Goal: Task Accomplishment & Management: Complete application form

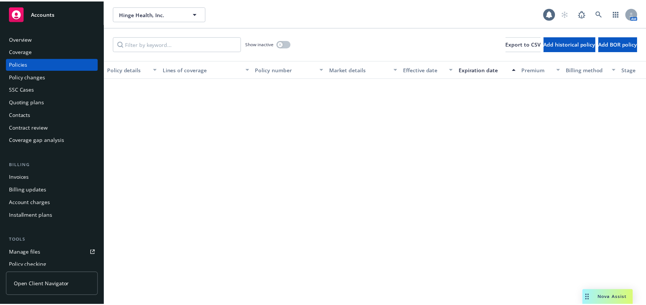
scroll to position [1380, 0]
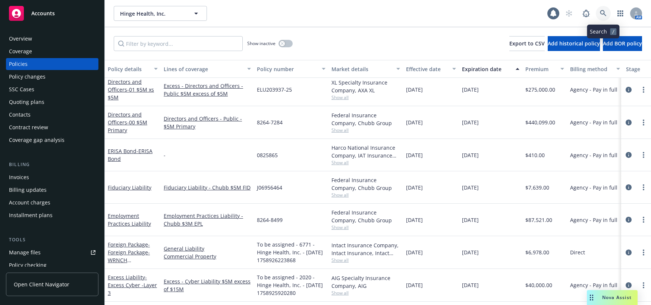
click at [603, 11] on icon at bounding box center [603, 13] width 7 height 7
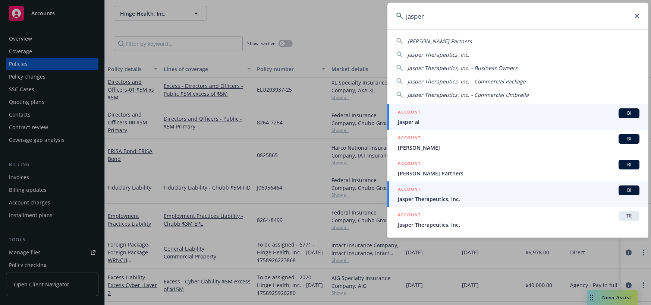
type input "jasper"
click at [450, 200] on span "Jasper Therapeutics, Inc." at bounding box center [519, 199] width 242 height 8
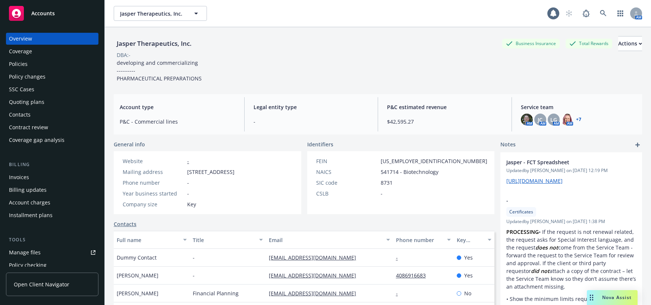
click at [34, 77] on div "Policy changes" at bounding box center [27, 77] width 37 height 12
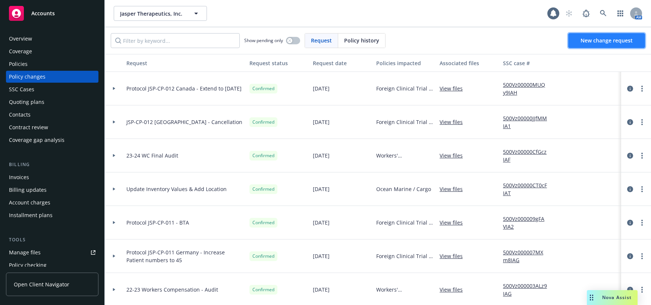
click at [605, 40] on span "New change request" at bounding box center [607, 40] width 52 height 7
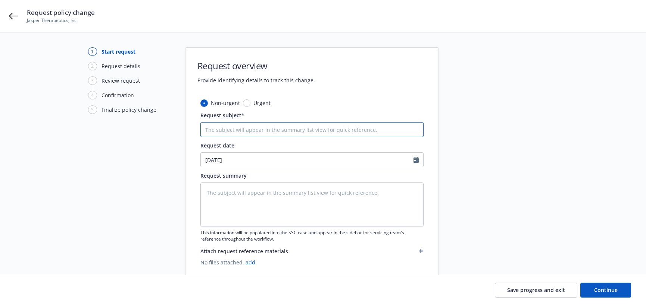
click at [243, 129] on input "Request subject*" at bounding box center [311, 129] width 223 height 15
click at [345, 129] on input "Request subject*" at bounding box center [311, 129] width 223 height 15
type textarea "x"
type input "D"
type textarea "x"
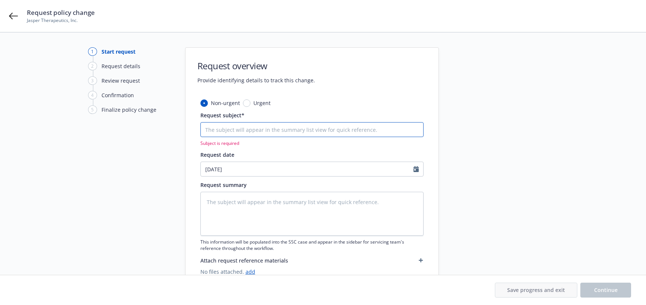
type textarea "x"
type input "e"
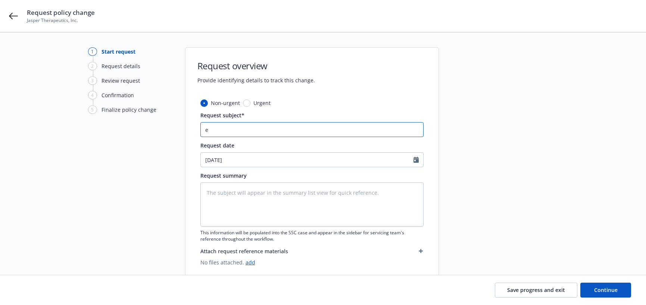
type textarea "x"
type input "ex"
type textarea "x"
type input "ext"
type textarea "x"
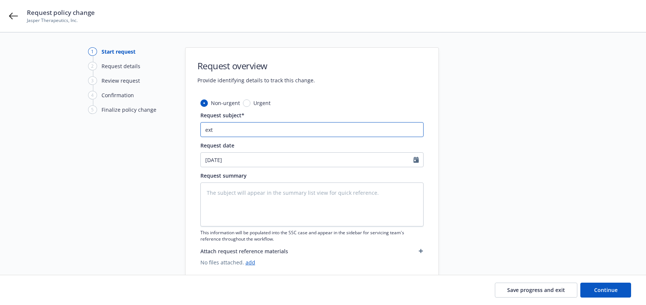
type input "ex"
type textarea "x"
type input "e"
type textarea "x"
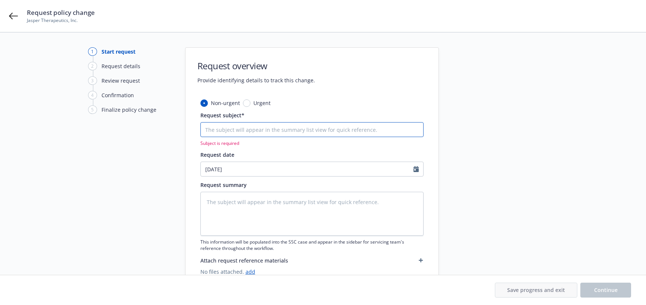
type textarea "x"
type input "E"
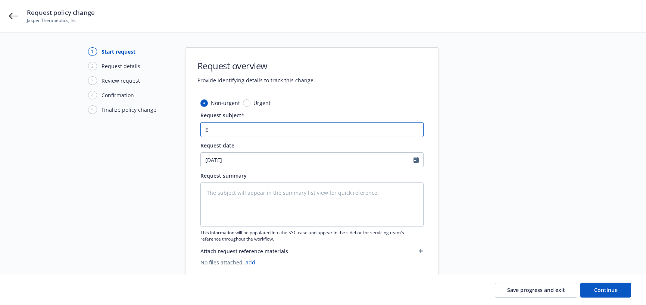
type textarea "x"
type input "Ex"
type textarea "x"
type input "Ext"
type textarea "x"
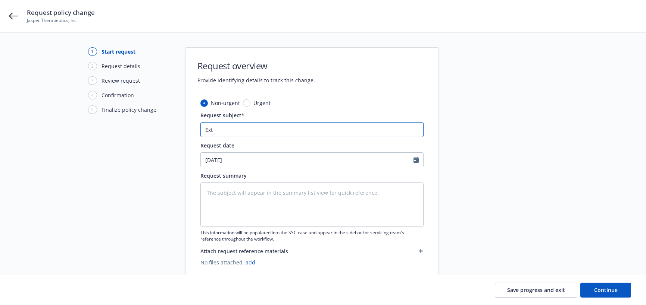
type input "Exte"
type textarea "x"
type input "Exten"
type textarea "x"
type input "Extens"
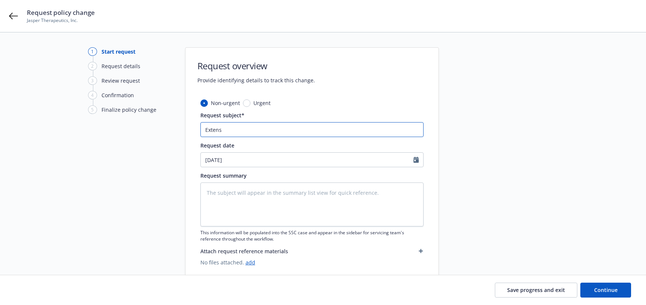
type textarea "x"
type input "Extensi"
type textarea "x"
type input "Extensio"
type textarea "x"
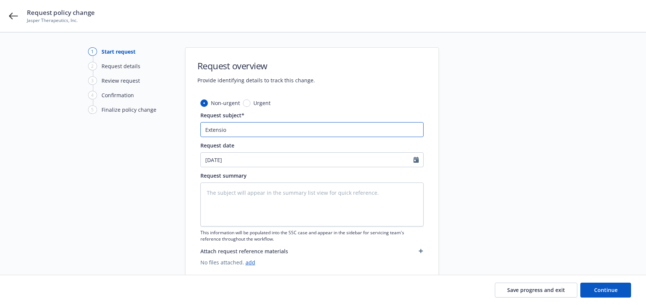
type input "Extension"
type textarea "x"
type input "Extension"
type textarea "x"
type input "Extension t"
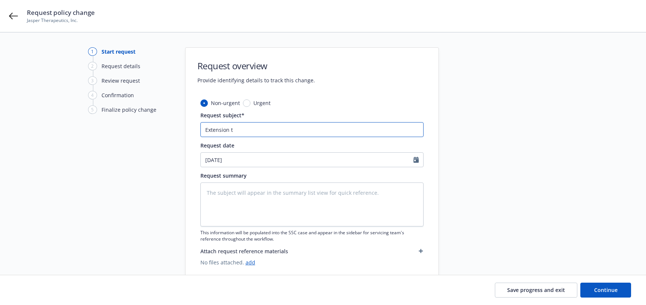
type textarea "x"
type input "Extension to"
type textarea "x"
type input "Extension to"
type textarea "x"
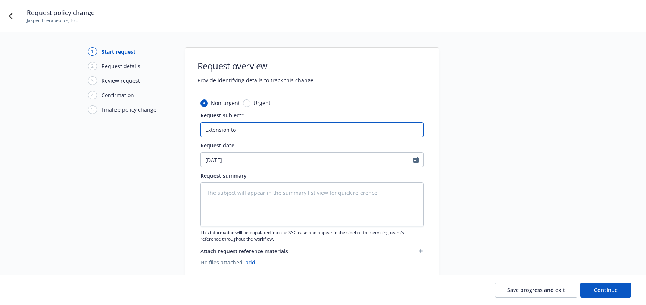
type input "Extension to 1"
type textarea "x"
type input "Extension to 11"
type textarea "x"
type input "Extension to 11/"
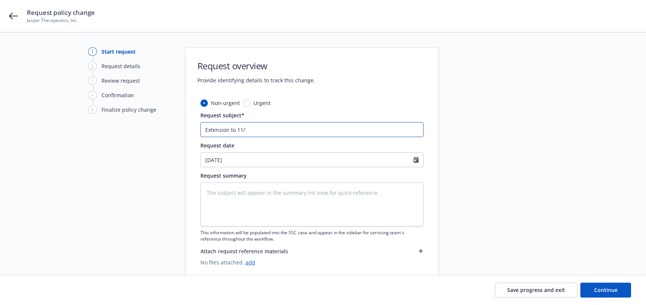
type textarea "x"
type input "Extension to 11/2"
type textarea "x"
type input "Extension to 11/24"
type textarea "x"
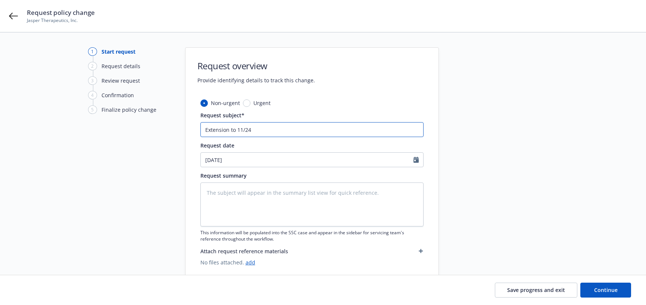
type input "Extension to 11/24/"
type textarea "x"
type input "Extension to 11/24/2"
type textarea "x"
type input "Extension to [DATE]"
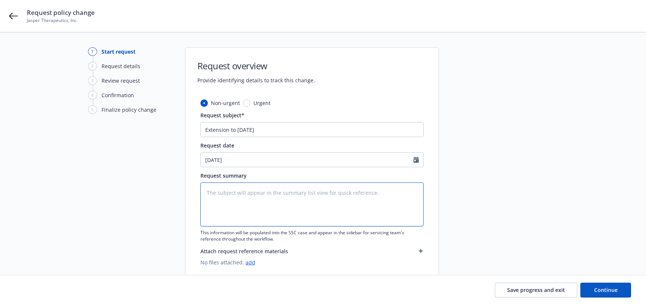
click at [363, 194] on textarea at bounding box center [311, 205] width 223 height 44
type textarea "x"
type textarea "d"
type textarea "x"
type textarea "d&"
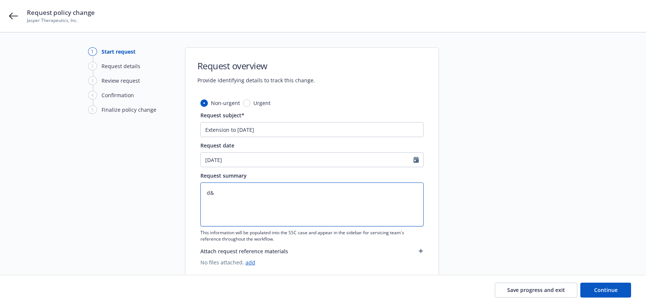
type textarea "x"
type textarea "d&O"
type textarea "x"
type textarea "d&O"
type textarea "x"
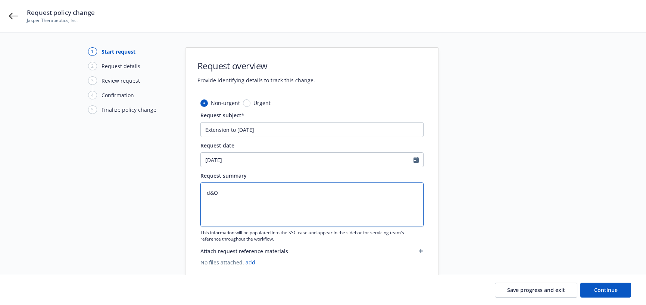
type textarea "&O"
type textarea "x"
type textarea "D&O"
type textarea "x"
type textarea "D&O"
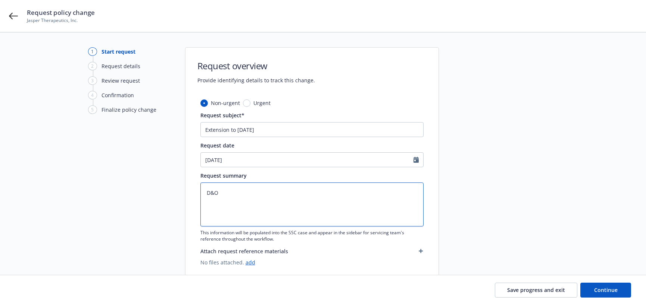
type textarea "x"
type textarea "D&O E"
type textarea "x"
type textarea "D&O Ex"
type textarea "x"
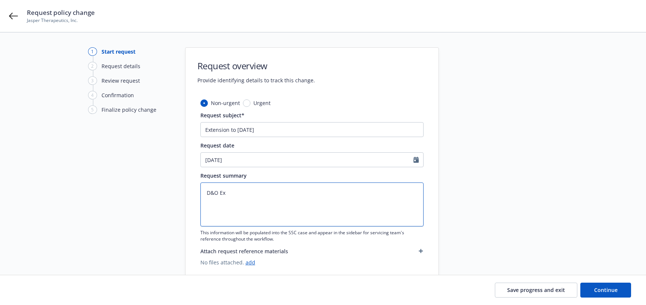
type textarea "D&O Ext"
type textarea "x"
type textarea "D&O Exte"
type textarea "x"
type textarea "D&O Exten"
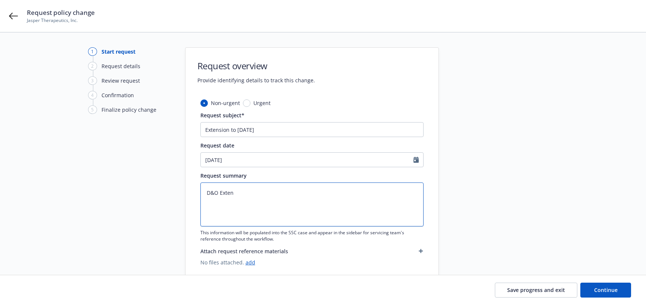
type textarea "x"
type textarea "D&O Extens"
type textarea "x"
type textarea "D&O Extensi"
type textarea "x"
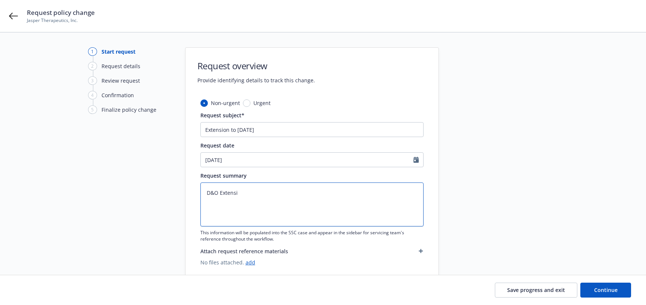
type textarea "D&O Extensio"
type textarea "x"
type textarea "D&O Extension"
type textarea "x"
type textarea "D&O Extension t"
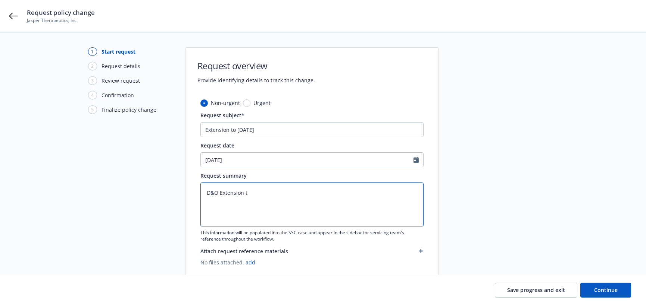
type textarea "x"
type textarea "D&O Extension to"
type textarea "x"
type textarea "D&O Extension to"
type textarea "x"
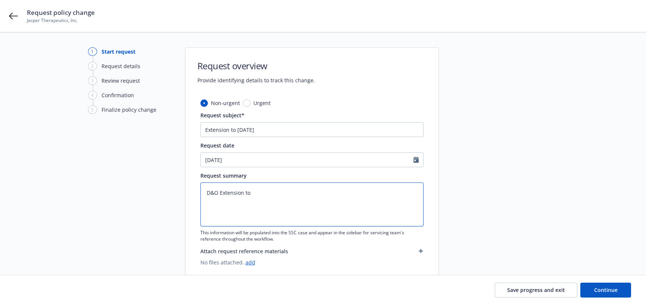
type textarea "D&O Extension to 1"
type textarea "x"
type textarea "D&O Extension to 11"
type textarea "x"
type textarea "D&O Extension to 11/"
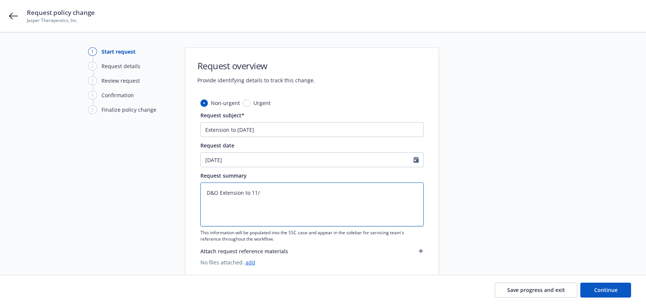
type textarea "x"
type textarea "D&O Extension to 11/2"
type textarea "x"
type textarea "D&O Extension to 11/24"
type textarea "x"
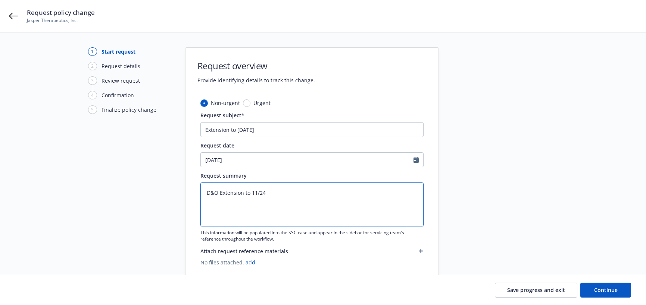
type textarea "D&O Extension to 11/24/"
type textarea "x"
type textarea "D&O Extension to 11/24/2"
type textarea "x"
type textarea "D&O Extension to [DATE]"
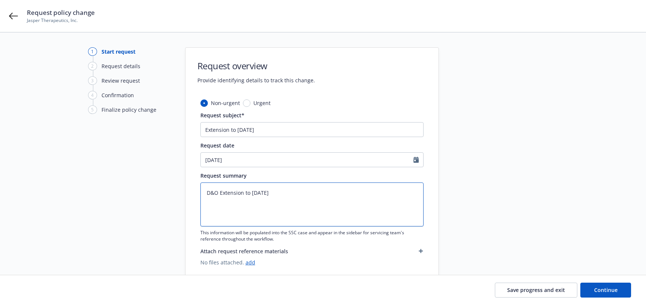
click at [206, 193] on textarea "D&O Extension to [DATE]" at bounding box center [311, 205] width 223 height 44
type textarea "x"
type textarea "0D&O Extension to [DATE]"
type textarea "x"
type textarea "00D&O Extension to [DATE]"
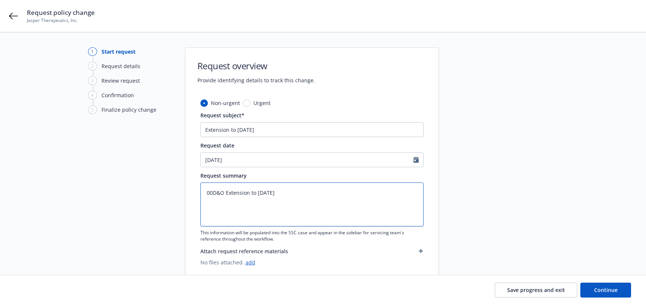
type textarea "x"
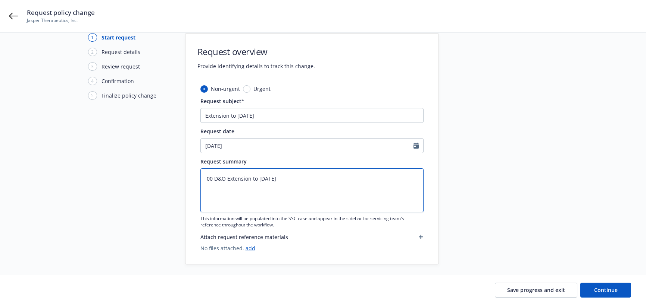
scroll to position [19, 0]
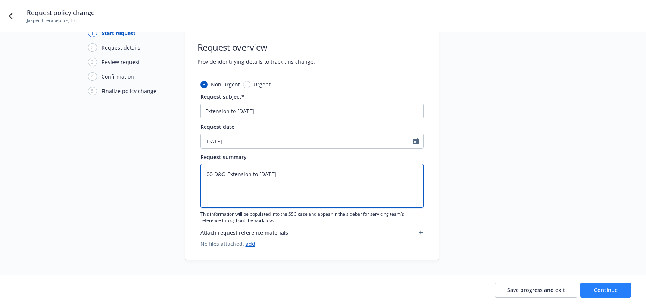
type textarea "00 D&O Extension to [DATE]"
click at [600, 291] on span "Continue" at bounding box center [605, 290] width 23 height 7
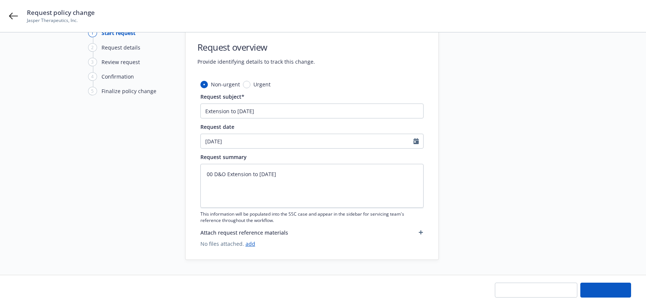
type textarea "x"
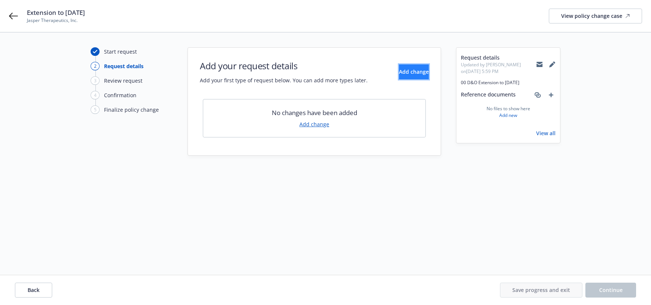
click at [407, 73] on span "Add change" at bounding box center [414, 71] width 30 height 7
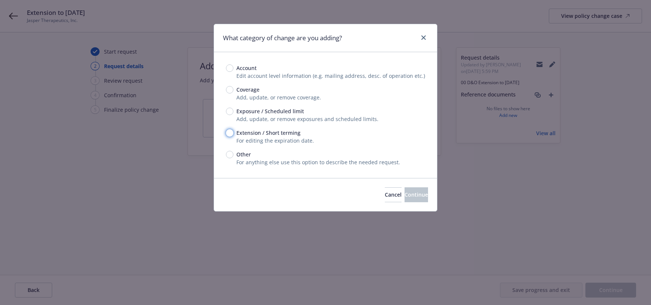
click at [230, 135] on input "Extension / Short terming" at bounding box center [229, 132] width 7 height 7
radio input "true"
click at [405, 195] on span "Continue" at bounding box center [416, 194] width 23 height 7
type textarea "x"
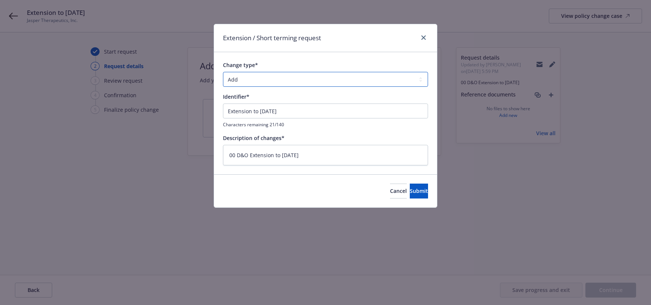
click at [417, 79] on select "Add Audit Change Remove" at bounding box center [325, 79] width 205 height 15
select select "CHANGE"
click at [223, 72] on select "Add Audit Change Remove" at bounding box center [325, 79] width 205 height 15
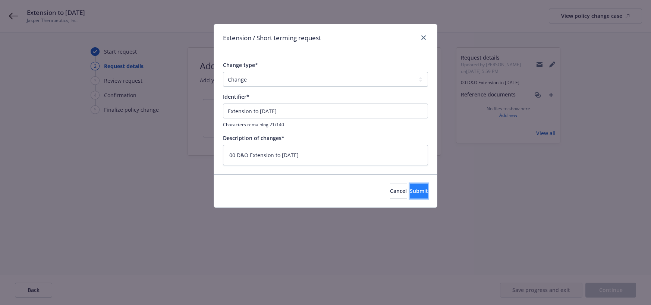
click at [417, 192] on button "Submit" at bounding box center [419, 191] width 18 height 15
type textarea "x"
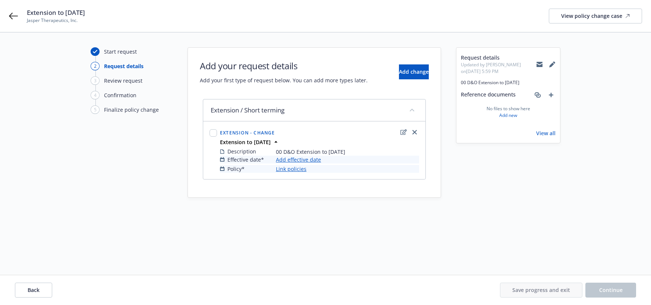
click at [316, 160] on link "Add effective date" at bounding box center [298, 160] width 45 height 8
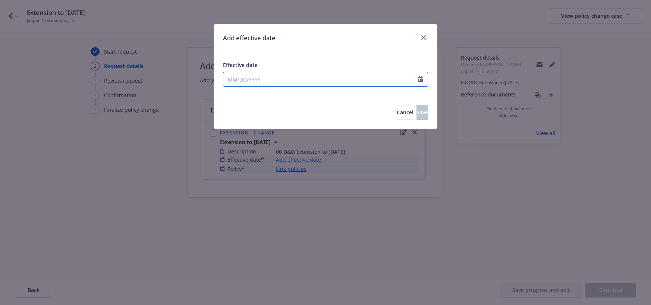
click at [250, 80] on input "Effective date" at bounding box center [320, 79] width 195 height 14
select select "9"
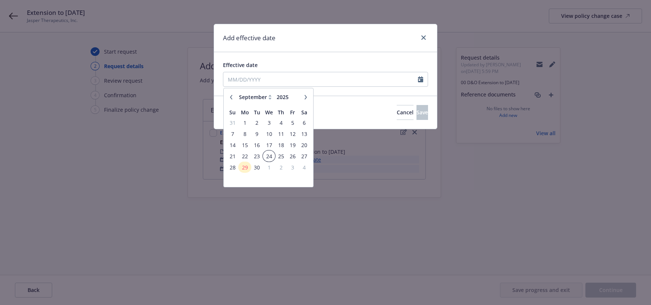
click at [270, 157] on span "24" at bounding box center [269, 156] width 11 height 9
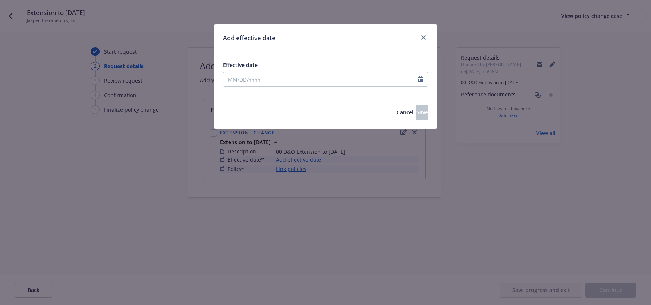
type input "[DATE]"
click at [417, 112] on span "Save" at bounding box center [423, 112] width 12 height 7
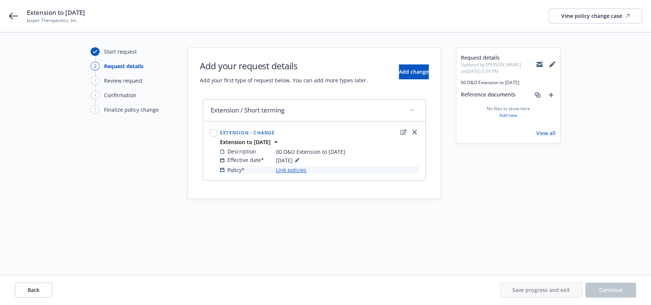
click at [299, 172] on link "Link policies" at bounding box center [291, 170] width 31 height 8
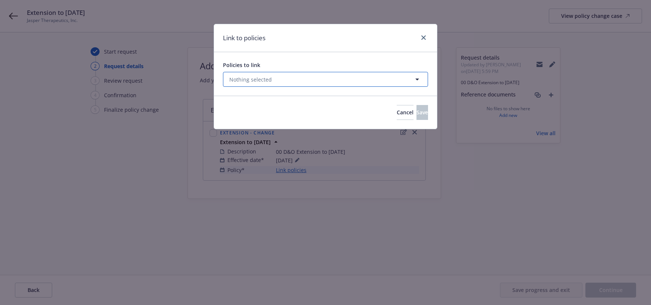
click at [419, 79] on icon "button" at bounding box center [417, 79] width 9 height 9
select select "ACTIVE"
type input "a"
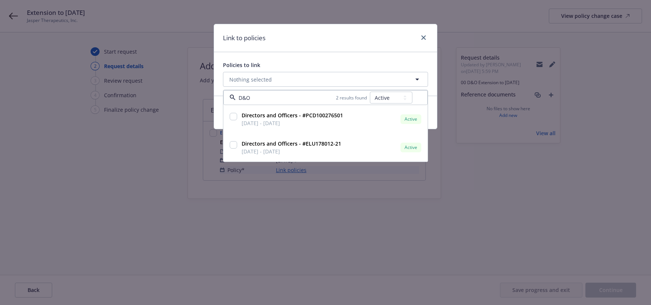
type input "D&O"
click at [405, 98] on select "All Active Upcoming Expired Cancelled" at bounding box center [391, 98] width 43 height 12
select select "EXPIRED"
click at [370, 92] on select "All Active Upcoming Expired Cancelled" at bounding box center [391, 98] width 43 height 12
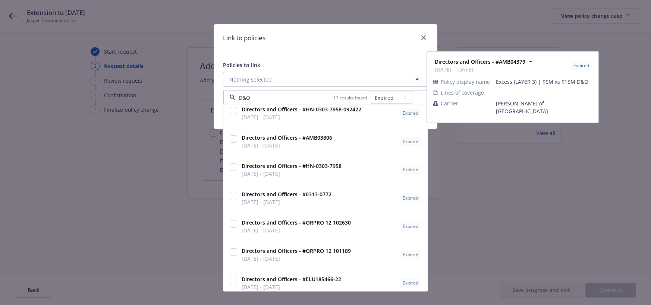
scroll to position [295, 0]
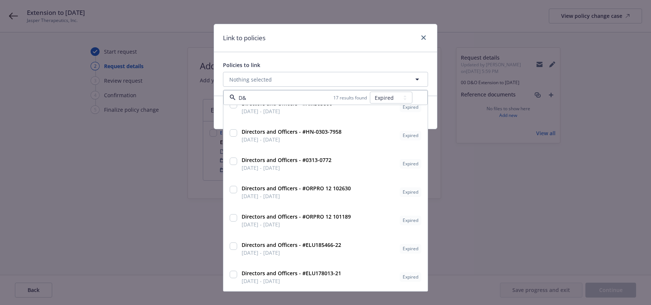
type input "D"
type input "arch"
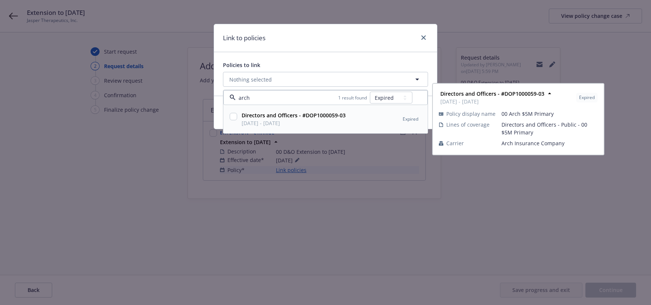
click at [234, 119] on input "checkbox" at bounding box center [233, 116] width 7 height 7
checkbox input "true"
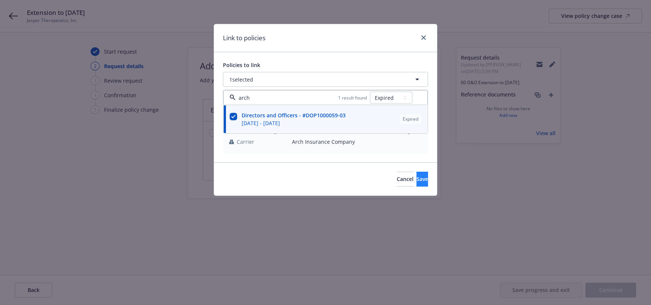
type input "arch"
click at [417, 180] on span "Save" at bounding box center [423, 179] width 12 height 7
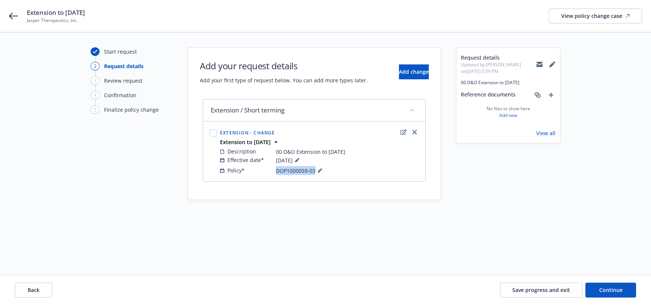
drag, startPoint x: 315, startPoint y: 170, endPoint x: 277, endPoint y: 171, distance: 38.0
click at [277, 171] on span "DOP1000059-03" at bounding box center [300, 170] width 48 height 9
copy span "DOP1000059-03"
drag, startPoint x: 372, startPoint y: 212, endPoint x: 433, endPoint y: 220, distance: 60.9
click at [383, 214] on div "Start request 2 Request details 3 Review request 4 Confirmation 5 Finalize poli…" at bounding box center [325, 153] width 633 height 213
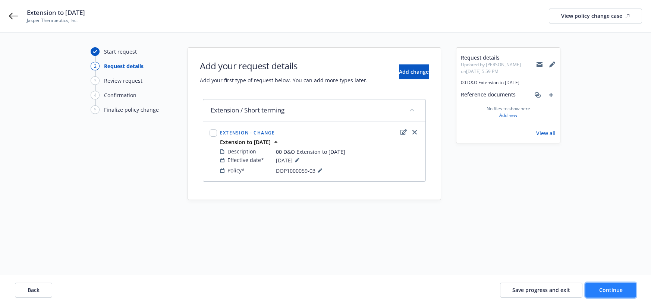
click at [621, 292] on span "Continue" at bounding box center [610, 290] width 23 height 7
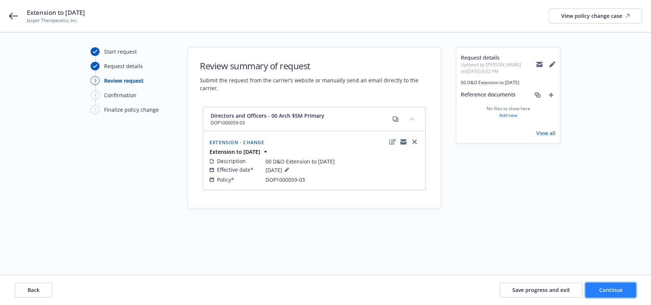
click at [606, 288] on span "Continue" at bounding box center [610, 290] width 23 height 7
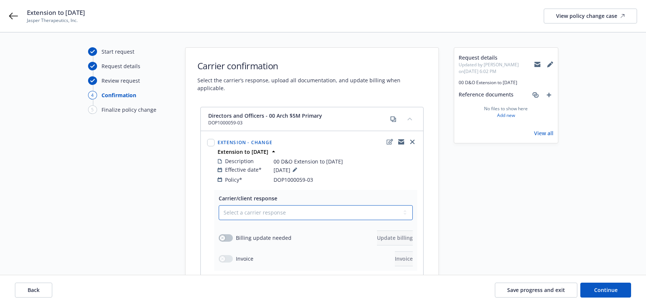
click at [404, 206] on select "Select a carrier response Accepted Accepted with revision No endorsement needed…" at bounding box center [316, 213] width 194 height 15
select select "ACCEPTED"
click at [219, 206] on select "Select a carrier response Accepted Accepted with revision No endorsement needed…" at bounding box center [316, 213] width 194 height 15
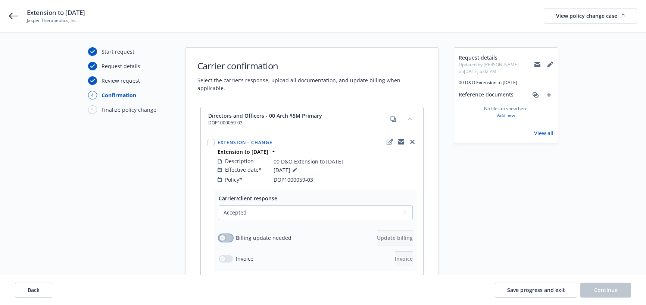
click at [231, 235] on button "button" at bounding box center [226, 238] width 14 height 7
click at [377, 235] on span "Update billing" at bounding box center [395, 238] width 36 height 7
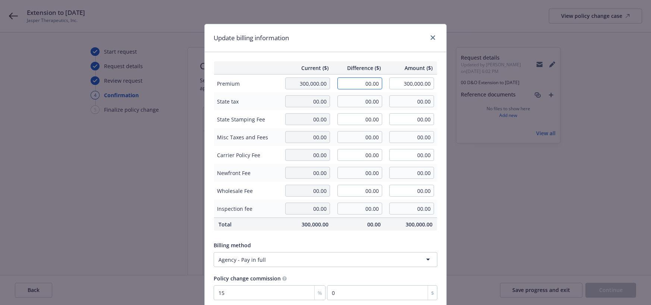
click at [361, 82] on input "00.00" at bounding box center [360, 84] width 45 height 12
type input "50,137.00"
type input "350,137.00"
type input "7520.55"
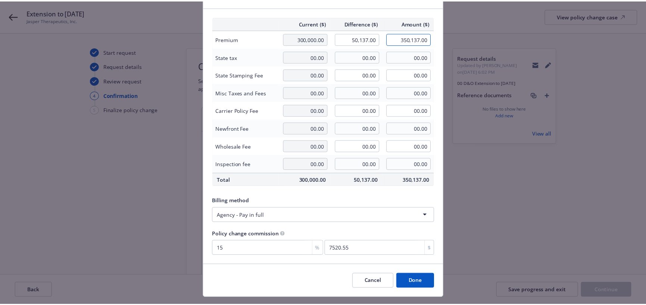
scroll to position [62, 0]
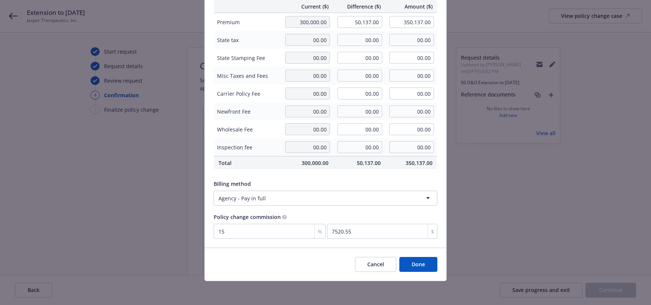
click at [419, 267] on button "Done" at bounding box center [418, 264] width 38 height 15
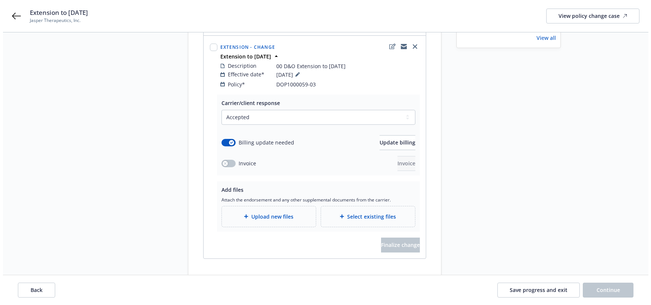
scroll to position [105, 0]
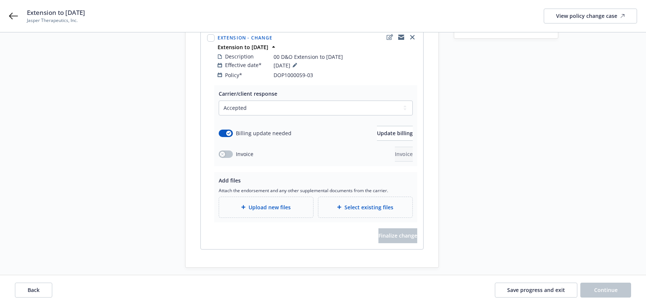
click at [275, 204] on span "Upload new files" at bounding box center [269, 208] width 42 height 8
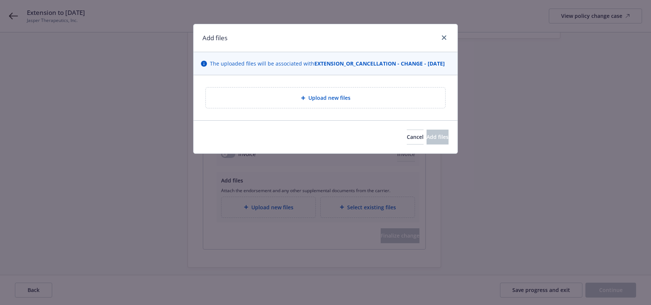
type textarea "x"
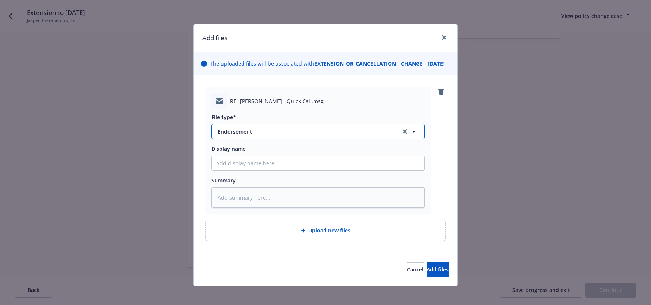
click at [243, 136] on span "Endorsement" at bounding box center [304, 132] width 173 height 8
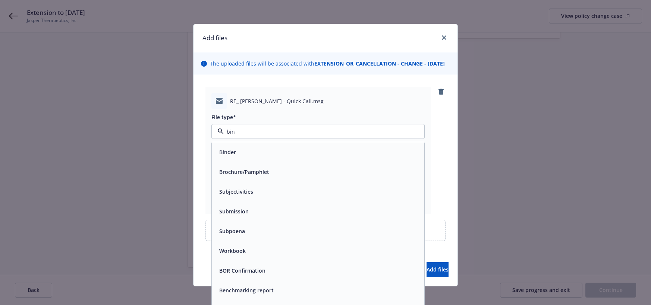
type input "bind"
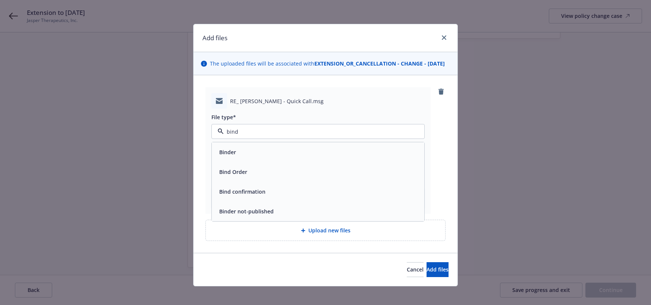
click at [222, 176] on span "Bind Order" at bounding box center [233, 172] width 28 height 8
click at [250, 170] on input "Display name" at bounding box center [318, 163] width 213 height 14
type textarea "x"
type input "0"
type textarea "x"
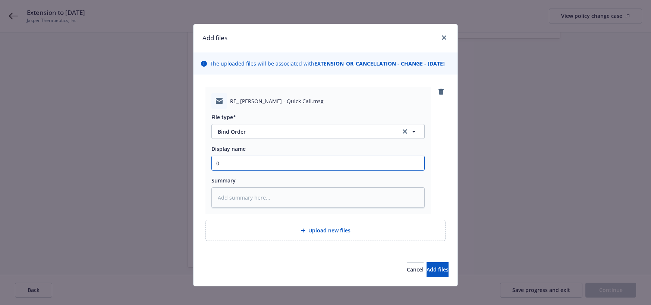
type input "00"
type textarea "x"
type input "00"
type textarea "x"
type input "00 $"
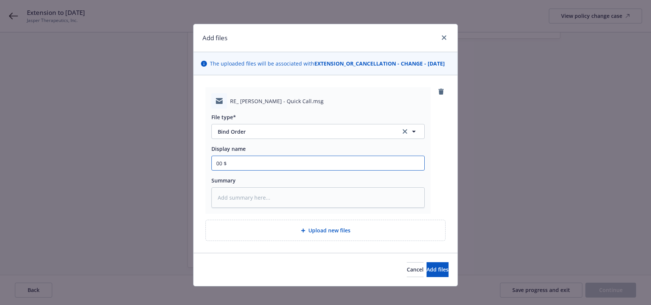
type textarea "x"
type input "00 $5M"
type textarea "x"
type input "00 $5M"
type textarea "x"
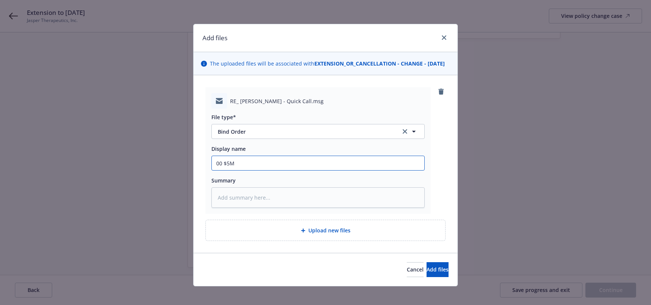
type input "00 $5M P"
type textarea "x"
type input "00 $5M Pr"
type textarea "x"
type input "00 $5M Pri"
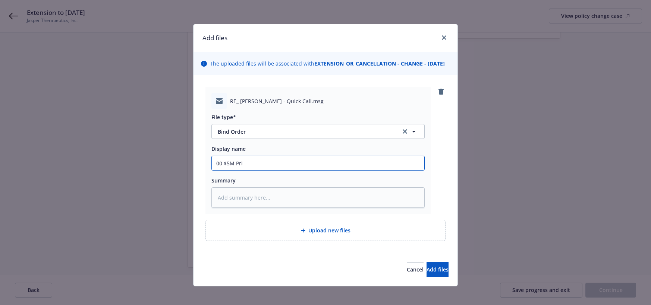
type textarea "x"
type input "00 $5M Prim"
type textarea "x"
type input "00 $5M Prima"
type textarea "x"
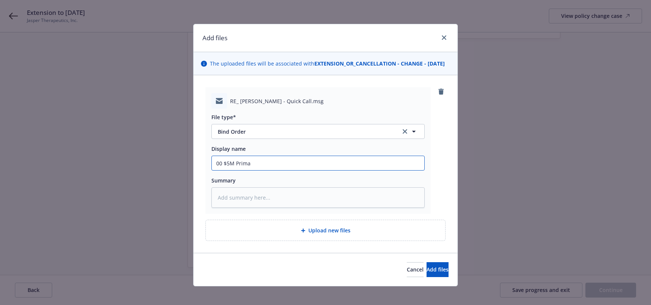
type input "00 $5M Primar"
type textarea "x"
type input "00 $5M Primary"
type textarea "x"
type input "00 $5M Primary"
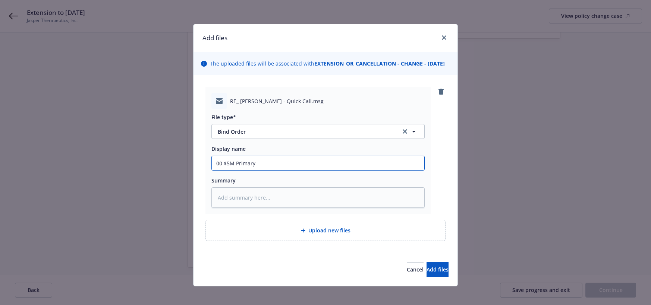
type textarea "x"
type input "00 $5M Primary E"
type textarea "x"
type input "00 $5M Primary Ext"
type textarea "x"
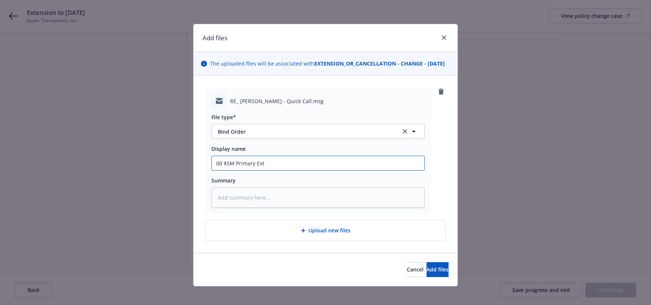
type input "00 $5M Primary Exte"
type textarea "x"
type input "00 $5M Primary Exten"
type textarea "x"
type input "00 $5M Primary Extens"
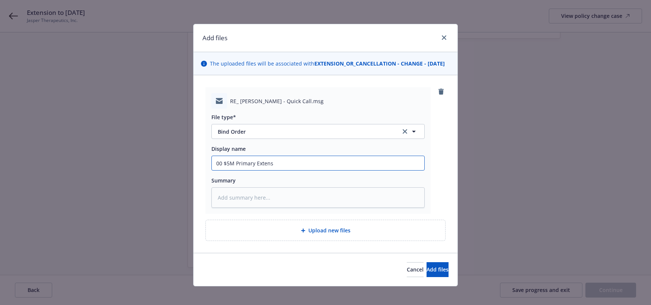
type textarea "x"
type input "00 $5M Primary Extensi"
type textarea "x"
type input "00 $5M Primary Extensio"
type textarea "x"
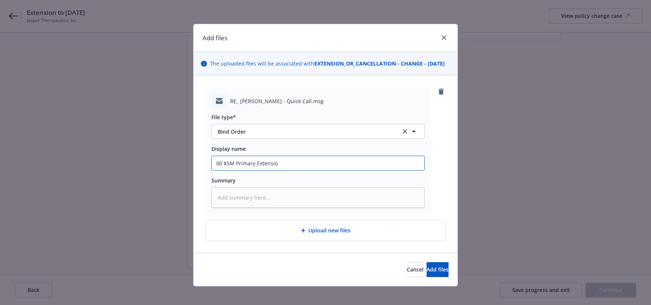
type input "00 $5M Primary Extension"
type textarea "x"
type input "00 $5M Primary Extension"
type textarea "x"
type input "00 $5M Primary Extension B"
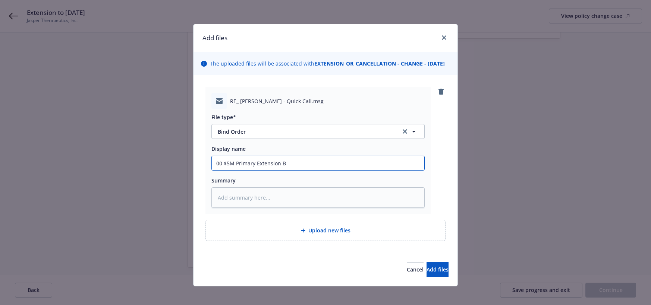
type textarea "x"
type input "00 $5M Primary Extension Bi"
type textarea "x"
type input "00 $5M Primary Extension Bin"
type textarea "x"
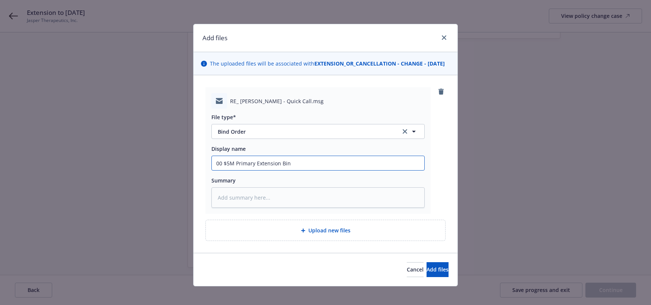
type input "00 $5M Primary Extension Bind"
type textarea "x"
type input "00 $5M Primary Extension Bind"
type textarea "x"
type input "00 $5M Primary Extension Bind O"
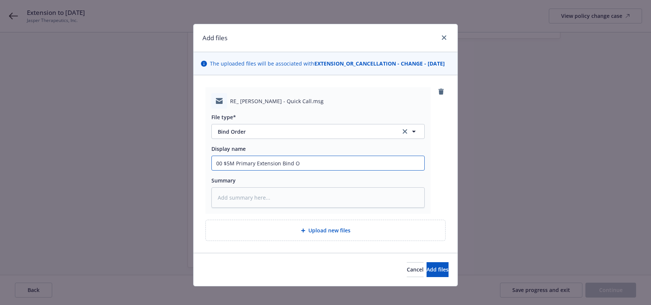
type textarea "x"
type input "00 $5M Primary Extension Bind Or"
click at [325, 235] on span "Upload new files" at bounding box center [329, 231] width 42 height 8
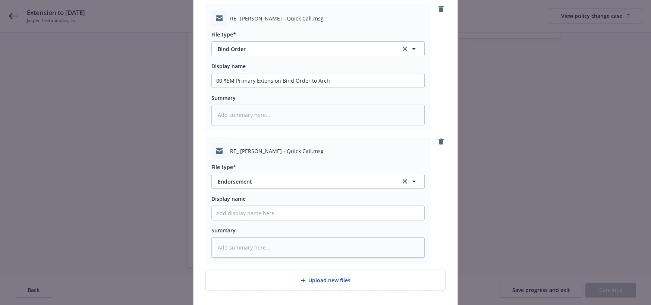
scroll to position [112, 0]
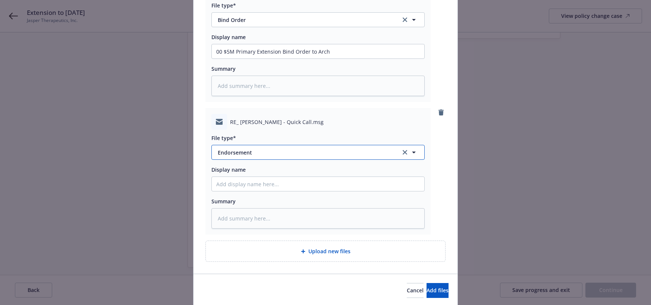
click at [240, 157] on span "Endorsement" at bounding box center [304, 153] width 173 height 8
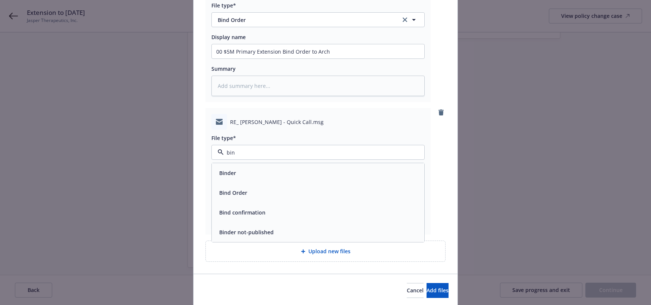
click at [252, 217] on span "Bind confirmation" at bounding box center [242, 213] width 46 height 8
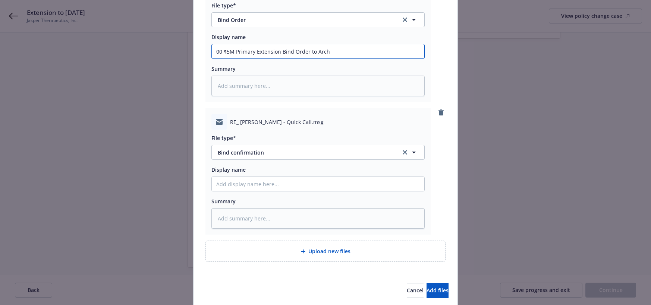
drag, startPoint x: 328, startPoint y: 57, endPoint x: 214, endPoint y: 53, distance: 113.4
click at [214, 53] on input "00 $5M Primary Extension Bind Order to Arch" at bounding box center [318, 51] width 213 height 14
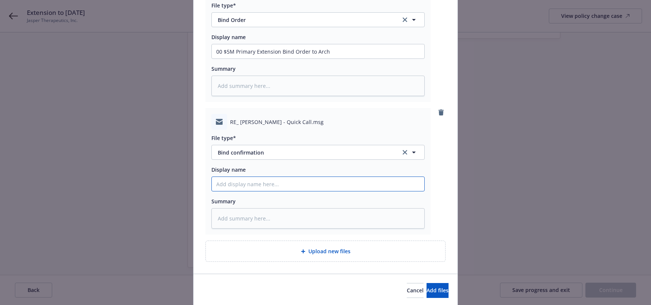
click at [241, 191] on input "Display name" at bounding box center [318, 184] width 213 height 14
paste input "00 $5M Primary Extension Bind Order to Arch"
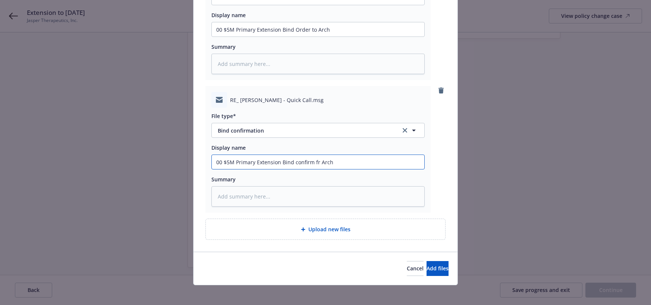
scroll to position [146, 0]
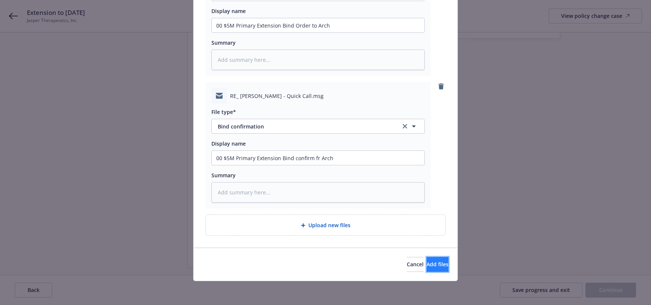
click at [427, 264] on span "Add files" at bounding box center [438, 264] width 22 height 7
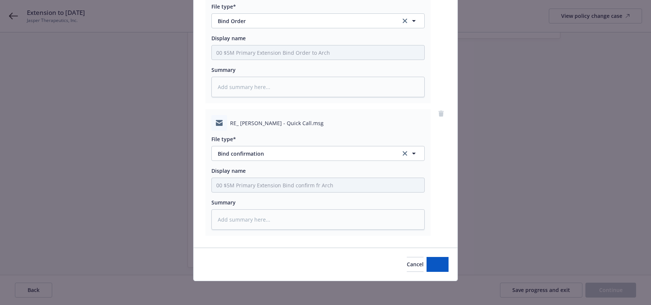
scroll to position [119, 0]
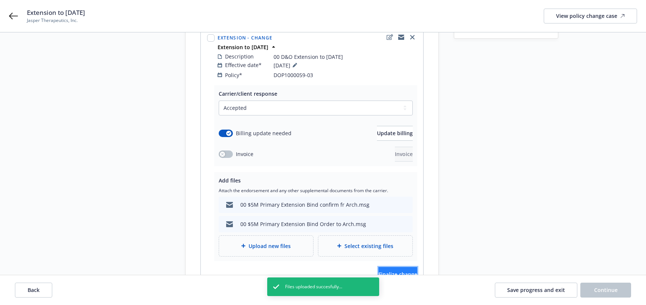
click at [397, 271] on span "Finalize change" at bounding box center [397, 274] width 39 height 7
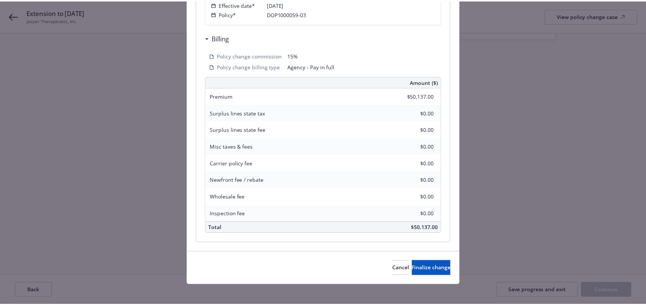
scroll to position [199, 0]
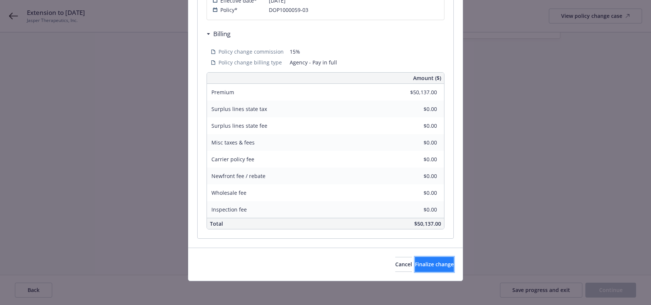
click at [430, 265] on span "Finalize change" at bounding box center [434, 264] width 39 height 7
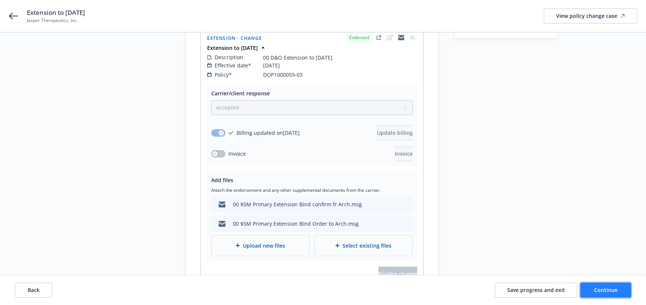
click at [607, 291] on span "Continue" at bounding box center [605, 290] width 23 height 7
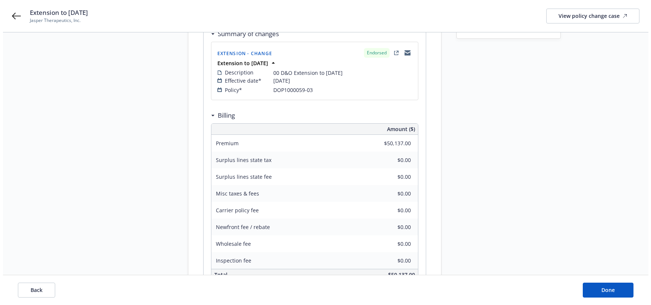
scroll to position [0, 0]
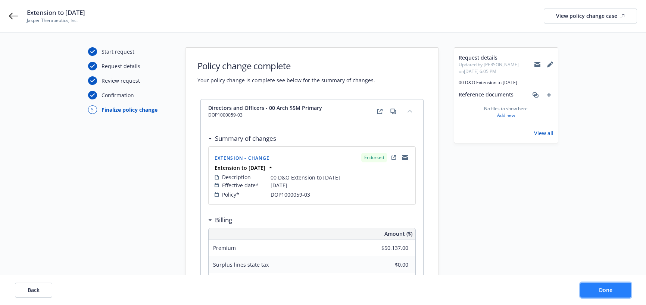
click at [603, 292] on span "Done" at bounding box center [605, 290] width 13 height 7
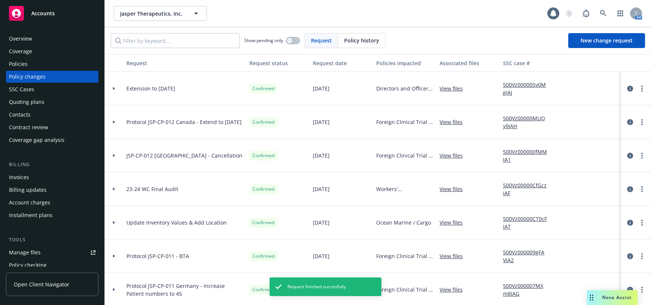
click at [113, 90] on div at bounding box center [114, 89] width 19 height 34
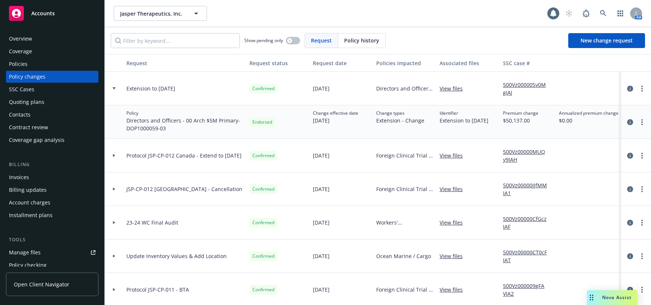
click at [113, 89] on icon at bounding box center [114, 88] width 3 height 3
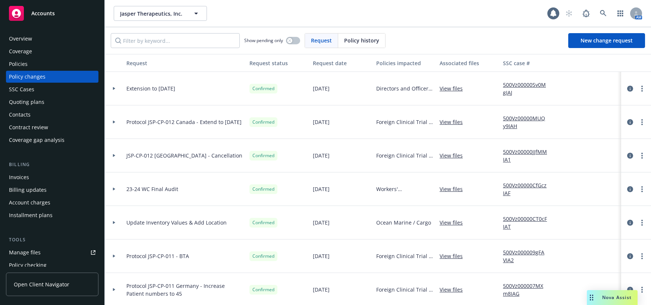
click at [22, 63] on div "Policies" at bounding box center [18, 64] width 19 height 12
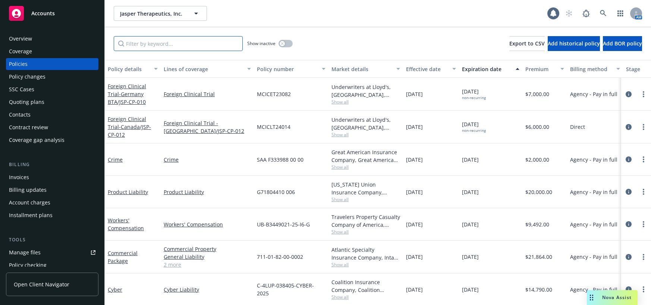
click at [138, 46] on input "Filter by keyword..." at bounding box center [178, 43] width 129 height 15
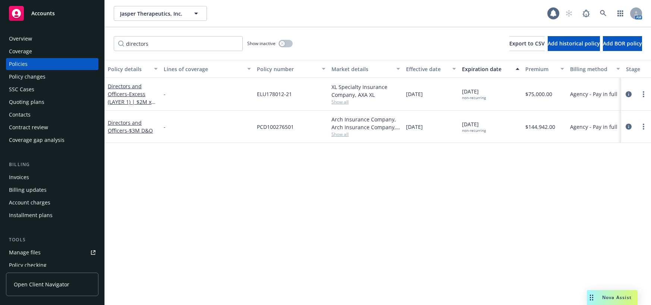
click at [32, 76] on div "Policy changes" at bounding box center [27, 77] width 37 height 12
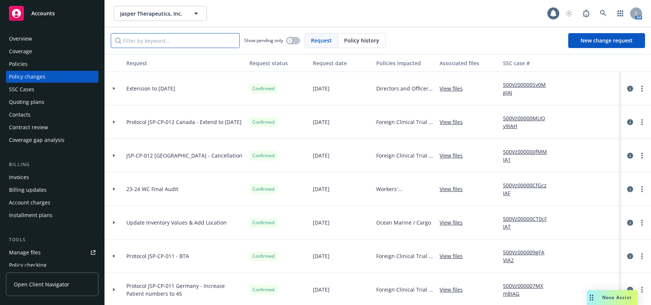
click at [142, 40] on input "Filter by keyword..." at bounding box center [175, 40] width 129 height 15
click at [21, 62] on div "Policies" at bounding box center [18, 64] width 19 height 12
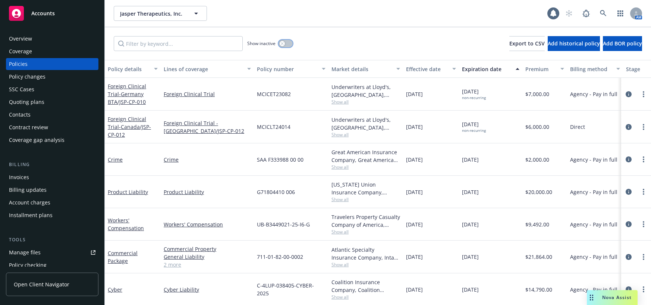
click at [284, 43] on div "button" at bounding box center [282, 43] width 5 height 5
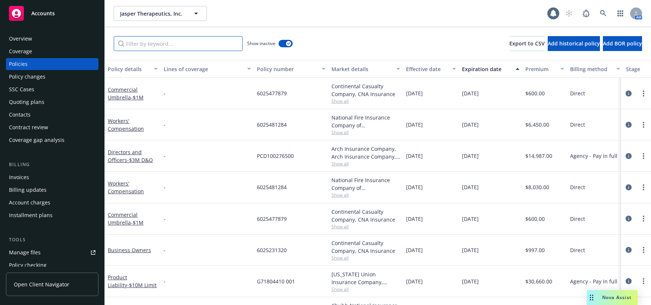
click at [162, 44] on input "Filter by keyword..." at bounding box center [178, 43] width 129 height 15
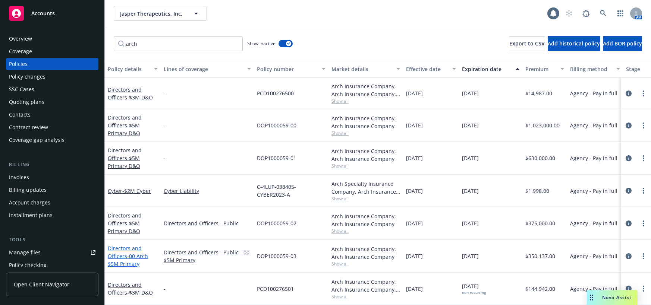
click at [142, 257] on span "- 00 Arch $5M Primary" at bounding box center [128, 260] width 40 height 15
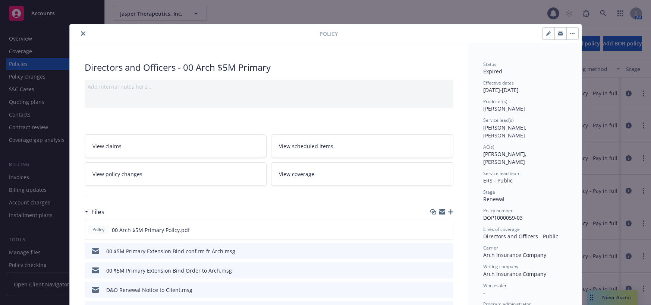
scroll to position [22, 0]
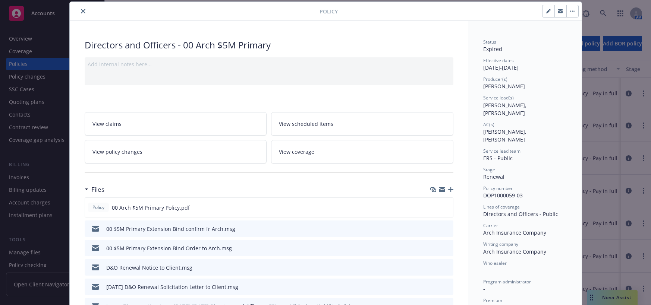
click at [546, 10] on icon "button" at bounding box center [548, 11] width 4 height 4
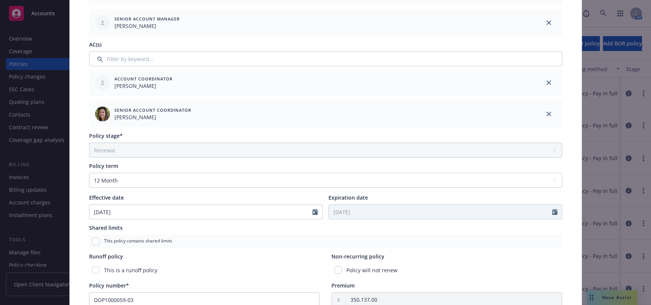
scroll to position [246, 0]
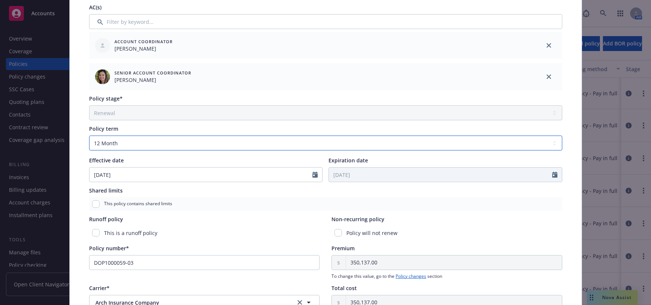
click at [553, 142] on select "Select policy term 12 Month 6 Month 4 Month 3 Month 2 Month 1 Month 36 Month (3…" at bounding box center [325, 143] width 473 height 15
click at [89, 136] on select "Select policy term 12 Month 6 Month 4 Month 3 Month 2 Month 1 Month 36 Month (3…" at bounding box center [325, 143] width 473 height 15
click at [342, 175] on input "Expiration date" at bounding box center [440, 175] width 223 height 14
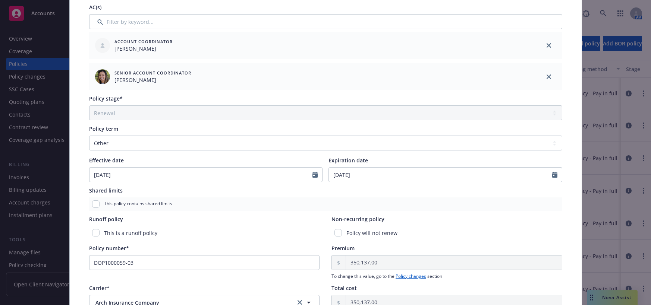
click at [488, 194] on div "Shared limits" at bounding box center [325, 191] width 473 height 8
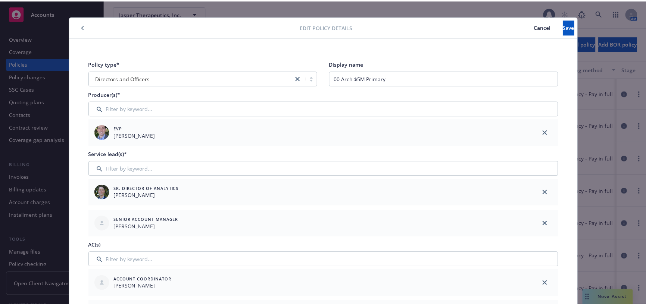
scroll to position [0, 0]
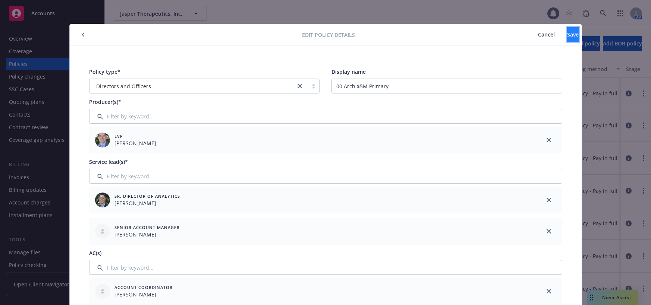
click at [567, 35] on span "Save" at bounding box center [573, 34] width 12 height 7
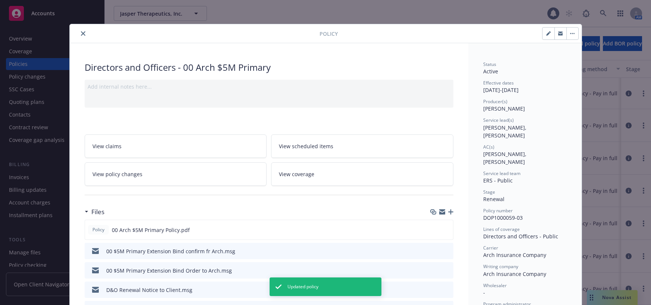
click at [81, 33] on icon "close" at bounding box center [83, 33] width 4 height 4
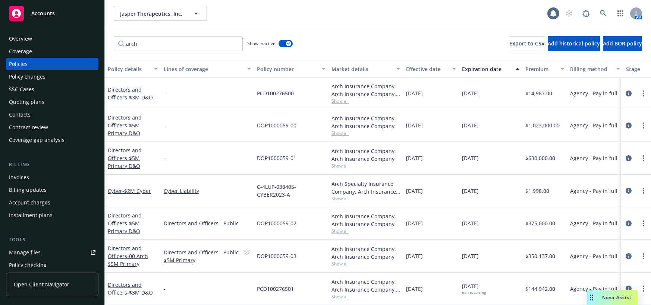
click at [43, 76] on div "Policy changes" at bounding box center [27, 77] width 37 height 12
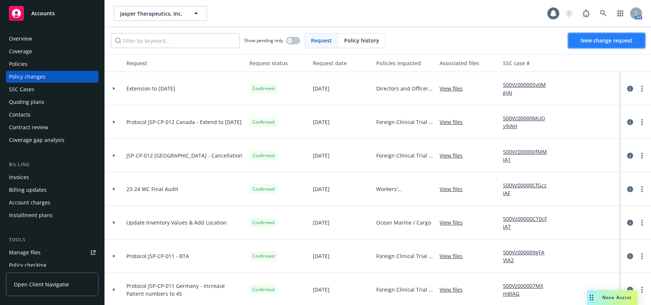
click at [583, 40] on span "New change request" at bounding box center [607, 40] width 52 height 7
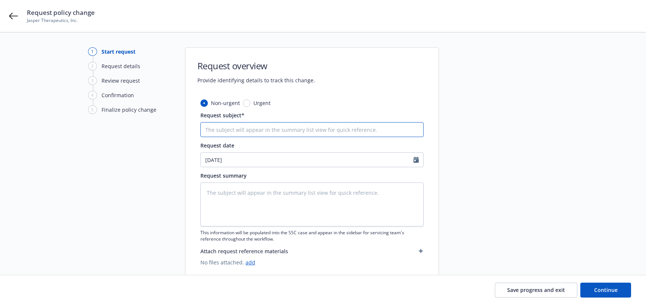
click at [262, 128] on input "Request subject*" at bounding box center [311, 129] width 223 height 15
click at [228, 195] on textarea at bounding box center [311, 205] width 223 height 44
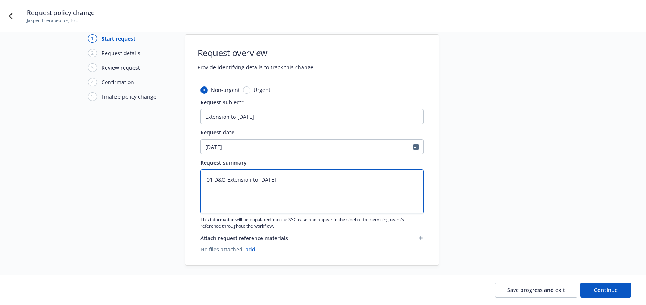
scroll to position [19, 0]
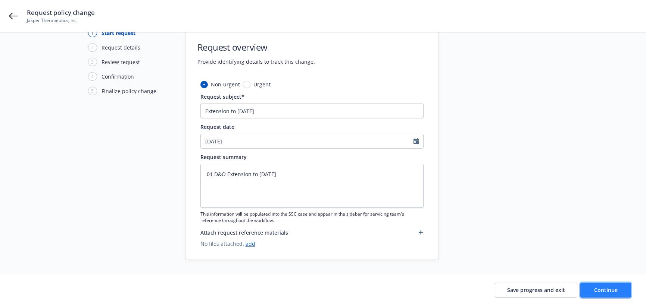
click at [596, 292] on span "Continue" at bounding box center [605, 290] width 23 height 7
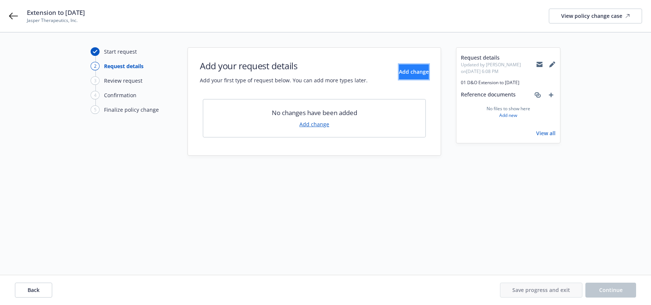
click at [399, 70] on span "Add change" at bounding box center [414, 71] width 30 height 7
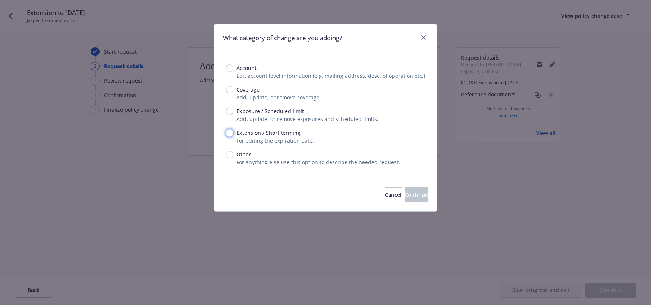
click at [230, 132] on input "Extension / Short terming" at bounding box center [229, 132] width 7 height 7
click at [408, 198] on span "Continue" at bounding box center [416, 194] width 23 height 7
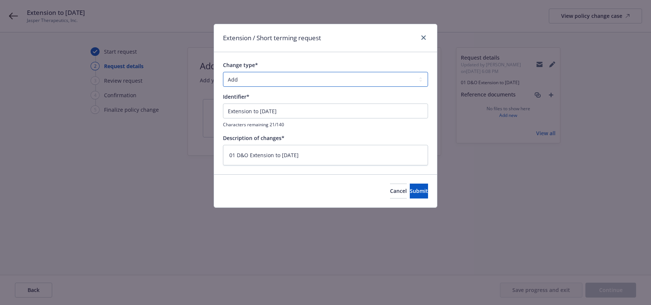
click at [422, 78] on select "Add Audit Change Remove" at bounding box center [325, 79] width 205 height 15
click at [223, 72] on select "Add Audit Change Remove" at bounding box center [325, 79] width 205 height 15
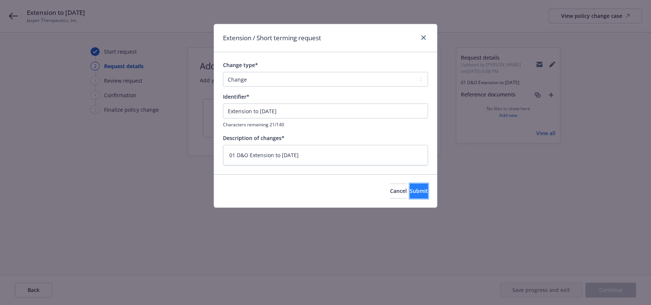
click at [411, 188] on span "Submit" at bounding box center [419, 191] width 18 height 7
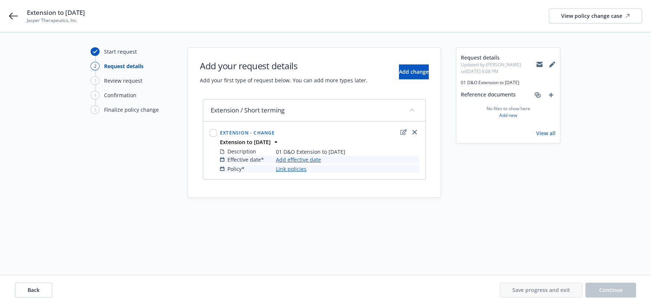
click at [317, 159] on link "Add effective date" at bounding box center [298, 160] width 45 height 8
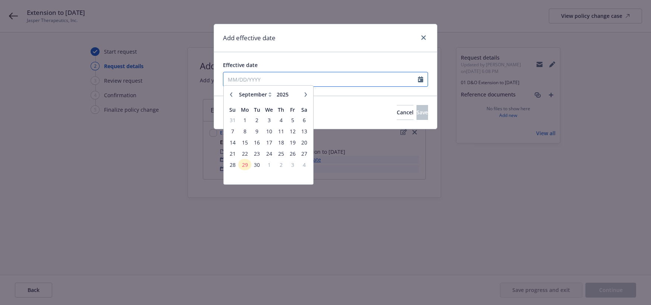
click at [253, 80] on input "Effective date" at bounding box center [320, 79] width 195 height 14
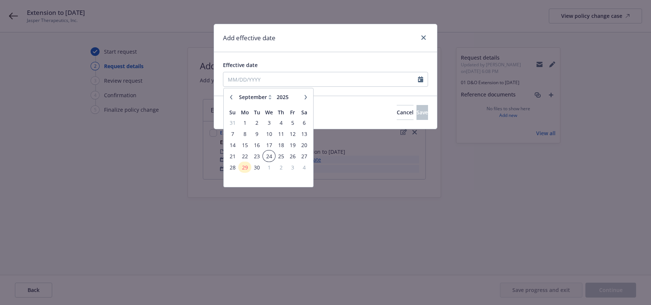
click at [269, 155] on span "24" at bounding box center [269, 156] width 11 height 9
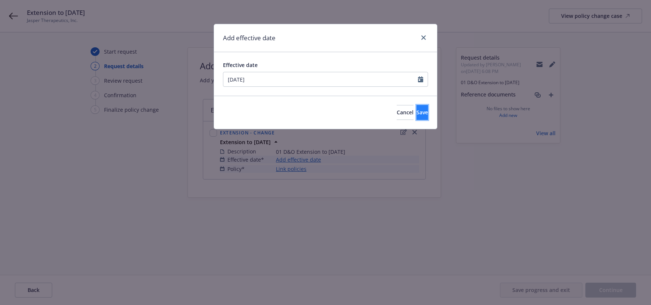
click at [417, 111] on span "Save" at bounding box center [423, 112] width 12 height 7
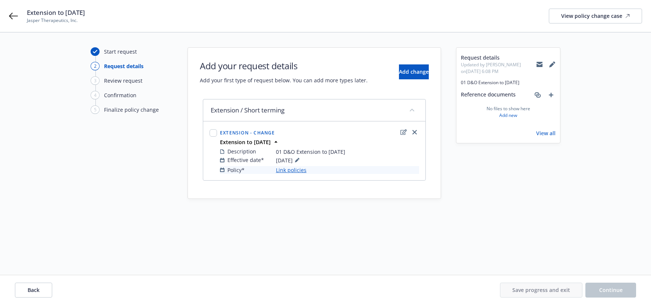
click at [301, 172] on link "Link policies" at bounding box center [291, 170] width 31 height 8
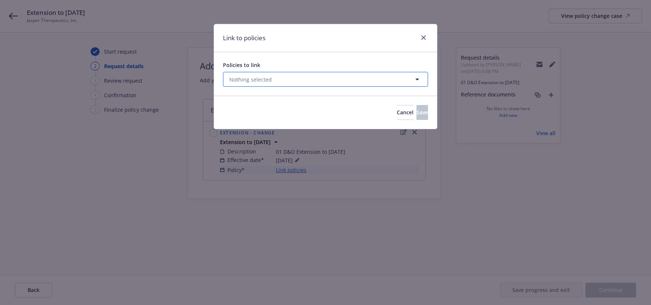
click at [416, 79] on icon "button" at bounding box center [417, 80] width 4 height 2
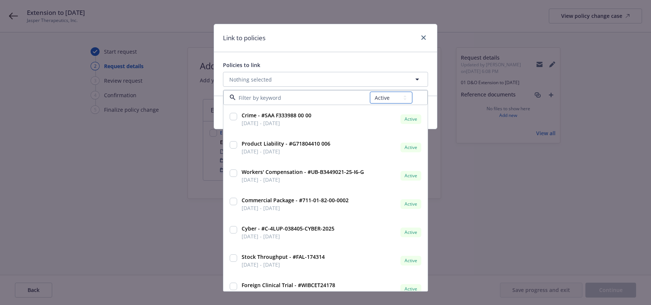
click at [402, 97] on select "All Active Upcoming Expired Cancelled" at bounding box center [391, 98] width 43 height 12
click at [370, 92] on select "All Active Upcoming Expired Cancelled" at bounding box center [391, 98] width 43 height 12
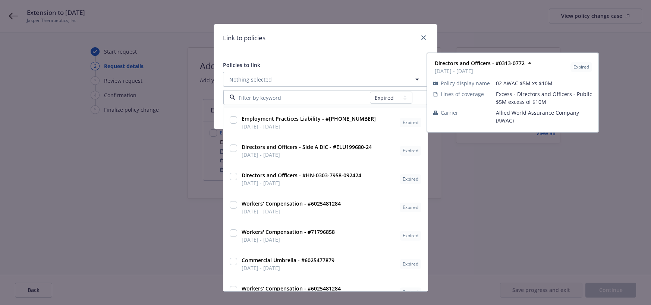
scroll to position [112, 0]
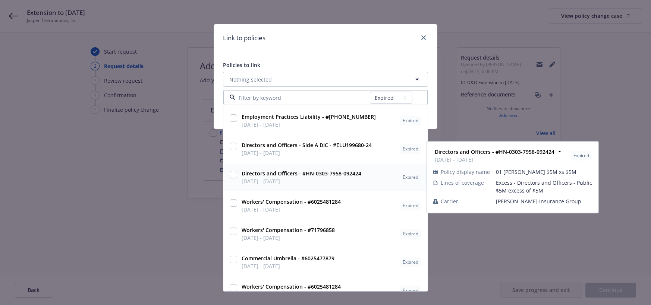
click at [233, 176] on input "checkbox" at bounding box center [233, 174] width 7 height 7
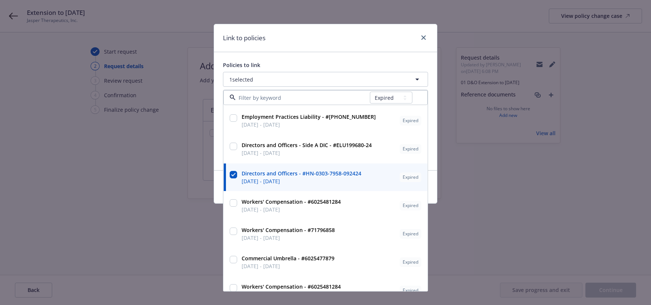
click at [275, 61] on div "Policies to link" at bounding box center [325, 65] width 205 height 8
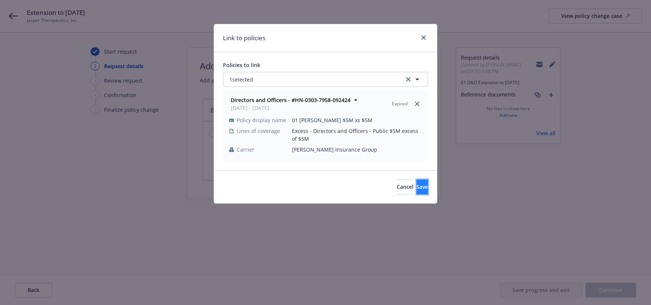
click at [417, 188] on span "Save" at bounding box center [423, 186] width 12 height 7
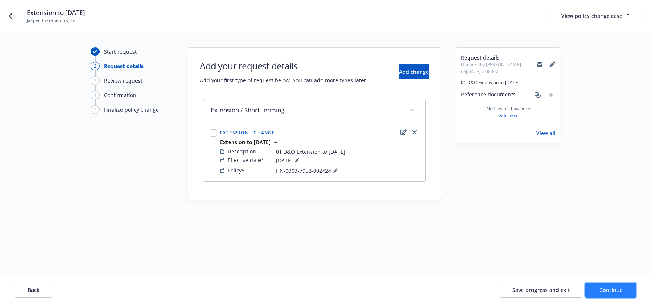
click at [615, 289] on span "Continue" at bounding box center [610, 290] width 23 height 7
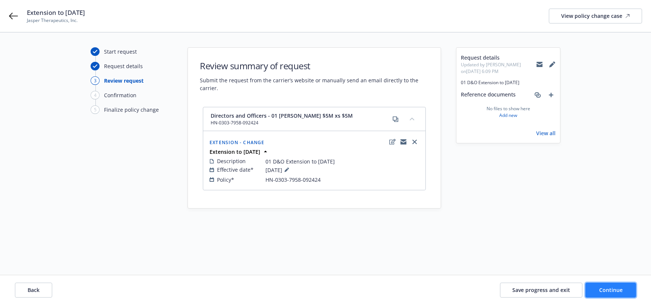
click at [617, 288] on span "Continue" at bounding box center [610, 290] width 23 height 7
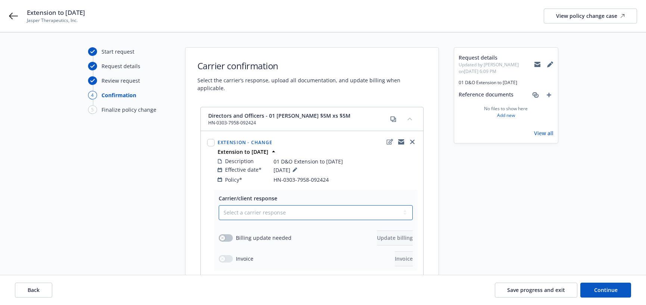
click at [407, 206] on select "Select a carrier response Accepted Accepted with revision No endorsement needed…" at bounding box center [316, 213] width 194 height 15
click at [219, 206] on select "Select a carrier response Accepted Accepted with revision No endorsement needed…" at bounding box center [316, 213] width 194 height 15
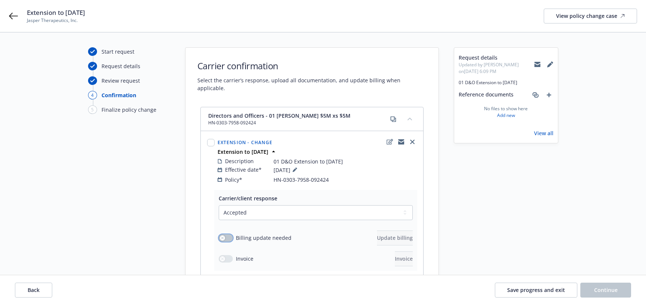
click at [232, 235] on button "button" at bounding box center [226, 238] width 14 height 7
click at [380, 235] on span "Update billing" at bounding box center [395, 238] width 36 height 7
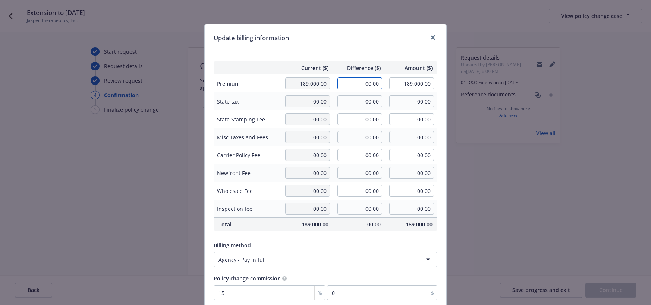
click at [352, 81] on input "00.00" at bounding box center [360, 84] width 45 height 12
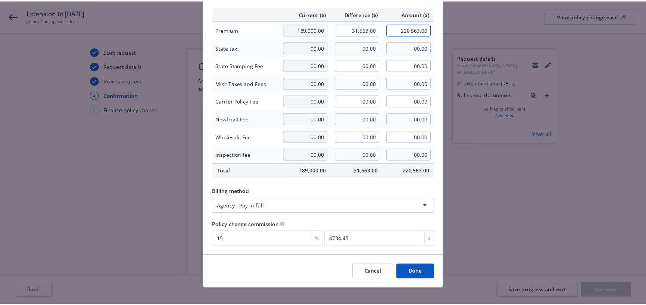
scroll to position [62, 0]
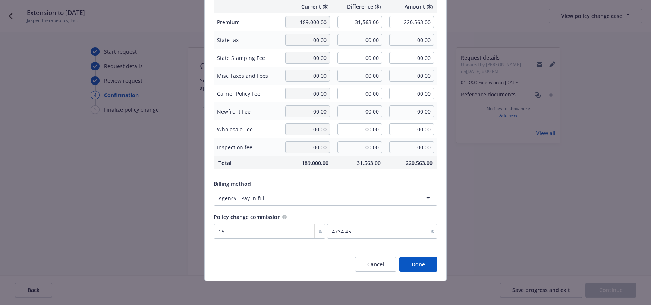
click at [410, 264] on button "Done" at bounding box center [418, 264] width 38 height 15
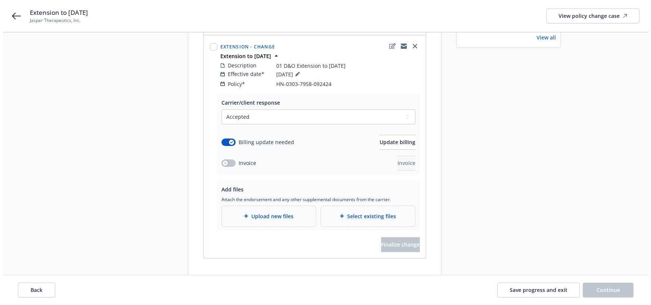
scroll to position [105, 0]
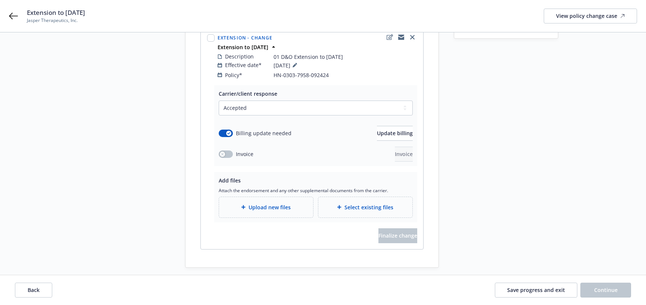
click at [276, 204] on span "Upload new files" at bounding box center [269, 208] width 42 height 8
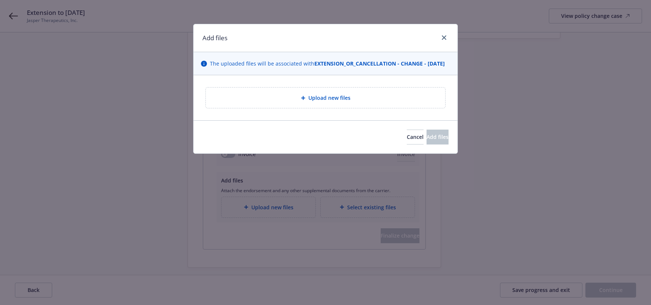
click at [317, 102] on span "Upload new files" at bounding box center [329, 98] width 42 height 8
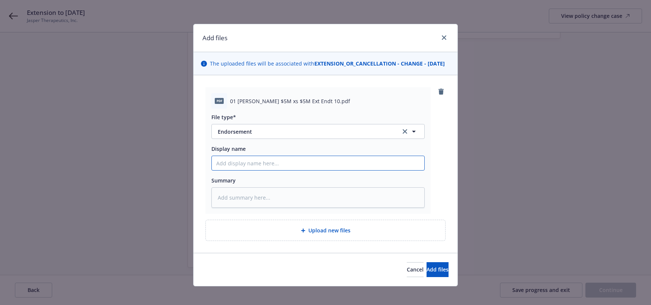
click at [272, 170] on input "Display name" at bounding box center [318, 163] width 213 height 14
click at [332, 235] on span "Upload new files" at bounding box center [329, 231] width 42 height 8
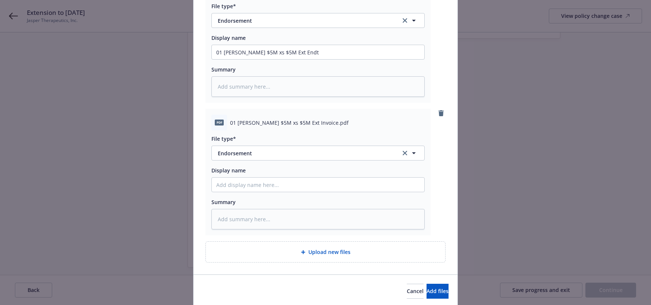
scroll to position [112, 0]
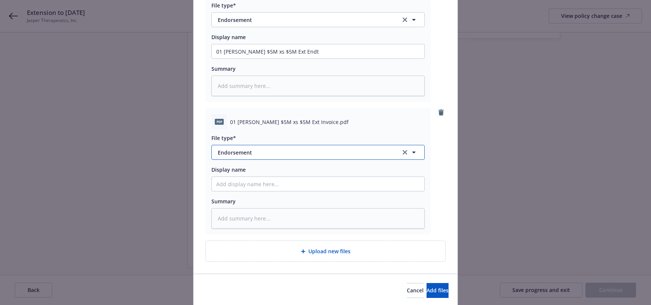
click at [246, 157] on span "Endorsement" at bounding box center [304, 153] width 173 height 8
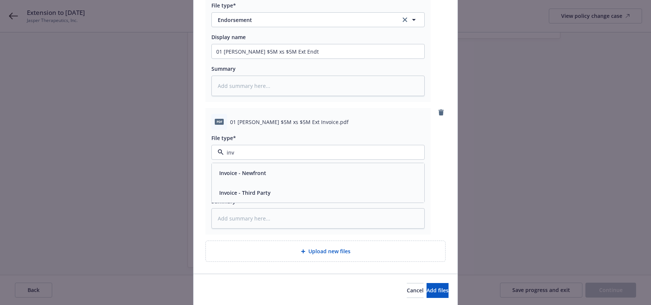
click at [257, 197] on span "Invoice - Third Party" at bounding box center [244, 193] width 51 height 8
drag, startPoint x: 297, startPoint y: 60, endPoint x: 208, endPoint y: 60, distance: 88.4
click at [208, 60] on div "pdf 01 [PERSON_NAME] $5M xs $5M Ext Endt 10.pdf File type* Endorsement Endorsem…" at bounding box center [318, 38] width 225 height 127
click at [238, 191] on input "Display name" at bounding box center [318, 184] width 213 height 14
paste input "01 [PERSON_NAME] $5M xs $5M Ext Endt"
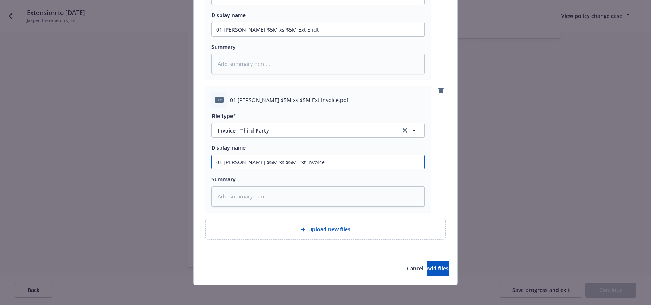
scroll to position [146, 0]
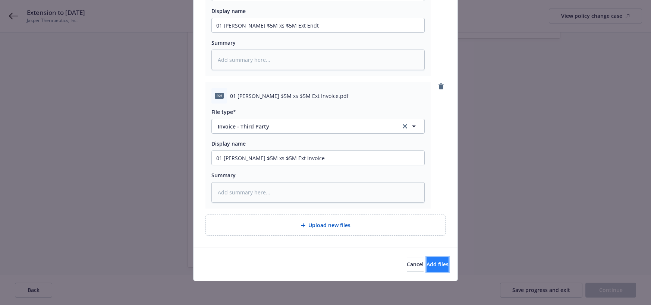
click at [427, 265] on span "Add files" at bounding box center [438, 264] width 22 height 7
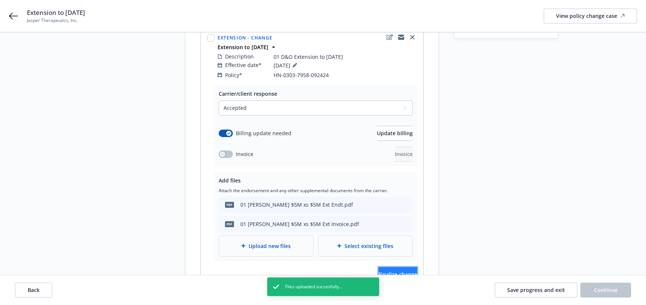
click at [398, 271] on span "Finalize change" at bounding box center [397, 274] width 39 height 7
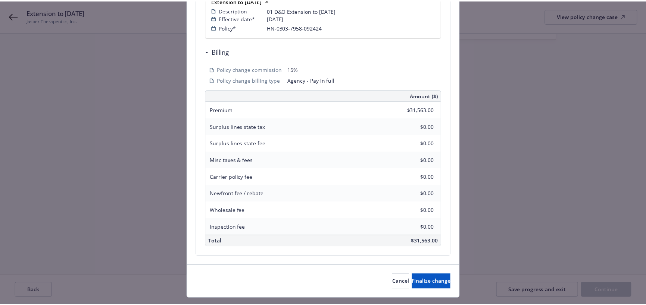
scroll to position [199, 0]
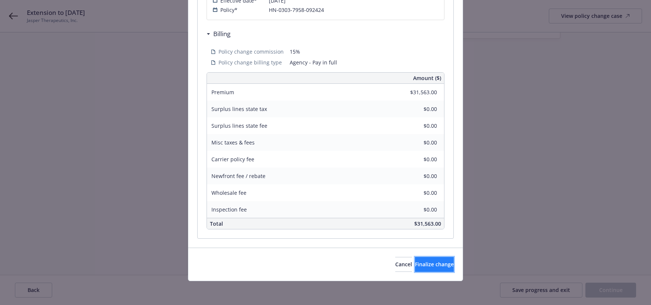
click at [416, 261] on span "Finalize change" at bounding box center [434, 264] width 39 height 7
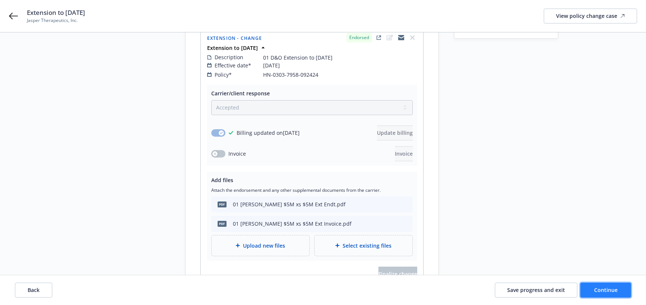
click at [601, 289] on span "Continue" at bounding box center [605, 290] width 23 height 7
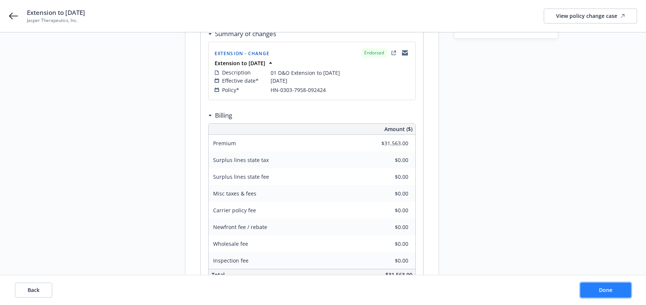
click at [603, 290] on span "Done" at bounding box center [605, 290] width 13 height 7
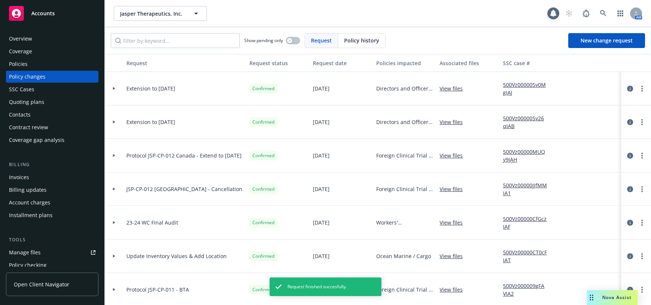
click at [112, 88] on div at bounding box center [114, 88] width 13 height 3
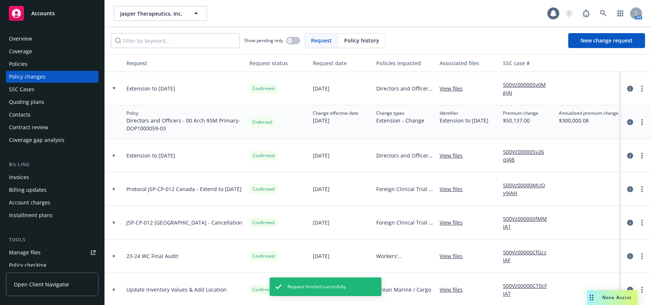
click at [113, 87] on icon at bounding box center [114, 88] width 3 height 3
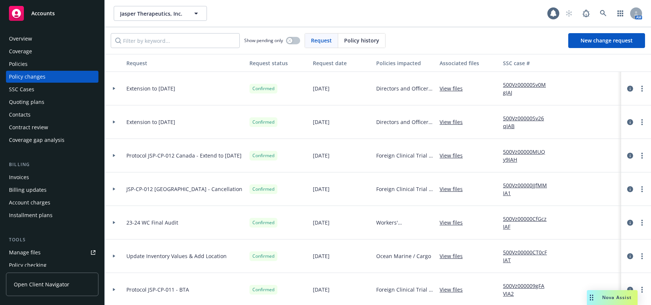
click at [114, 122] on icon at bounding box center [114, 122] width 2 height 3
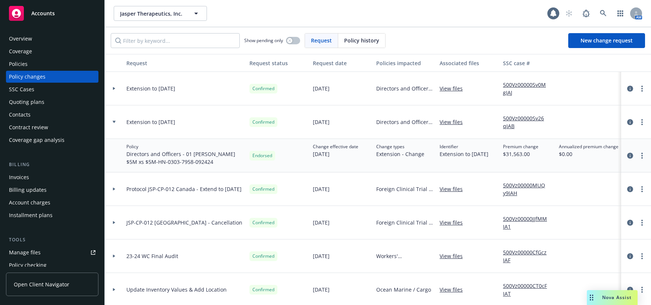
click at [114, 122] on icon at bounding box center [114, 122] width 3 height 2
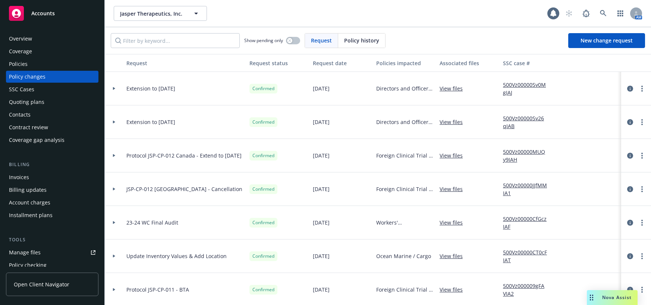
click at [22, 65] on div "Policies" at bounding box center [18, 64] width 19 height 12
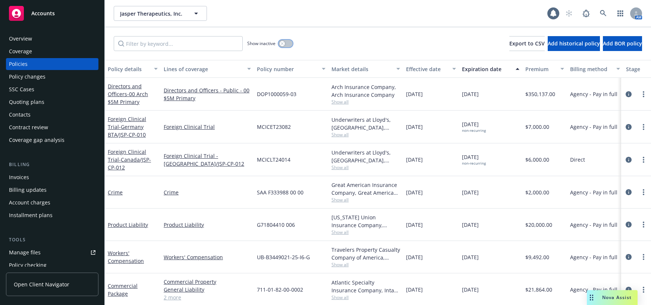
click at [283, 44] on icon "button" at bounding box center [282, 43] width 3 height 3
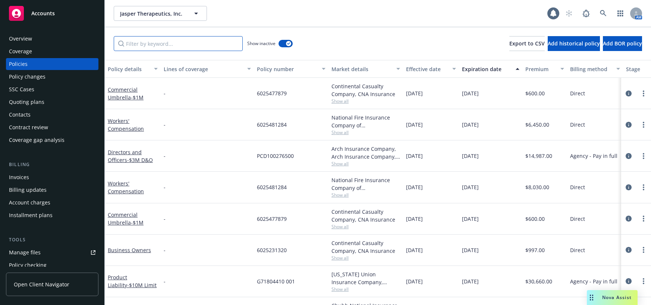
click at [198, 46] on input "Filter by keyword..." at bounding box center [178, 43] width 129 height 15
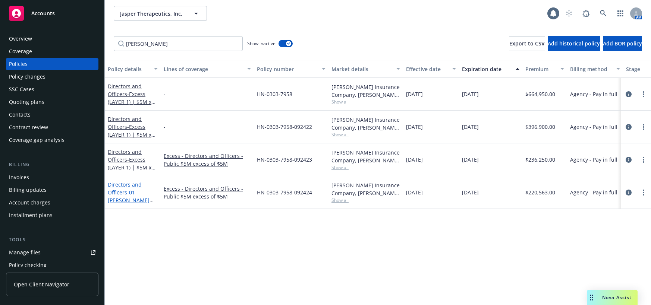
click at [145, 193] on span "- 01 [PERSON_NAME] $5M xs $5M" at bounding box center [131, 200] width 46 height 23
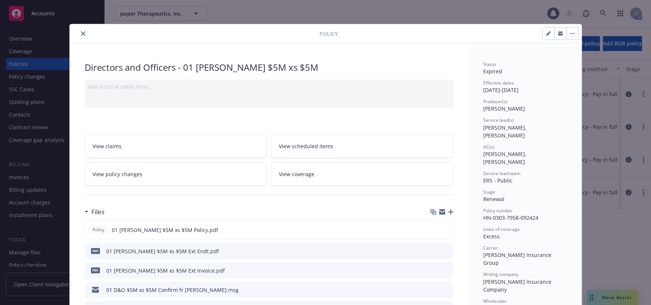
scroll to position [22, 0]
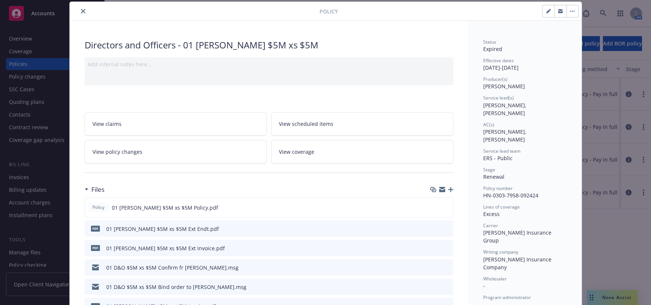
click at [546, 10] on icon "button" at bounding box center [548, 11] width 4 height 4
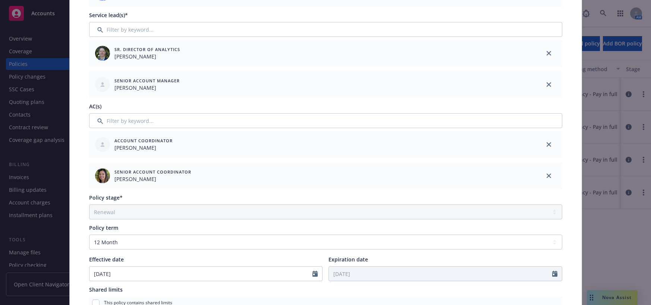
scroll to position [246, 0]
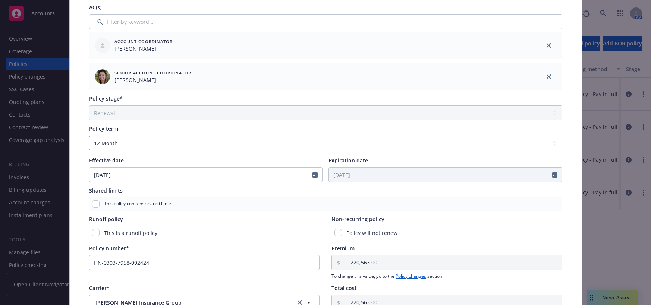
drag, startPoint x: 552, startPoint y: 145, endPoint x: 543, endPoint y: 145, distance: 9.3
click at [552, 145] on select "Select policy term 12 Month 6 Month 4 Month 3 Month 2 Month 1 Month 36 Month (3…" at bounding box center [325, 143] width 473 height 15
click at [89, 136] on select "Select policy term 12 Month 6 Month 4 Month 3 Month 2 Month 1 Month 36 Month (3…" at bounding box center [325, 143] width 473 height 15
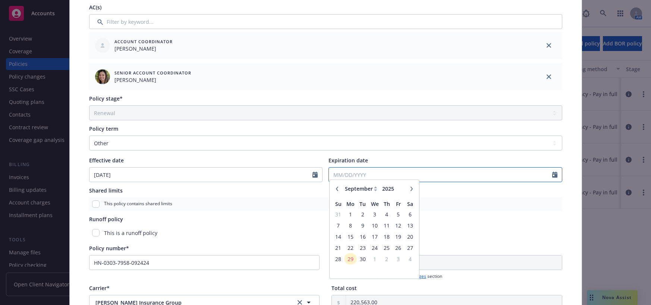
click at [346, 173] on input "Expiration date" at bounding box center [440, 175] width 223 height 14
click at [410, 194] on icon "button" at bounding box center [411, 192] width 2 height 4
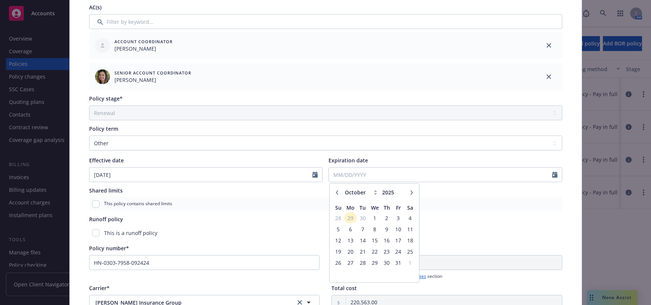
click at [410, 194] on icon "button" at bounding box center [411, 192] width 2 height 4
click at [350, 266] on span "24" at bounding box center [350, 262] width 11 height 9
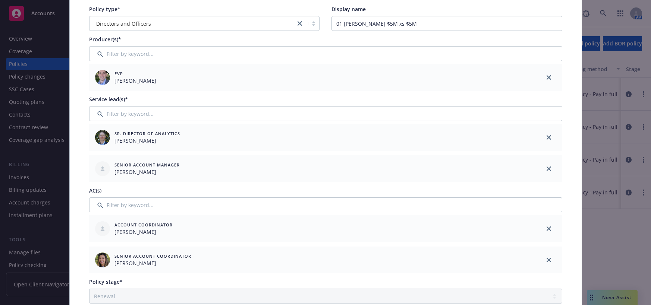
scroll to position [0, 0]
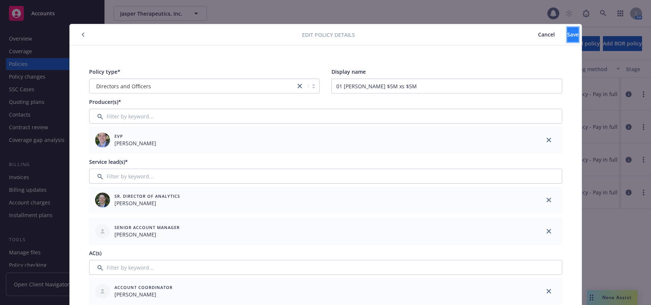
click at [567, 34] on span "Save" at bounding box center [573, 34] width 12 height 7
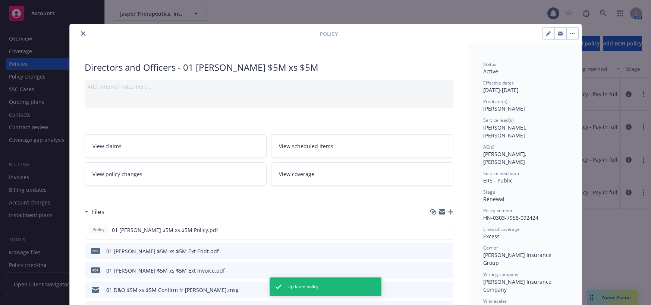
click at [81, 33] on icon "close" at bounding box center [83, 33] width 4 height 4
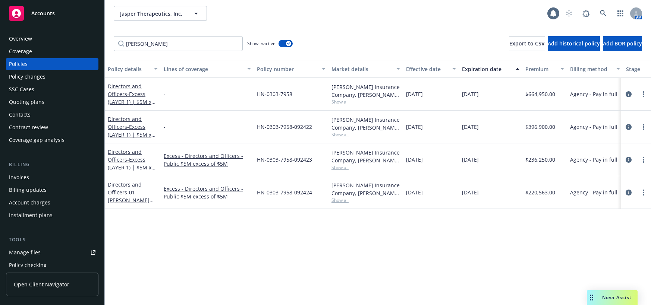
click at [28, 77] on div "Policy changes" at bounding box center [27, 77] width 37 height 12
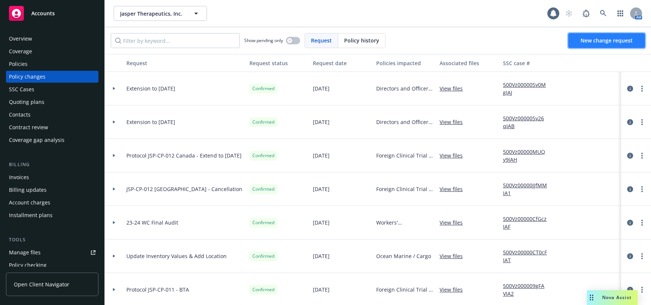
click at [609, 39] on span "New change request" at bounding box center [607, 40] width 52 height 7
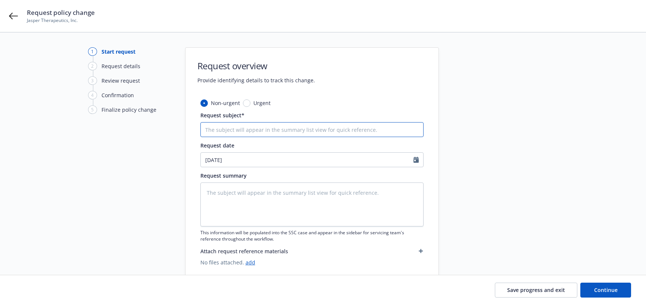
click at [232, 129] on input "Request subject*" at bounding box center [311, 129] width 223 height 15
click at [254, 190] on textarea at bounding box center [311, 205] width 223 height 44
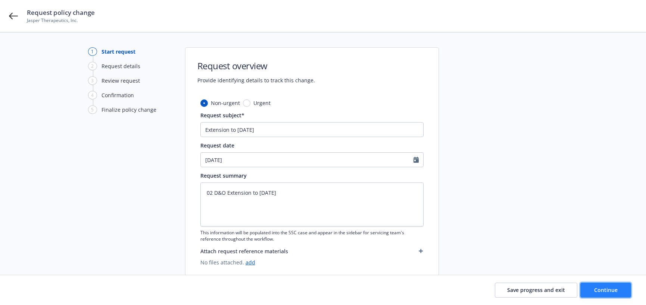
click at [598, 290] on span "Continue" at bounding box center [605, 290] width 23 height 7
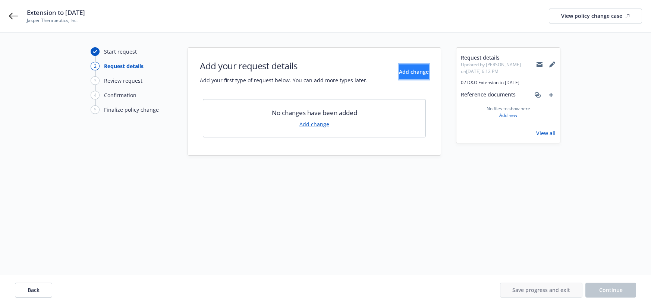
click at [409, 72] on span "Add change" at bounding box center [414, 71] width 30 height 7
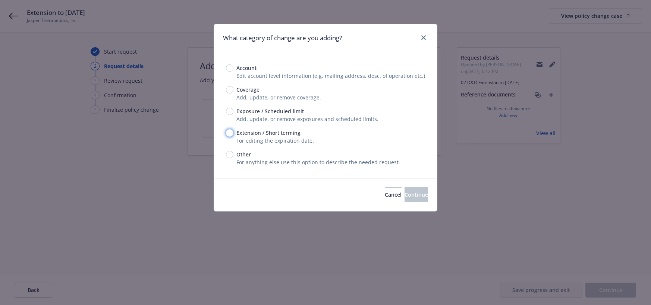
click at [230, 134] on input "Extension / Short terming" at bounding box center [229, 132] width 7 height 7
click at [406, 195] on span "Continue" at bounding box center [416, 194] width 23 height 7
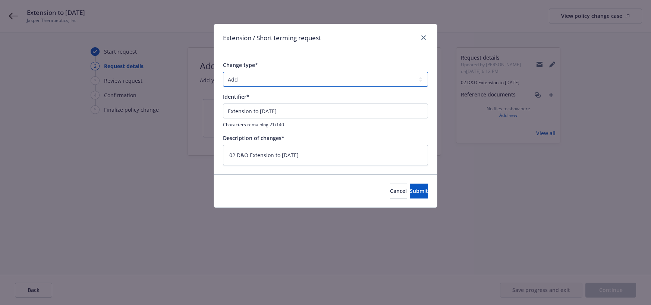
drag, startPoint x: 421, startPoint y: 76, endPoint x: 404, endPoint y: 79, distance: 17.7
click at [421, 76] on select "Add Audit Change Remove" at bounding box center [325, 79] width 205 height 15
click at [223, 72] on select "Add Audit Change Remove" at bounding box center [325, 79] width 205 height 15
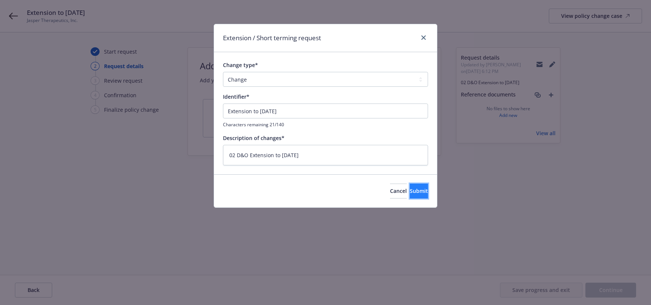
click at [416, 194] on button "Submit" at bounding box center [419, 191] width 18 height 15
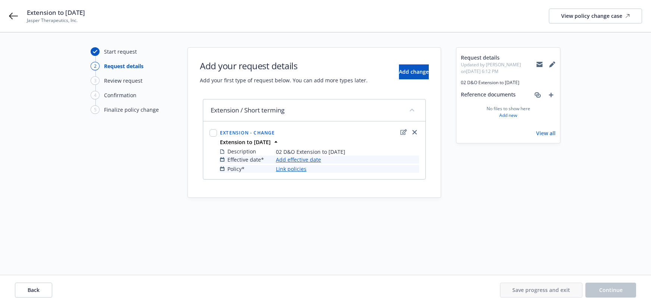
click at [314, 160] on link "Add effective date" at bounding box center [298, 160] width 45 height 8
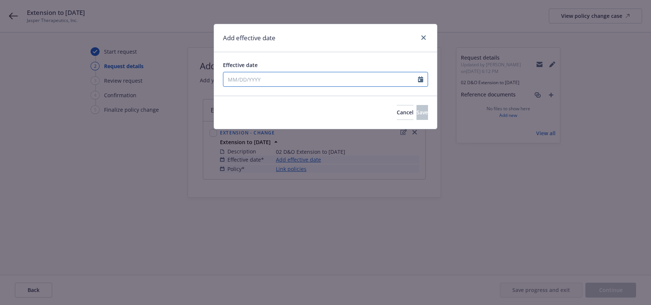
click at [421, 82] on icon "Calendar" at bounding box center [420, 79] width 5 height 6
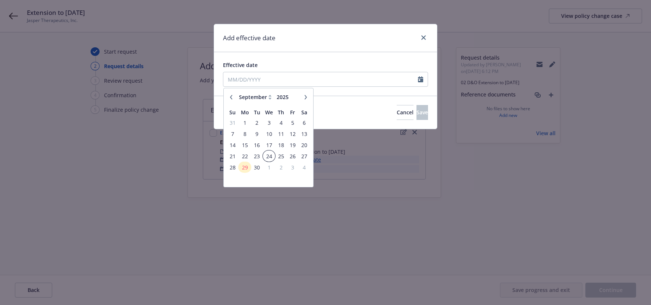
click at [270, 157] on span "24" at bounding box center [269, 156] width 11 height 9
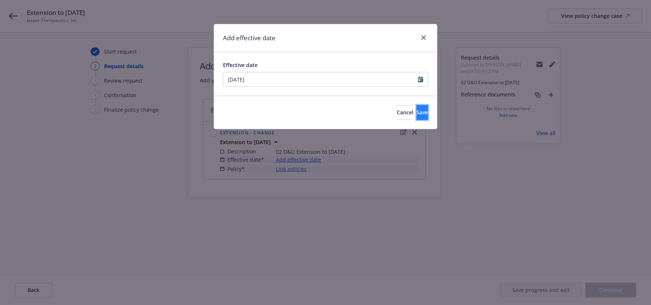
click at [417, 116] on span "Save" at bounding box center [423, 112] width 12 height 7
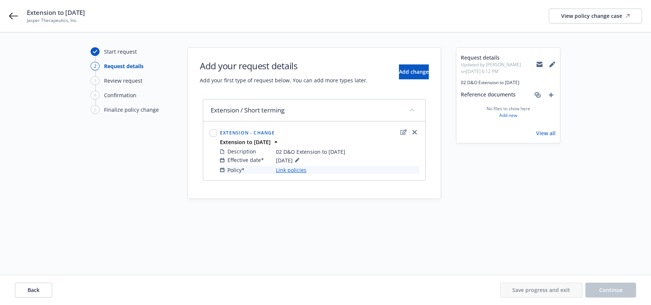
click at [297, 171] on link "Link policies" at bounding box center [291, 170] width 31 height 8
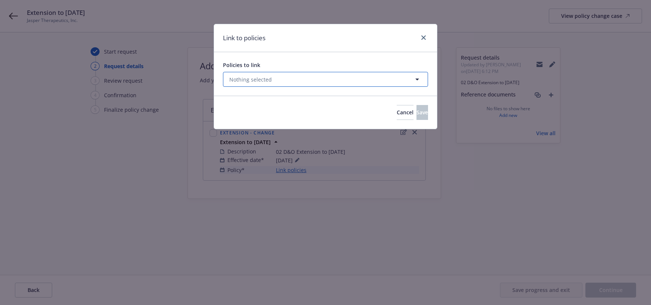
click at [417, 79] on icon "button" at bounding box center [417, 79] width 9 height 9
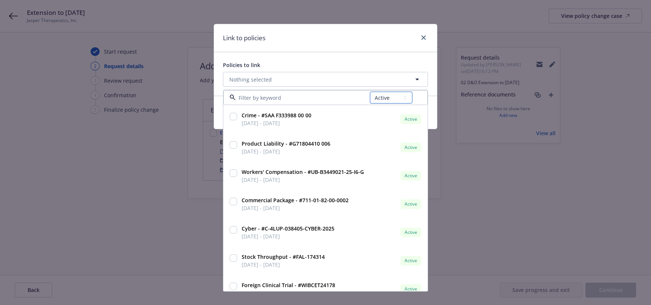
click at [405, 97] on select "All Active Upcoming Expired Cancelled" at bounding box center [391, 98] width 43 height 12
click at [370, 92] on select "All Active Upcoming Expired Cancelled" at bounding box center [391, 98] width 43 height 12
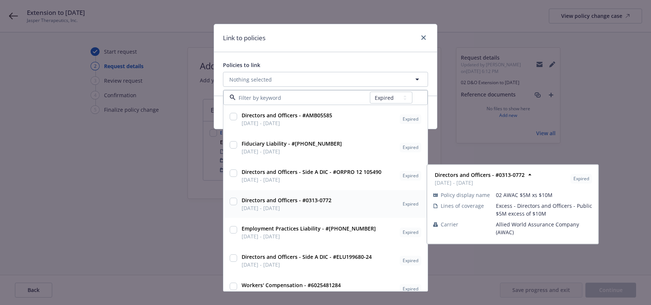
click at [235, 202] on input "checkbox" at bounding box center [233, 201] width 7 height 7
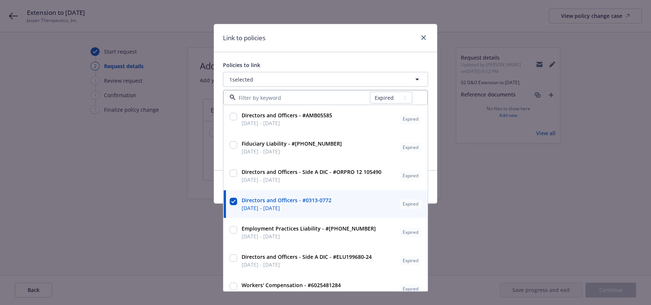
click at [217, 160] on div "Policies to link 1 selected All Active Upcoming Expired Cancelled Directors and…" at bounding box center [325, 111] width 223 height 118
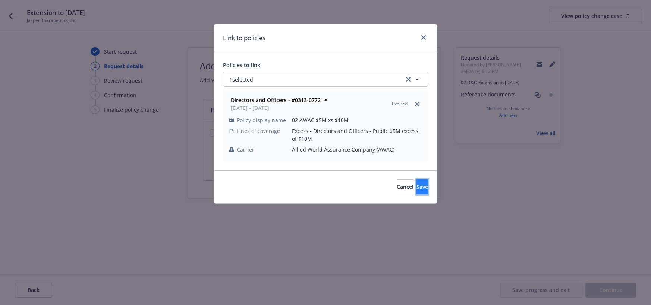
click at [417, 186] on span "Save" at bounding box center [423, 186] width 12 height 7
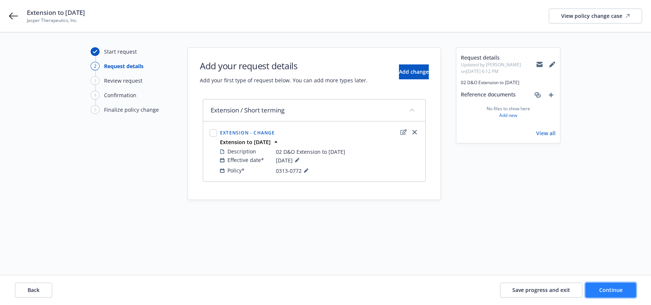
click at [615, 289] on span "Continue" at bounding box center [610, 290] width 23 height 7
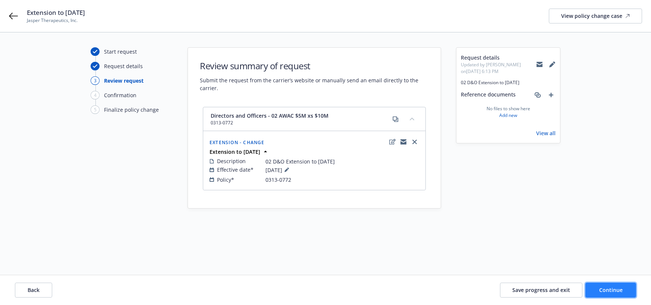
click at [602, 289] on span "Continue" at bounding box center [610, 290] width 23 height 7
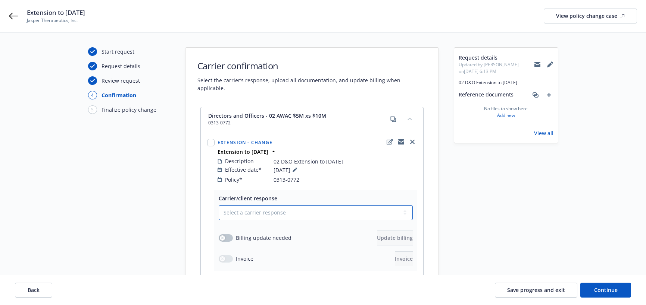
click at [403, 206] on select "Select a carrier response Accepted Accepted with revision No endorsement needed…" at bounding box center [316, 213] width 194 height 15
click at [219, 206] on select "Select a carrier response Accepted Accepted with revision No endorsement needed…" at bounding box center [316, 213] width 194 height 15
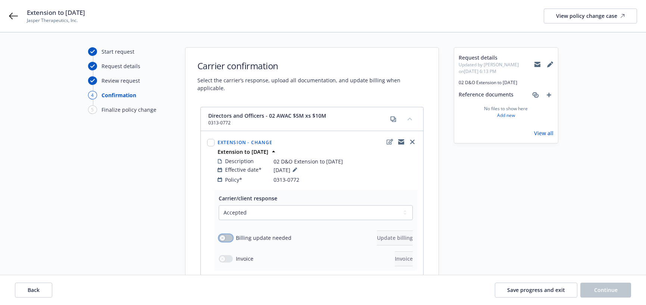
click at [227, 235] on button "button" at bounding box center [226, 238] width 14 height 7
click at [377, 235] on span "Update billing" at bounding box center [395, 238] width 36 height 7
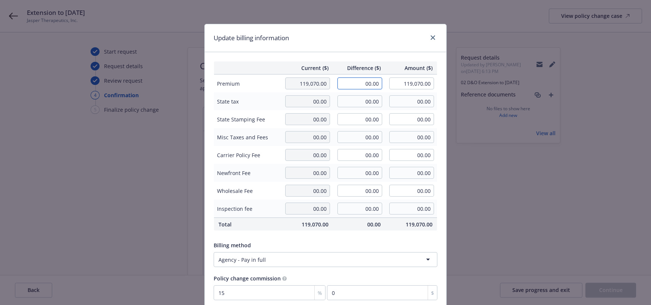
click at [351, 82] on input "00.00" at bounding box center [360, 84] width 45 height 12
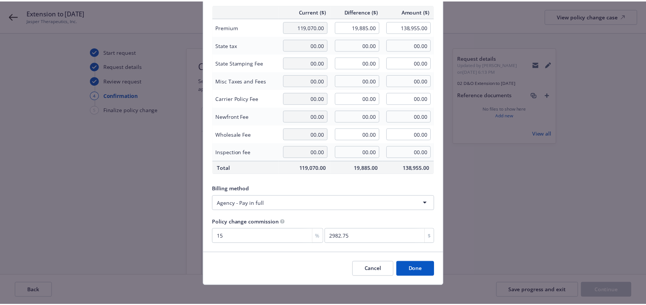
scroll to position [62, 0]
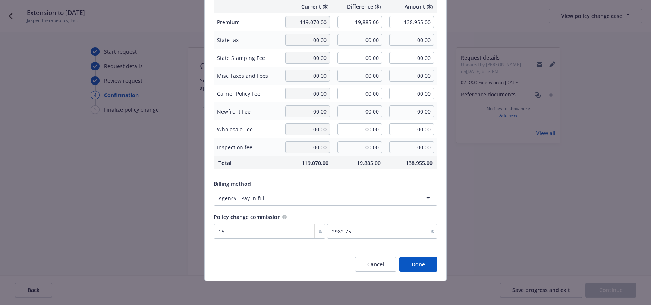
click at [408, 265] on button "Done" at bounding box center [418, 264] width 38 height 15
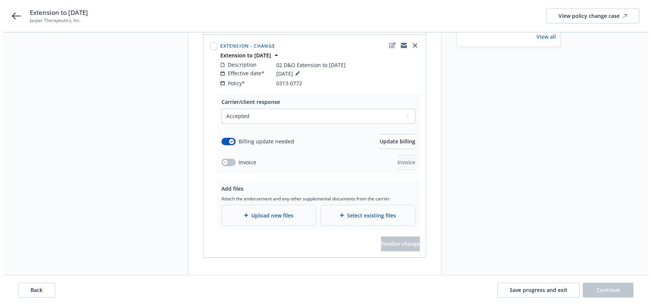
scroll to position [105, 0]
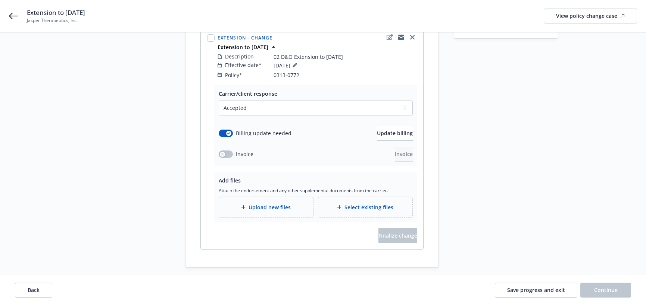
click at [280, 204] on span "Upload new files" at bounding box center [269, 208] width 42 height 8
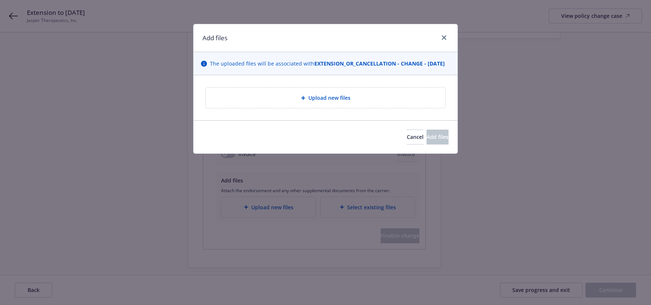
click at [334, 102] on span "Upload new files" at bounding box center [329, 98] width 42 height 8
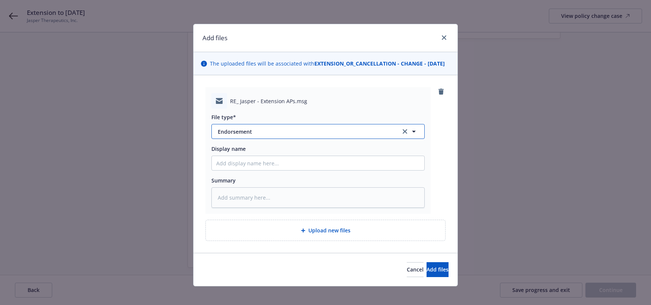
click at [232, 136] on span "Endorsement" at bounding box center [304, 132] width 173 height 8
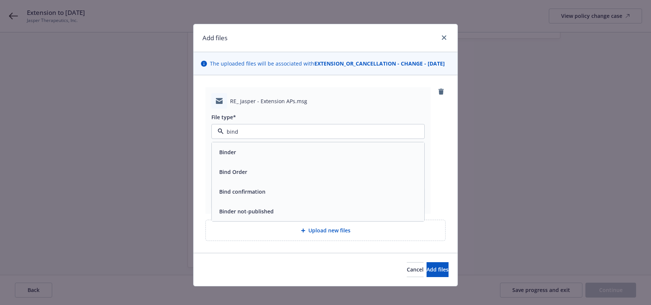
click at [235, 176] on span "Bind Order" at bounding box center [233, 172] width 28 height 8
click at [251, 170] on input "Display name" at bounding box center [318, 163] width 213 height 14
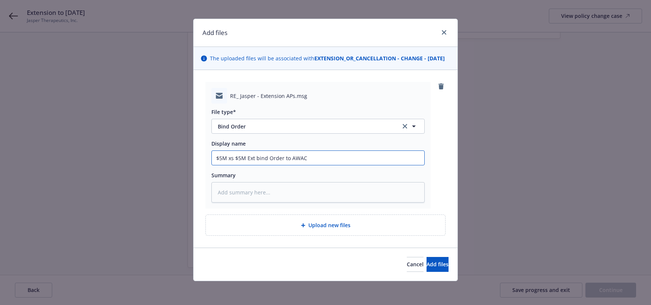
scroll to position [13, 0]
click at [255, 159] on input "$5M xs $5M Ext bind Order to AWAC" at bounding box center [318, 158] width 213 height 14
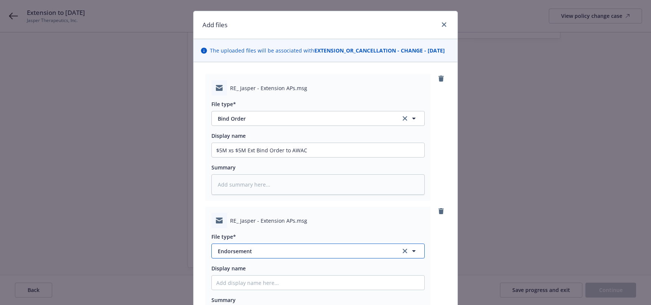
click at [241, 255] on span "Endorsement" at bounding box center [304, 252] width 173 height 8
click at [251, 235] on span "Bind confirmation" at bounding box center [242, 231] width 46 height 8
drag, startPoint x: 308, startPoint y: 158, endPoint x: 213, endPoint y: 161, distance: 95.2
click at [213, 157] on input "$5M xs $5M Ext Bind Order to AWAC" at bounding box center [318, 150] width 213 height 14
click at [251, 290] on input "Display name" at bounding box center [318, 283] width 213 height 14
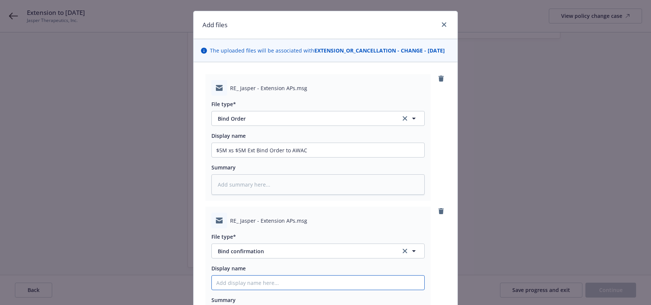
paste input "$5M xs $5M Ext Bind Order to AWAC"
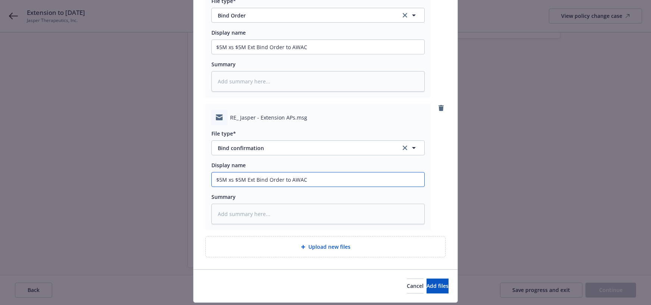
scroll to position [146, 0]
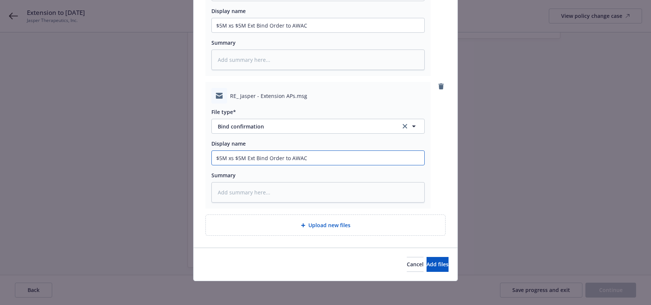
click at [284, 159] on input "$5M xs $5M Ext Bind Order to AWAC" at bounding box center [318, 158] width 213 height 14
click at [427, 262] on span "Add files" at bounding box center [438, 264] width 22 height 7
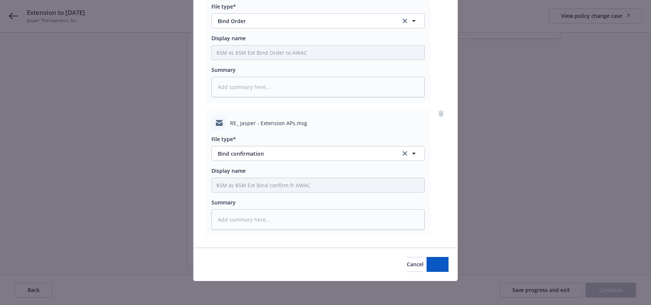
scroll to position [119, 0]
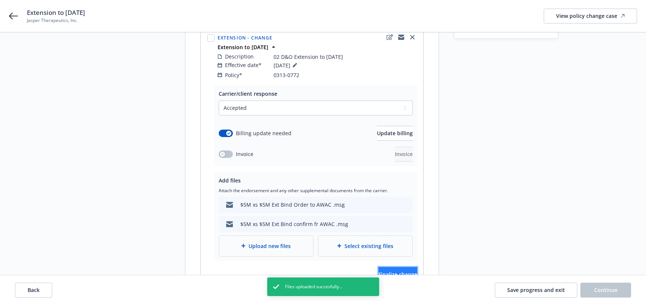
click at [391, 271] on span "Finalize change" at bounding box center [397, 274] width 39 height 7
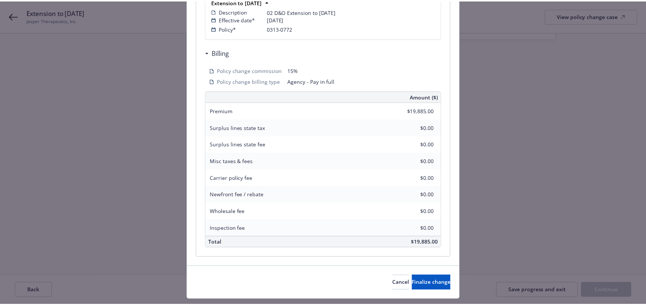
scroll to position [199, 0]
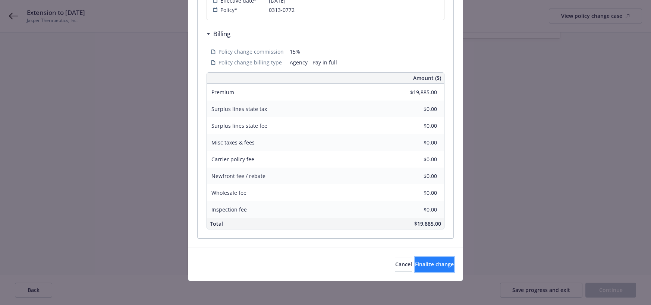
click at [419, 264] on span "Finalize change" at bounding box center [434, 264] width 39 height 7
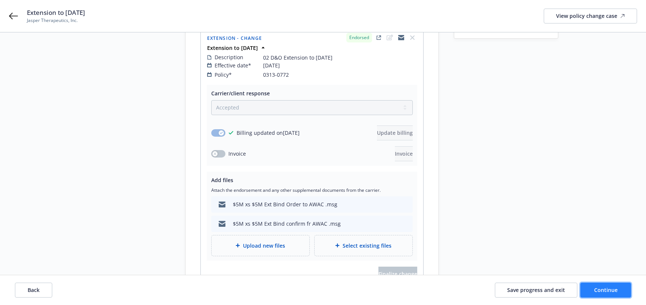
click at [591, 290] on button "Continue" at bounding box center [605, 290] width 51 height 15
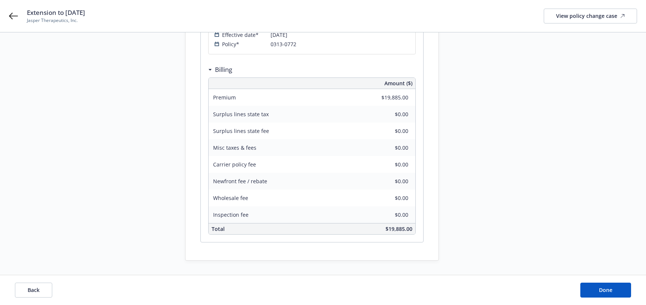
scroll to position [151, 0]
click at [609, 290] on span "Done" at bounding box center [605, 290] width 13 height 7
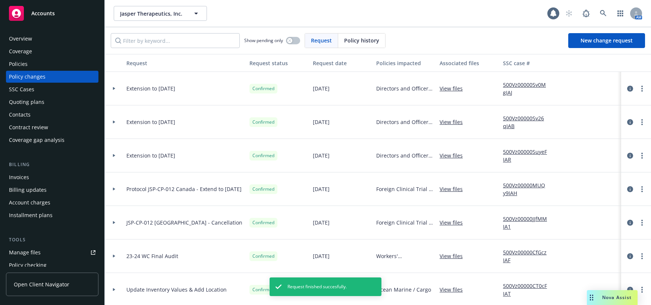
click at [22, 65] on div "Policies" at bounding box center [18, 64] width 19 height 12
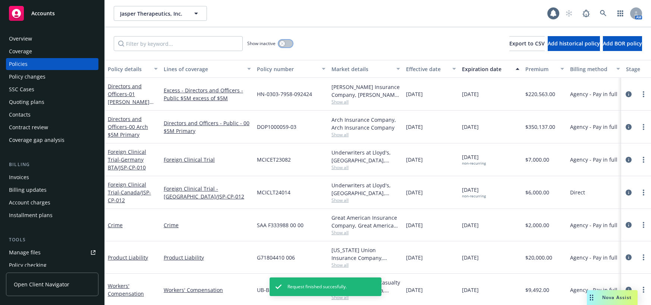
click at [283, 44] on icon "button" at bounding box center [282, 43] width 3 height 3
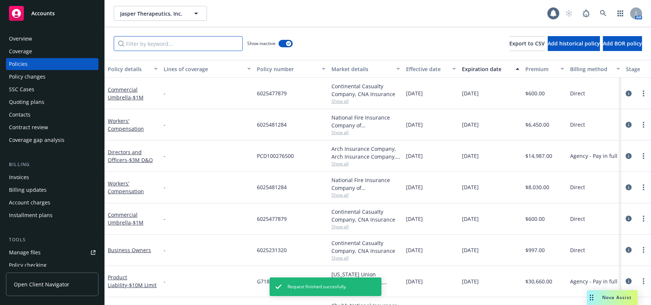
click at [198, 46] on input "Filter by keyword..." at bounding box center [178, 43] width 129 height 15
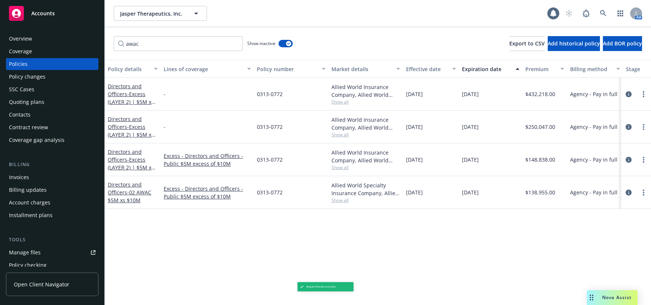
click at [143, 192] on span "- 02 AWAC $5M xs $10M" at bounding box center [130, 196] width 44 height 15
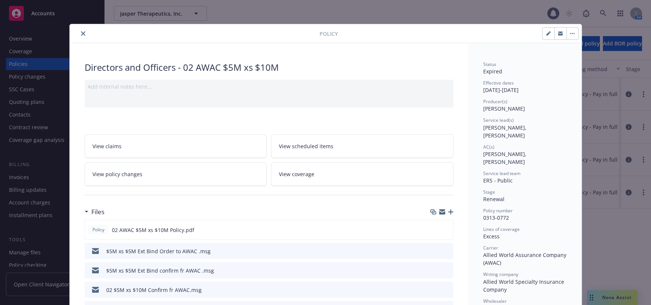
scroll to position [22, 0]
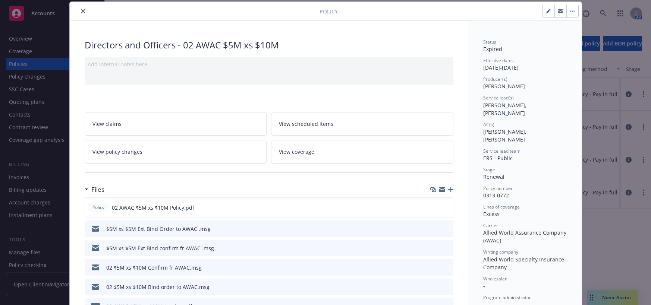
click at [546, 9] on icon "button" at bounding box center [548, 11] width 4 height 4
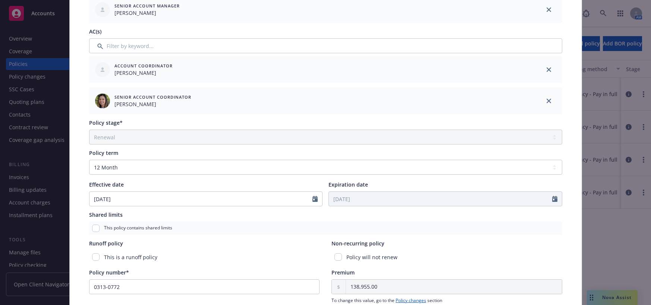
scroll to position [246, 0]
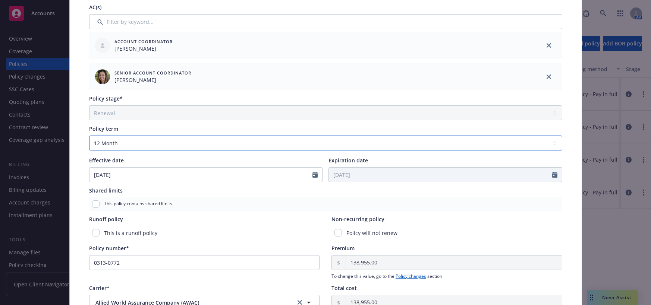
click at [552, 141] on select "Select policy term 12 Month 6 Month 4 Month 3 Month 2 Month 1 Month 36 Month (3…" at bounding box center [325, 143] width 473 height 15
click at [89, 136] on select "Select policy term 12 Month 6 Month 4 Month 3 Month 2 Month 1 Month 36 Month (3…" at bounding box center [325, 143] width 473 height 15
click at [345, 175] on input "Expiration date" at bounding box center [440, 175] width 223 height 14
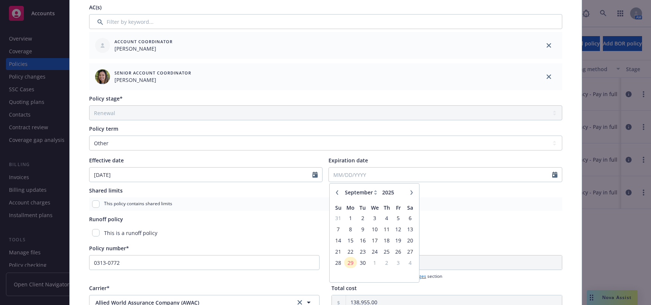
click at [410, 192] on icon "button" at bounding box center [411, 192] width 2 height 4
click at [347, 265] on span "24" at bounding box center [350, 262] width 11 height 9
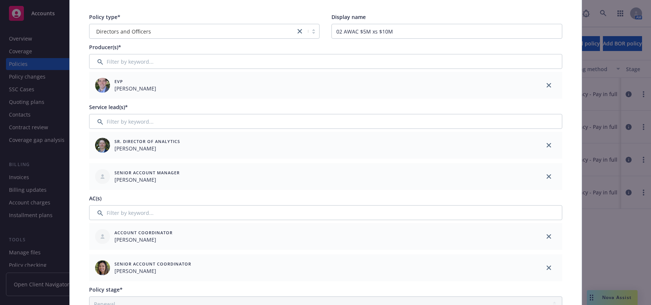
scroll to position [0, 0]
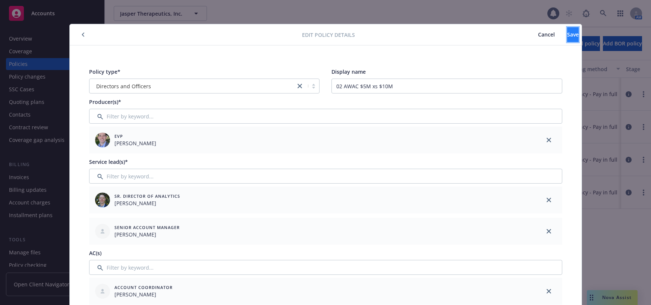
click at [567, 35] on span "Save" at bounding box center [573, 34] width 12 height 7
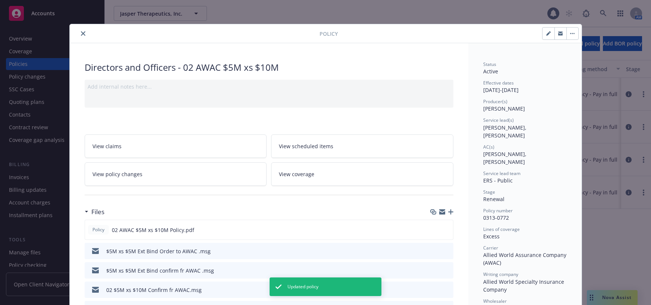
click at [81, 34] on icon "close" at bounding box center [83, 33] width 4 height 4
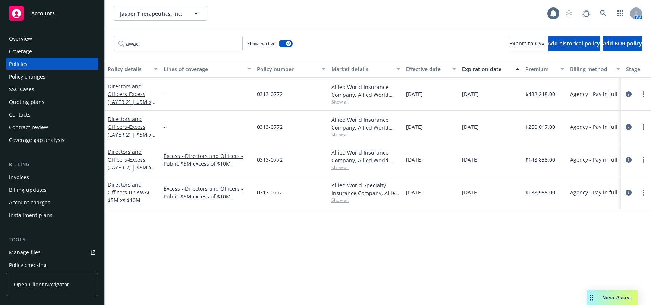
click at [37, 77] on div "Policy changes" at bounding box center [27, 77] width 37 height 12
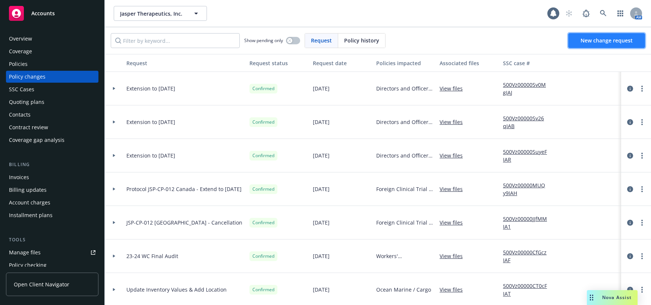
click at [590, 39] on span "New change request" at bounding box center [607, 40] width 52 height 7
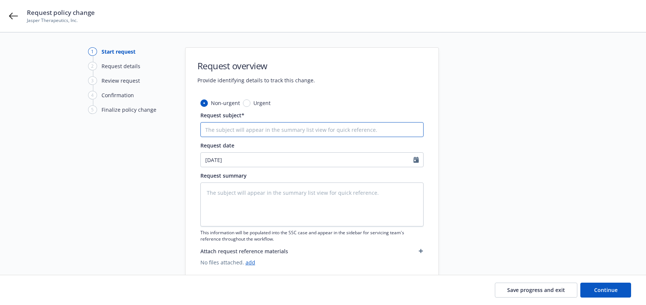
click at [252, 126] on input "Request subject*" at bounding box center [311, 129] width 223 height 15
click at [255, 198] on textarea at bounding box center [311, 205] width 223 height 44
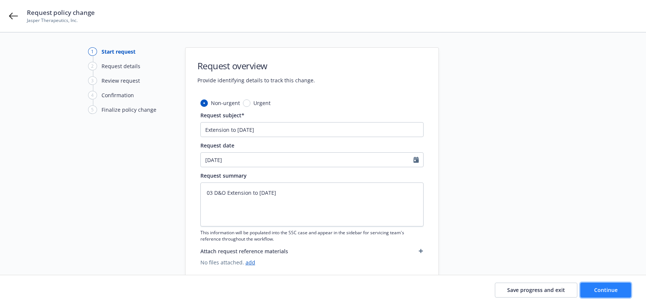
click at [614, 289] on span "Continue" at bounding box center [605, 290] width 23 height 7
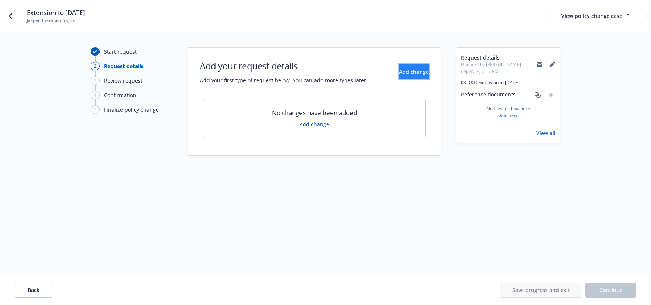
click at [410, 74] on span "Add change" at bounding box center [414, 71] width 30 height 7
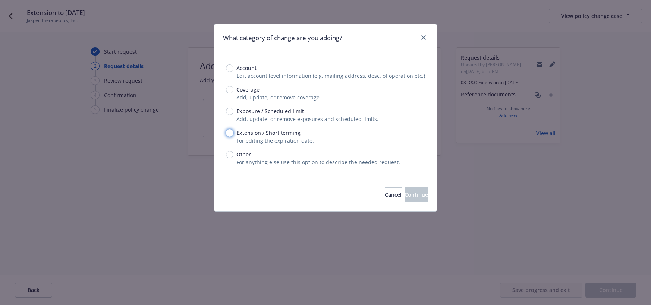
click at [229, 131] on input "Extension / Short terming" at bounding box center [229, 132] width 7 height 7
click at [405, 194] on span "Continue" at bounding box center [416, 194] width 23 height 7
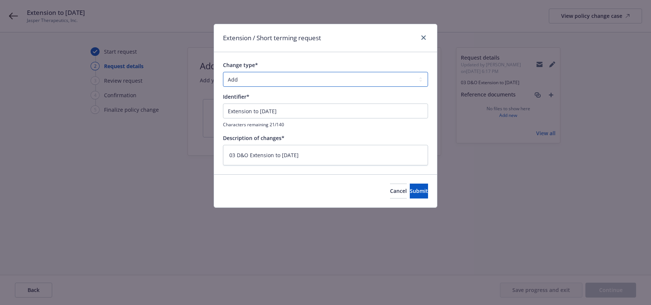
click at [421, 80] on select "Add Audit Change Remove" at bounding box center [325, 79] width 205 height 15
click at [223, 72] on select "Add Audit Change Remove" at bounding box center [325, 79] width 205 height 15
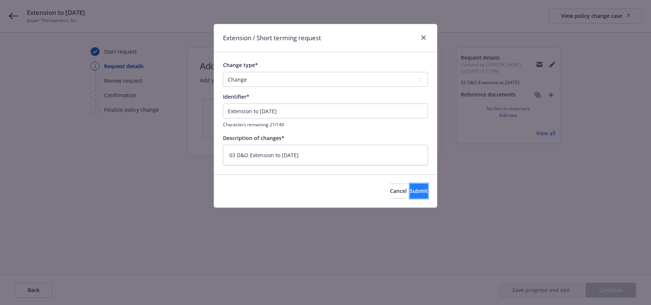
click at [410, 194] on span "Submit" at bounding box center [419, 191] width 18 height 7
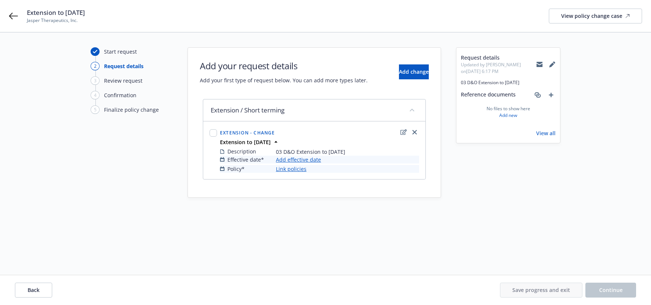
click at [315, 159] on link "Add effective date" at bounding box center [298, 160] width 45 height 8
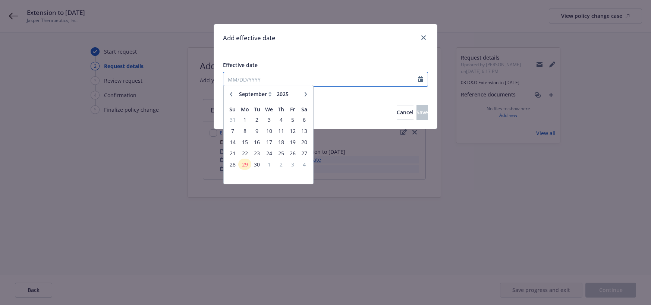
click at [254, 81] on input "Effective date" at bounding box center [320, 79] width 195 height 14
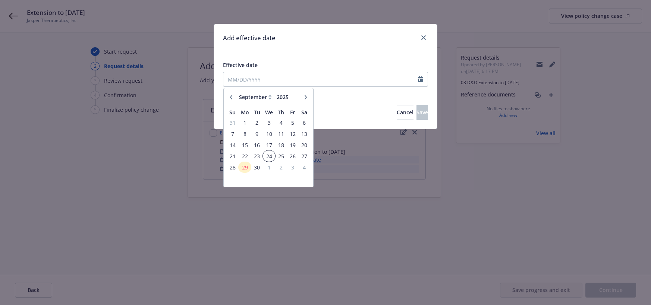
click at [267, 157] on span "24" at bounding box center [269, 156] width 11 height 9
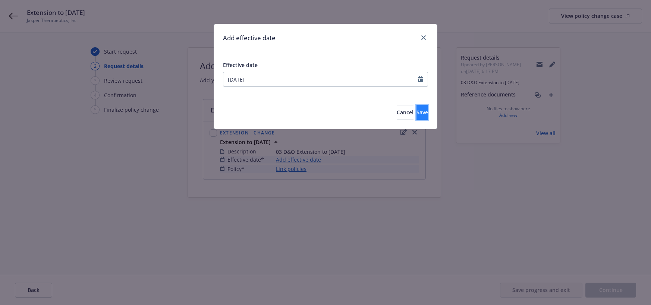
click at [417, 114] on span "Save" at bounding box center [423, 112] width 12 height 7
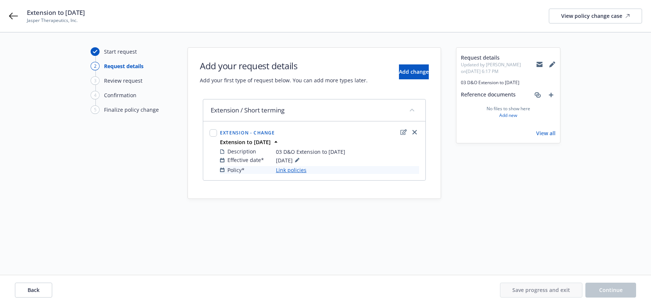
click at [301, 171] on link "Link policies" at bounding box center [291, 170] width 31 height 8
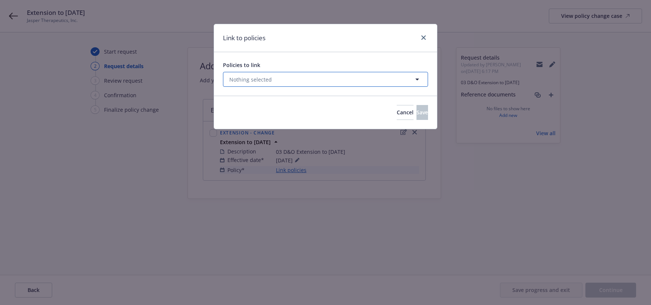
click at [418, 81] on icon "button" at bounding box center [417, 79] width 9 height 9
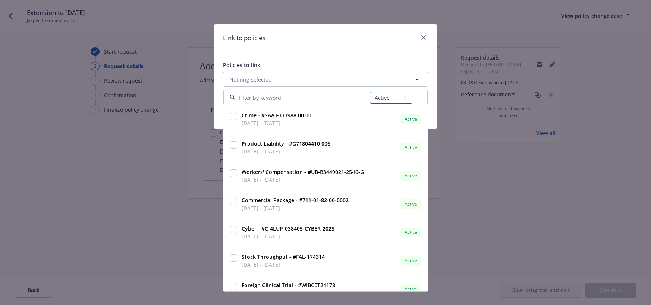
click at [407, 98] on select "All Active Upcoming Expired Cancelled" at bounding box center [391, 98] width 43 height 12
click at [370, 92] on select "All Active Upcoming Expired Cancelled" at bounding box center [391, 98] width 43 height 12
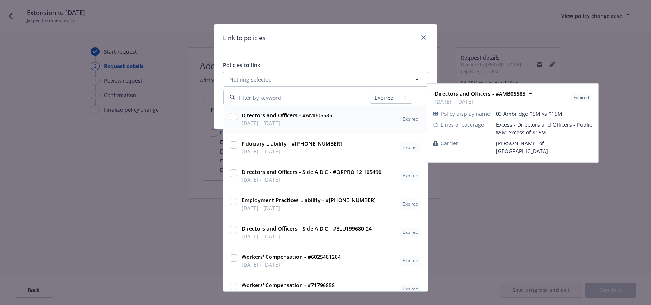
click at [234, 117] on input "checkbox" at bounding box center [233, 116] width 7 height 7
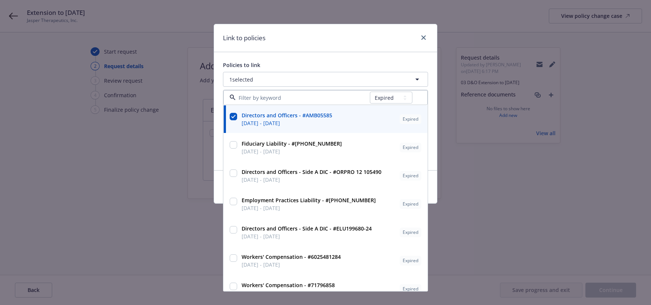
click at [218, 112] on div "Policies to link 1 selected All Active Upcoming Expired Cancelled Directors and…" at bounding box center [325, 111] width 223 height 118
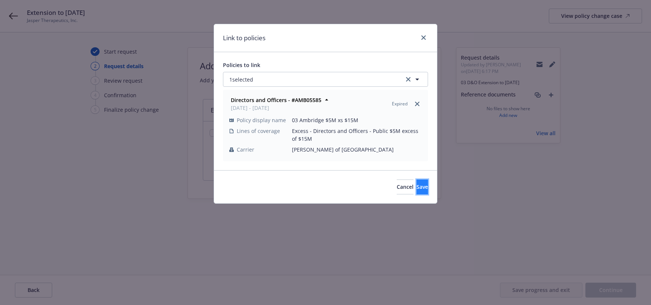
click at [417, 188] on span "Save" at bounding box center [423, 186] width 12 height 7
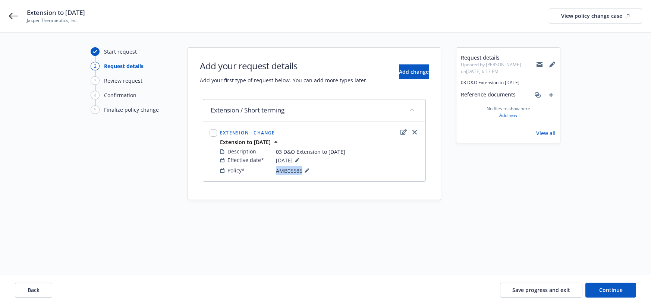
drag, startPoint x: 302, startPoint y: 172, endPoint x: 277, endPoint y: 173, distance: 25.4
click at [277, 173] on span "AMB05585" at bounding box center [293, 170] width 35 height 9
copy span "AMB05585"
click at [408, 230] on div "Start request 2 Request details 3 Review request 4 Confirmation 5 Finalize poli…" at bounding box center [325, 153] width 633 height 213
click at [609, 288] on span "Continue" at bounding box center [610, 290] width 23 height 7
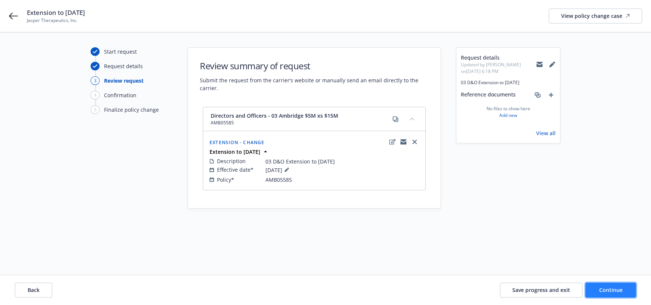
click at [609, 288] on span "Continue" at bounding box center [610, 290] width 23 height 7
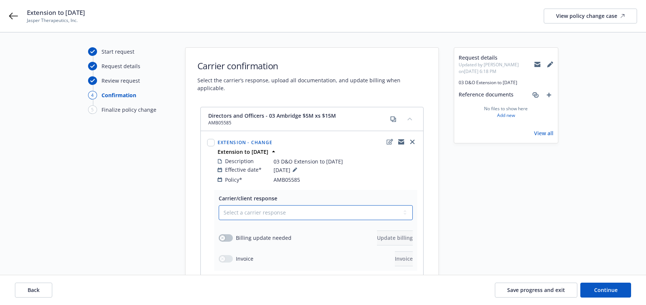
click at [402, 206] on select "Select a carrier response Accepted Accepted with revision No endorsement needed…" at bounding box center [316, 213] width 194 height 15
click at [219, 206] on select "Select a carrier response Accepted Accepted with revision No endorsement needed…" at bounding box center [316, 213] width 194 height 15
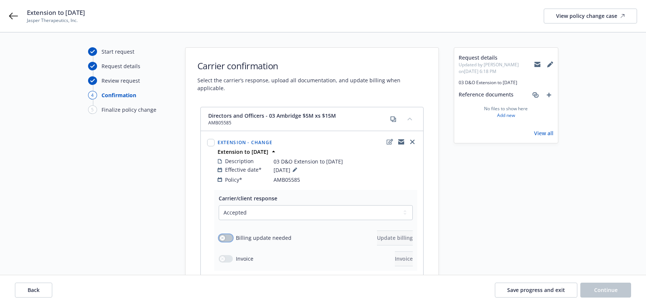
click at [229, 235] on button "button" at bounding box center [226, 238] width 14 height 7
click at [385, 235] on span "Update billing" at bounding box center [395, 238] width 36 height 7
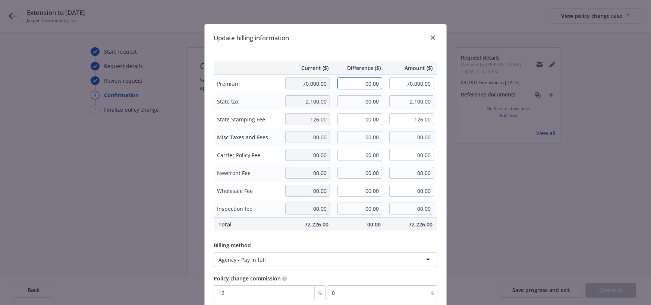
click at [359, 82] on input "00.00" at bounding box center [360, 84] width 45 height 12
click at [359, 100] on input "00.00" at bounding box center [360, 101] width 45 height 12
click at [360, 117] on input "00.00" at bounding box center [360, 119] width 45 height 12
click at [365, 84] on input "11,669.00" at bounding box center [360, 84] width 45 height 12
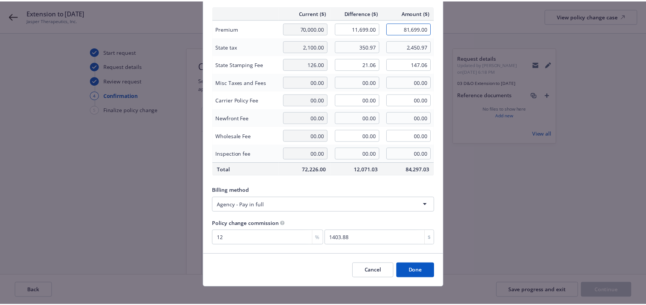
scroll to position [62, 0]
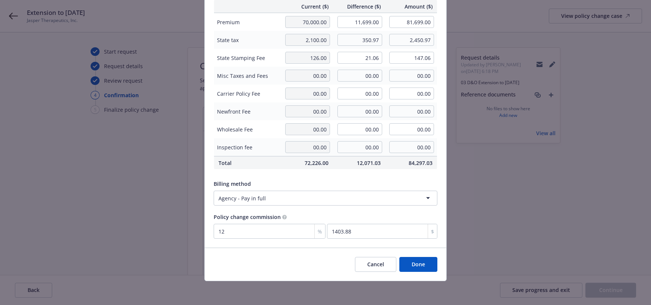
click at [417, 265] on button "Done" at bounding box center [418, 264] width 38 height 15
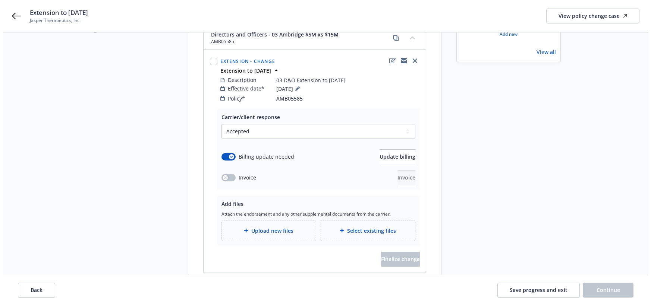
scroll to position [105, 0]
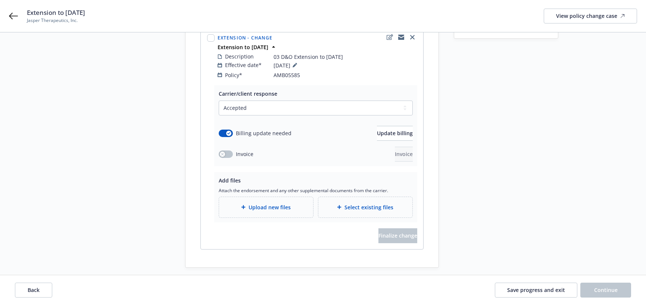
click at [285, 204] on span "Upload new files" at bounding box center [269, 208] width 42 height 8
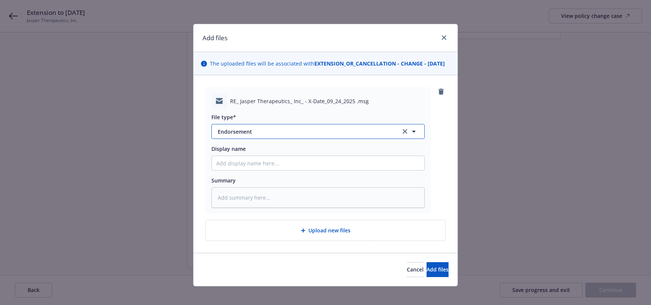
click at [235, 136] on span "Endorsement" at bounding box center [304, 132] width 173 height 8
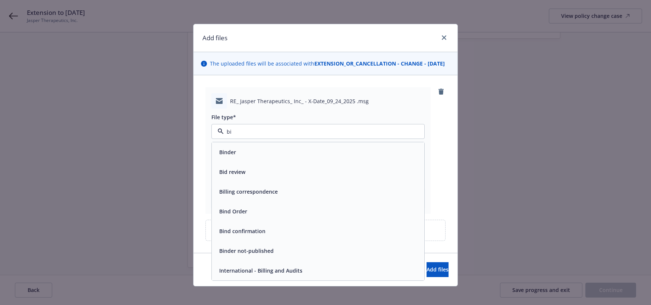
click at [238, 216] on span "Bind Order" at bounding box center [233, 212] width 28 height 8
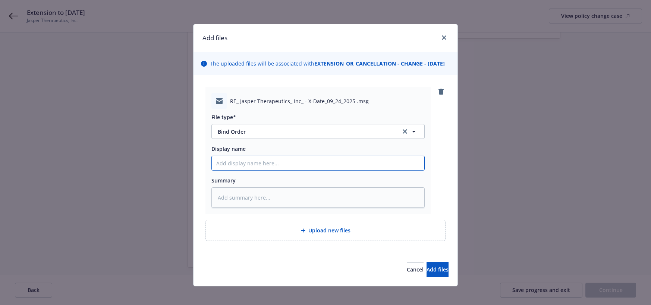
click at [255, 170] on input "Display name" at bounding box center [318, 163] width 213 height 14
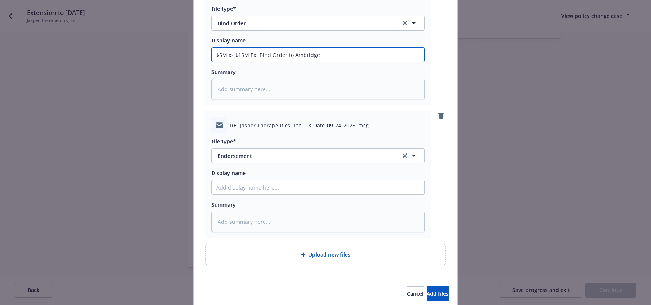
scroll to position [112, 0]
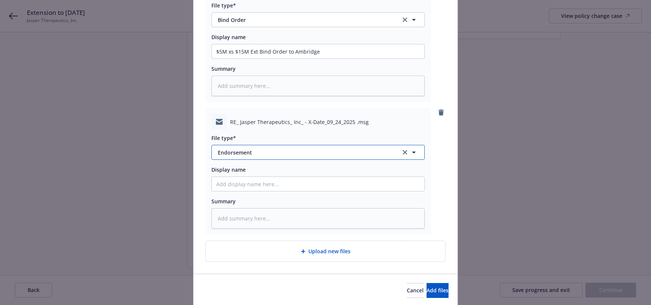
click at [244, 157] on span "Endorsement" at bounding box center [304, 153] width 173 height 8
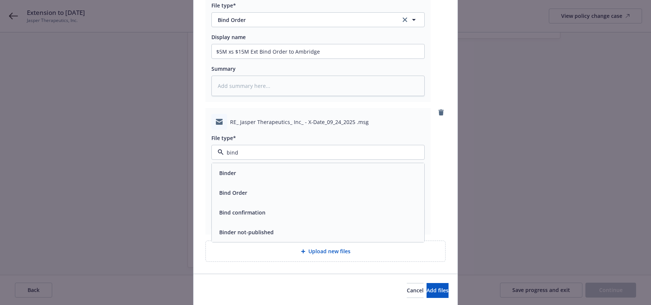
click at [227, 217] on span "Bind confirmation" at bounding box center [242, 213] width 46 height 8
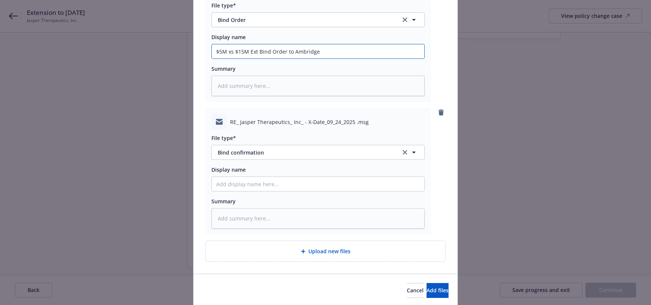
drag, startPoint x: 316, startPoint y: 59, endPoint x: 206, endPoint y: 60, distance: 110.0
click at [206, 60] on div "RE_ Jasper Therapeutics_ Inc_ - X-Date_09_24_2025 .msg File type* Bind Order Di…" at bounding box center [318, 38] width 225 height 127
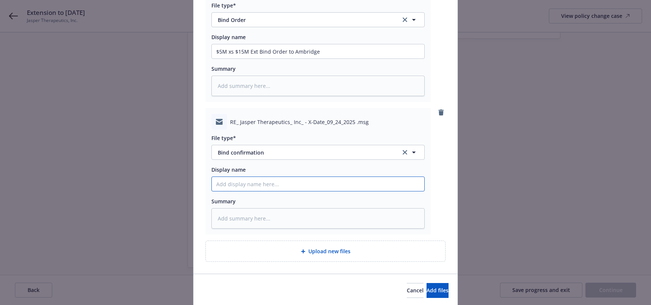
click at [238, 190] on input "Display name" at bounding box center [318, 184] width 213 height 14
paste input "$5M xs $15M Ext Bind Order to Ambridge"
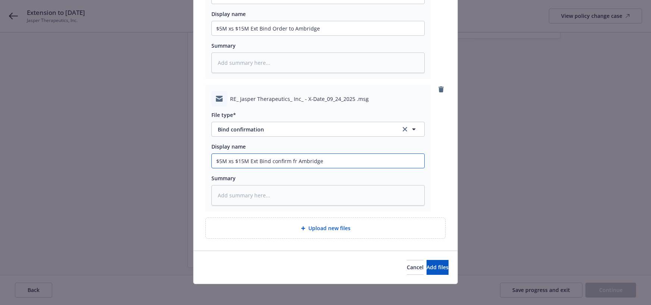
scroll to position [146, 0]
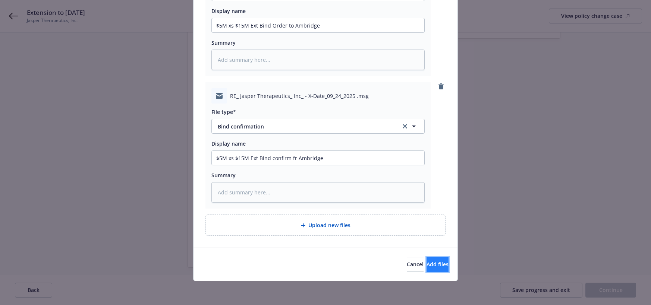
click at [427, 264] on span "Add files" at bounding box center [438, 264] width 22 height 7
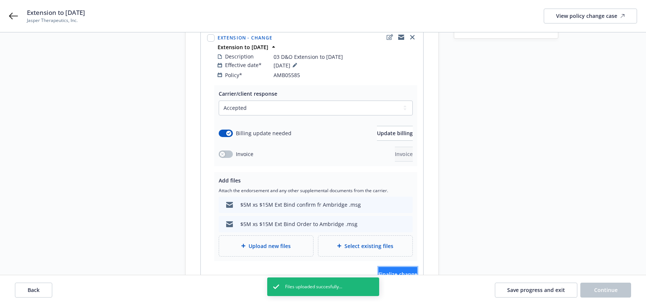
click at [391, 271] on span "Finalize change" at bounding box center [397, 274] width 39 height 7
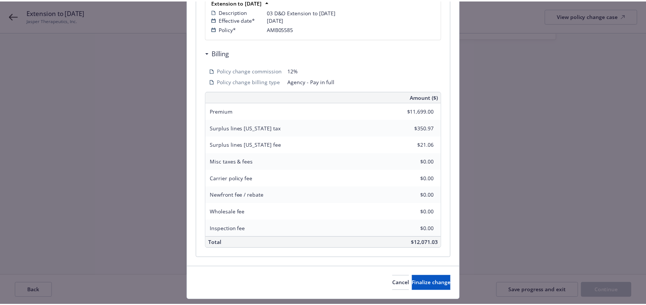
scroll to position [199, 0]
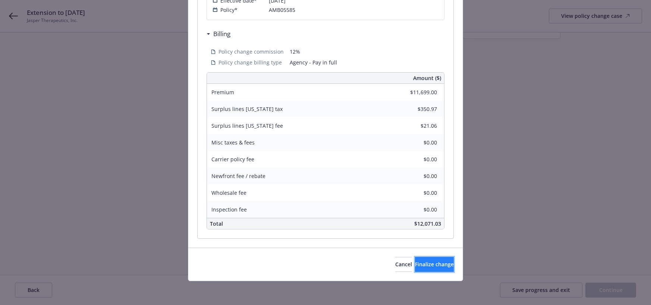
click at [432, 264] on span "Finalize change" at bounding box center [434, 264] width 39 height 7
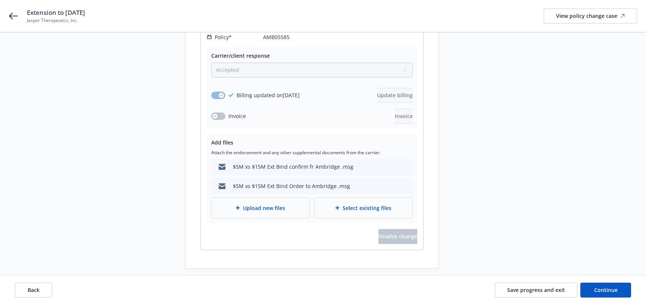
scroll to position [143, 0]
click at [603, 293] on span "Continue" at bounding box center [605, 290] width 23 height 7
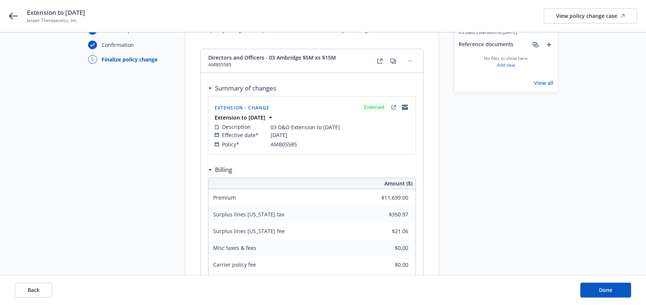
scroll to position [75, 0]
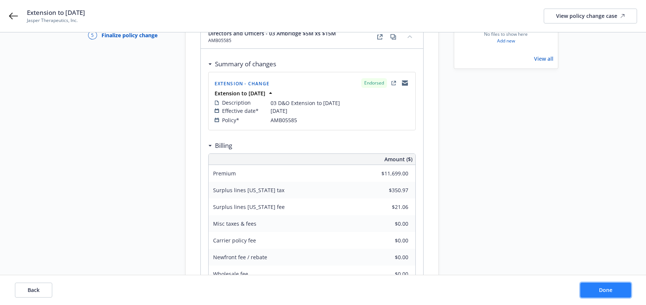
click at [605, 289] on span "Done" at bounding box center [605, 290] width 13 height 7
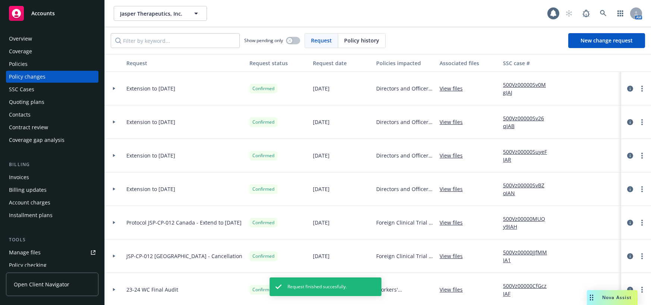
click at [17, 61] on div "Policies" at bounding box center [18, 64] width 19 height 12
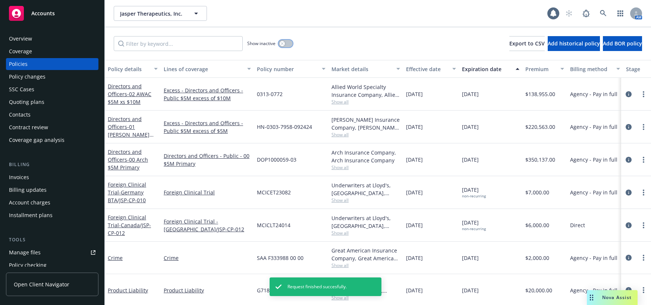
click at [280, 45] on div "button" at bounding box center [282, 43] width 5 height 5
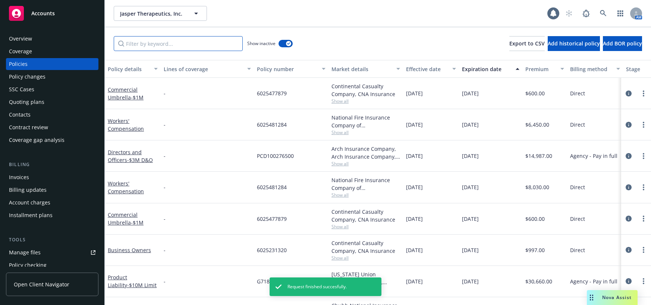
click at [201, 43] on input "Filter by keyword..." at bounding box center [178, 43] width 129 height 15
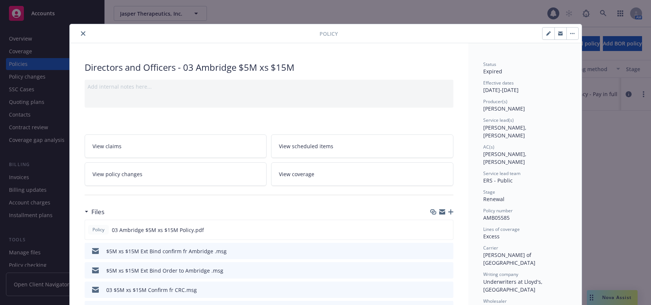
scroll to position [22, 0]
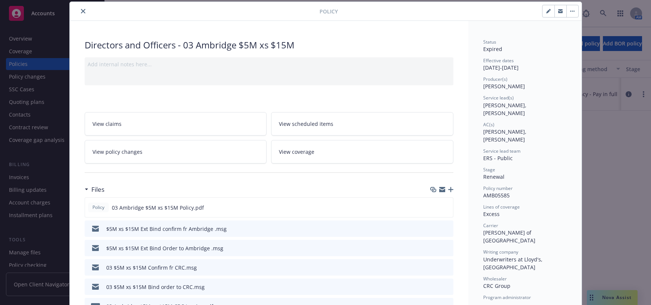
click at [546, 11] on icon "button" at bounding box center [548, 11] width 4 height 4
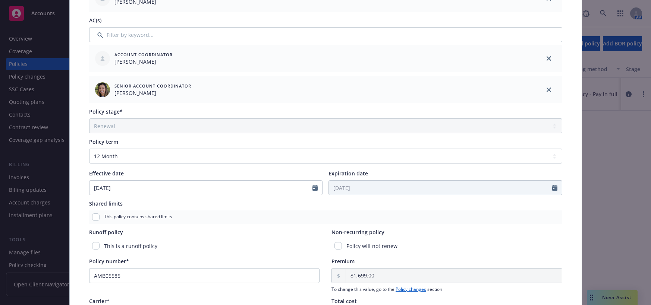
scroll to position [246, 0]
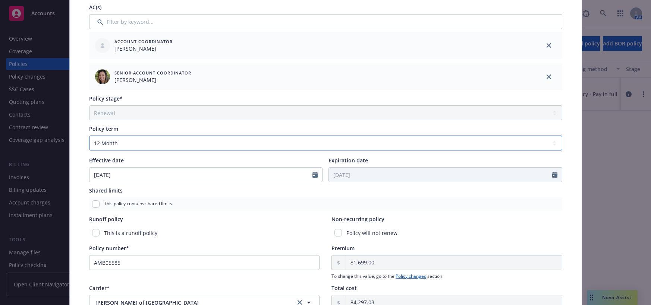
click at [554, 145] on select "Select policy term 12 Month 6 Month 4 Month 3 Month 2 Month 1 Month 36 Month (3…" at bounding box center [325, 143] width 473 height 15
click at [89, 136] on select "Select policy term 12 Month 6 Month 4 Month 3 Month 2 Month 1 Month 36 Month (3…" at bounding box center [325, 143] width 473 height 15
click at [354, 175] on input "Expiration date" at bounding box center [440, 175] width 223 height 14
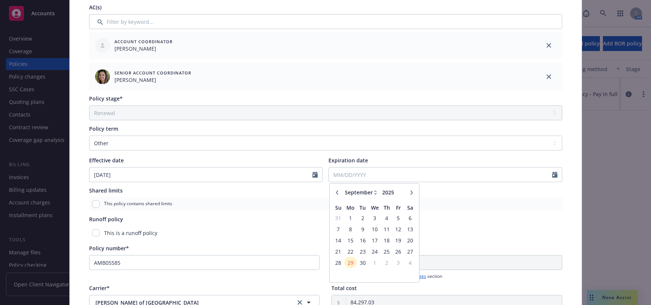
click at [407, 193] on button "button" at bounding box center [411, 192] width 9 height 9
click at [345, 261] on span "24" at bounding box center [350, 262] width 11 height 9
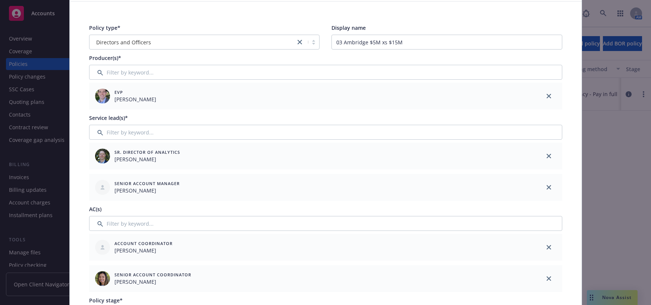
scroll to position [0, 0]
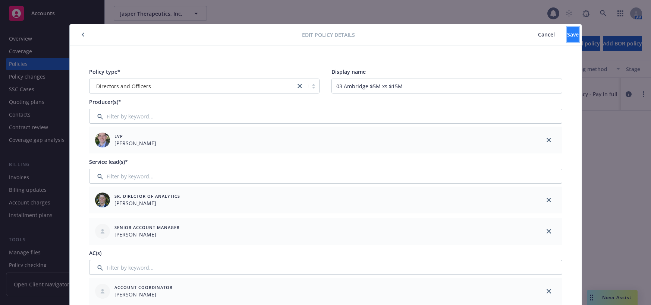
click at [567, 34] on span "Save" at bounding box center [573, 34] width 12 height 7
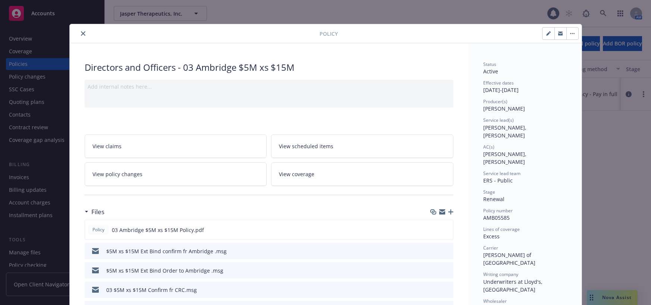
click at [81, 33] on icon "close" at bounding box center [83, 33] width 4 height 4
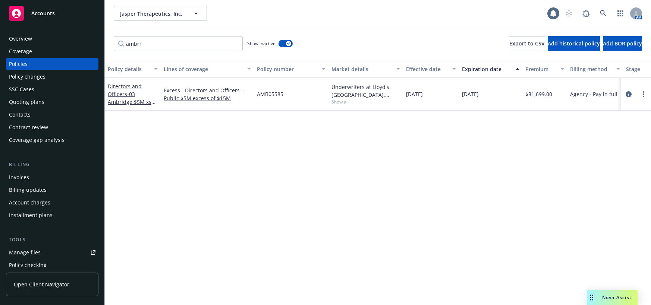
click at [41, 76] on div "Policy changes" at bounding box center [27, 77] width 37 height 12
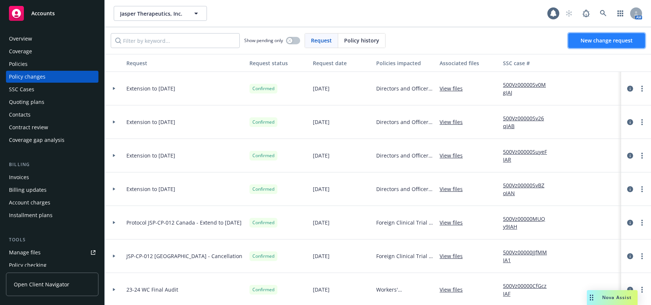
click at [587, 42] on span "New change request" at bounding box center [607, 40] width 52 height 7
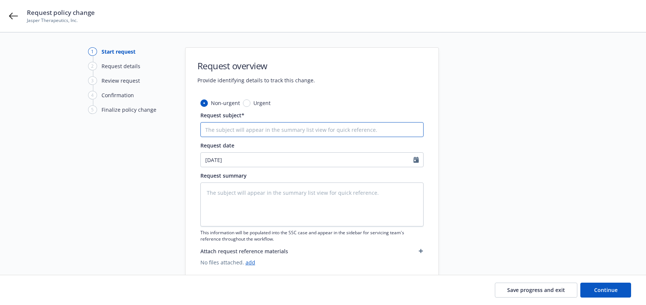
click at [255, 129] on input "Request subject*" at bounding box center [311, 129] width 223 height 15
click at [271, 198] on textarea at bounding box center [311, 205] width 223 height 44
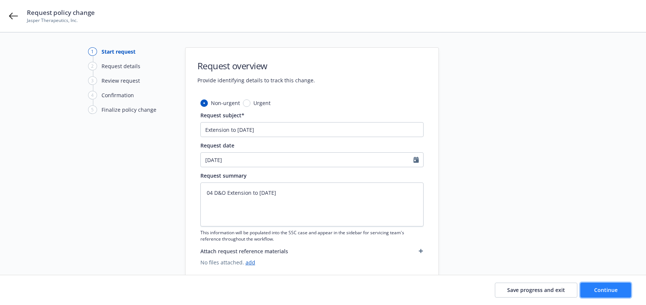
click at [613, 289] on span "Continue" at bounding box center [605, 290] width 23 height 7
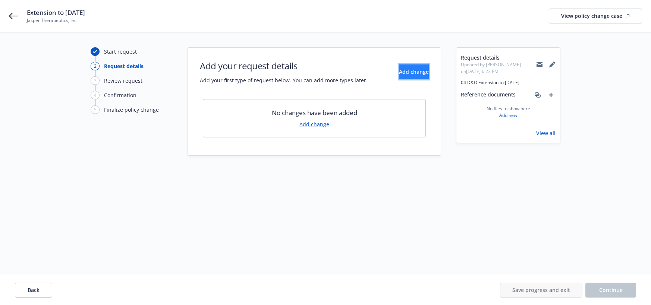
click at [409, 70] on span "Add change" at bounding box center [414, 71] width 30 height 7
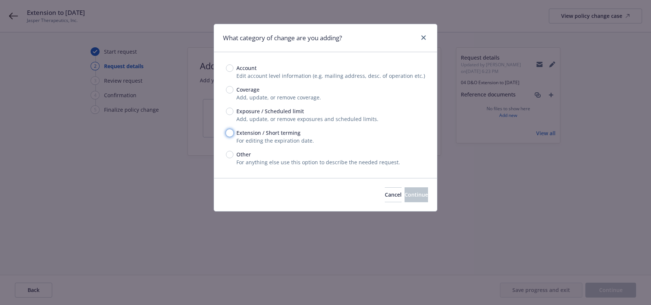
click at [231, 134] on input "Extension / Short terming" at bounding box center [229, 132] width 7 height 7
click at [405, 196] on span "Continue" at bounding box center [416, 194] width 23 height 7
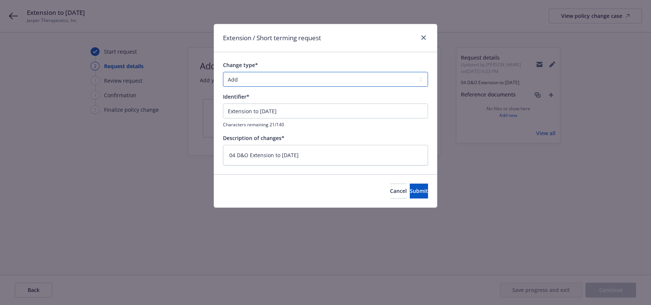
drag, startPoint x: 418, startPoint y: 79, endPoint x: 407, endPoint y: 80, distance: 11.6
click at [417, 79] on select "Add Audit Change Remove" at bounding box center [325, 79] width 205 height 15
click at [223, 72] on select "Add Audit Change Remove" at bounding box center [325, 79] width 205 height 15
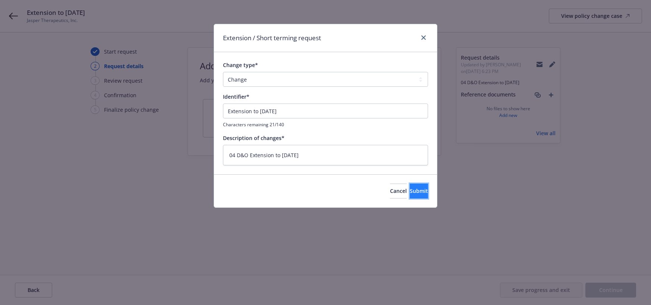
click at [410, 191] on span "Submit" at bounding box center [419, 191] width 18 height 7
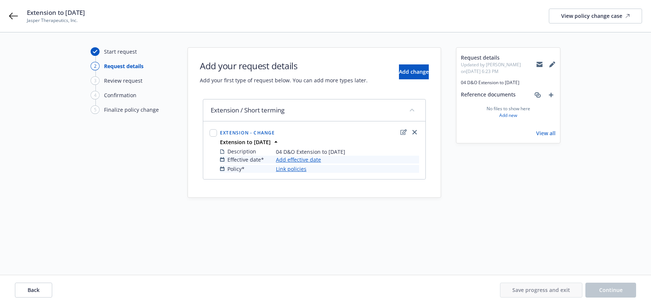
click at [315, 160] on link "Add effective date" at bounding box center [298, 160] width 45 height 8
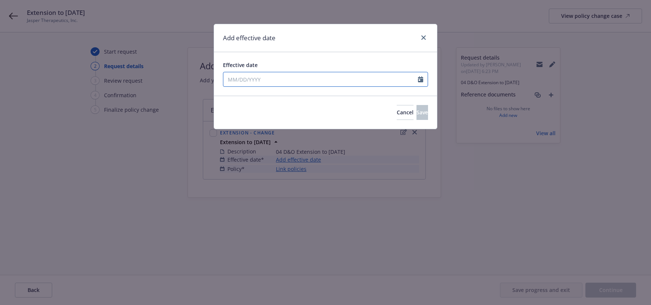
click at [417, 81] on input "Effective date" at bounding box center [320, 79] width 195 height 14
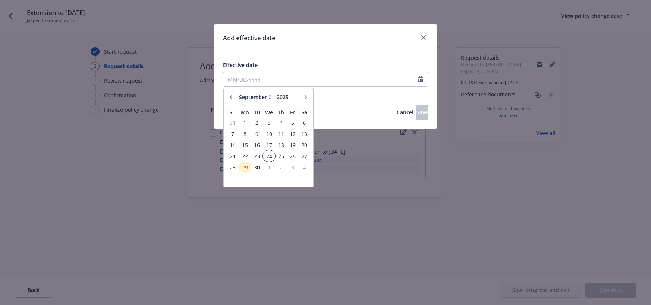
click at [271, 158] on span "24" at bounding box center [269, 156] width 11 height 9
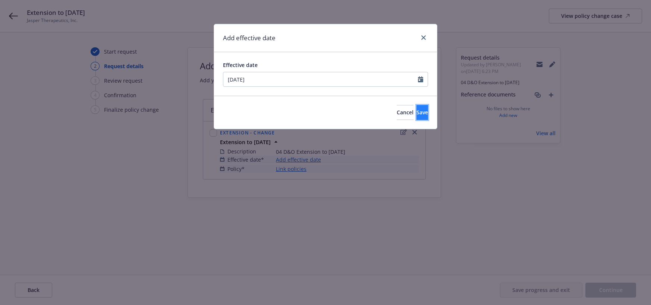
click at [417, 114] on span "Save" at bounding box center [423, 112] width 12 height 7
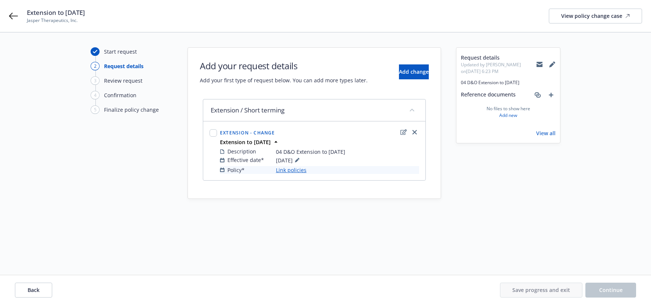
click at [297, 172] on link "Link policies" at bounding box center [291, 170] width 31 height 8
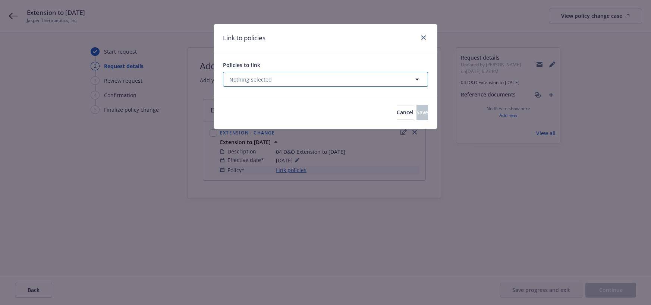
click at [420, 79] on icon "button" at bounding box center [417, 79] width 9 height 9
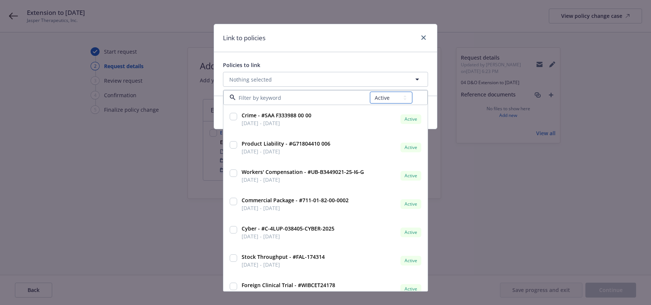
click at [406, 98] on select "All Active Upcoming Expired Cancelled" at bounding box center [391, 98] width 43 height 12
click at [370, 92] on select "All Active Upcoming Expired Cancelled" at bounding box center [391, 98] width 43 height 12
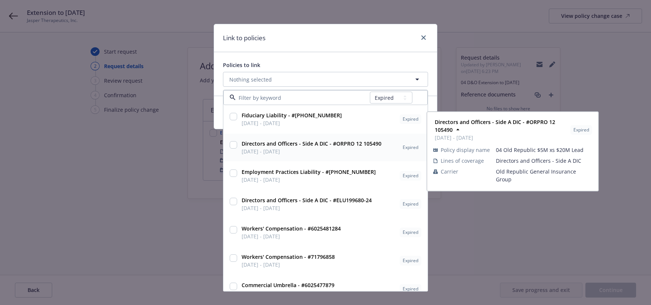
click at [235, 147] on input "checkbox" at bounding box center [233, 144] width 7 height 7
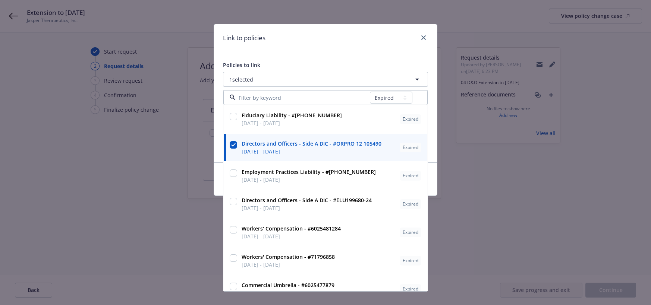
click at [203, 144] on div "Link to policies Policies to link 1 selected All Active Upcoming Expired Cancel…" at bounding box center [325, 152] width 651 height 305
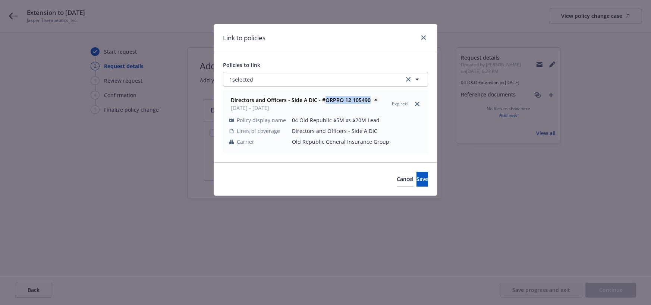
drag, startPoint x: 368, startPoint y: 99, endPoint x: 324, endPoint y: 102, distance: 43.4
click at [324, 102] on strong "Directors and Officers - Side A DIC - #ORPRO 12 105490" at bounding box center [301, 100] width 140 height 7
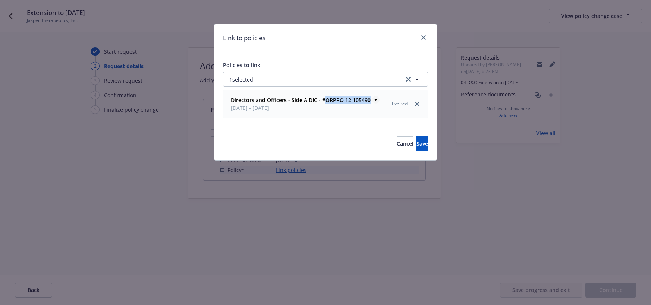
copy strong "ORPRO 12 105490"
drag, startPoint x: 367, startPoint y: 117, endPoint x: 382, endPoint y: 131, distance: 20.3
click at [367, 117] on div "Directors and Officers - Side A DIC - #ORPRO 12 105490 [DATE] - [DATE] Expired …" at bounding box center [325, 104] width 204 height 28
click at [417, 145] on span "Save" at bounding box center [423, 143] width 12 height 7
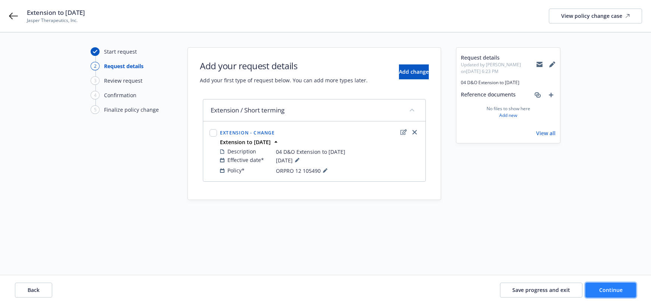
click at [608, 289] on span "Continue" at bounding box center [610, 290] width 23 height 7
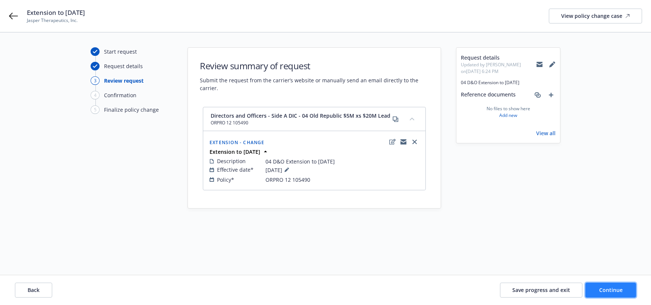
click at [613, 292] on span "Continue" at bounding box center [610, 290] width 23 height 7
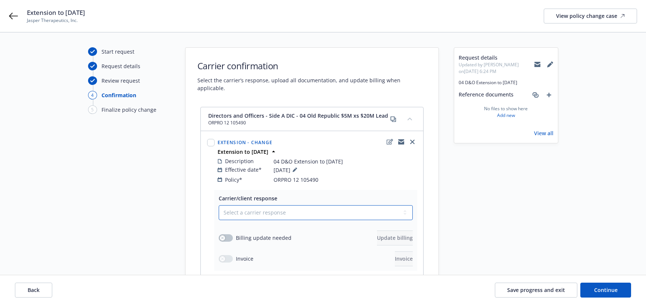
click at [407, 208] on select "Select a carrier response Accepted Accepted with revision No endorsement needed…" at bounding box center [316, 213] width 194 height 15
click at [219, 206] on select "Select a carrier response Accepted Accepted with revision No endorsement needed…" at bounding box center [316, 213] width 194 height 15
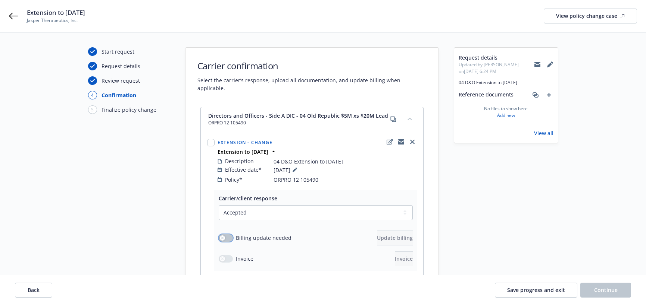
click at [230, 235] on button "button" at bounding box center [226, 238] width 14 height 7
click at [377, 235] on span "Update billing" at bounding box center [395, 238] width 36 height 7
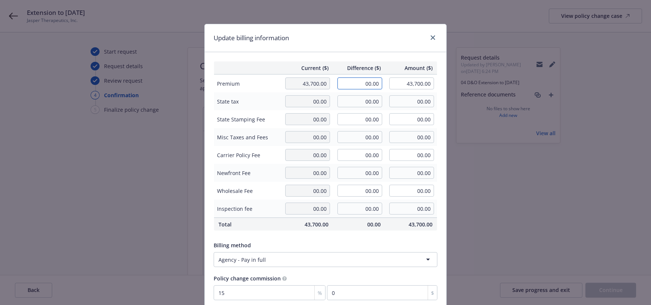
click at [360, 85] on input "00.00" at bounding box center [360, 84] width 45 height 12
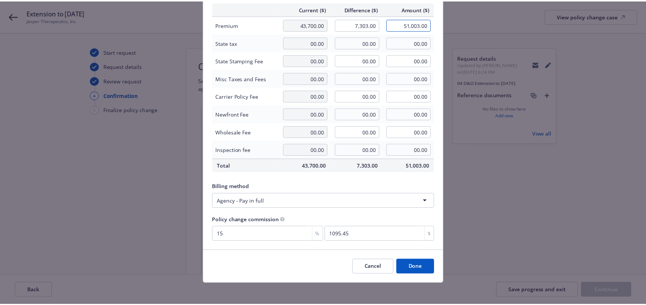
scroll to position [62, 0]
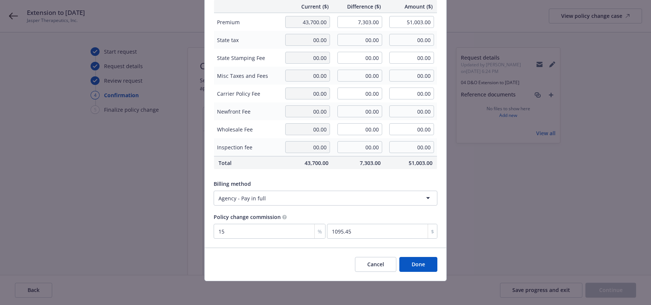
click at [412, 263] on button "Done" at bounding box center [418, 264] width 38 height 15
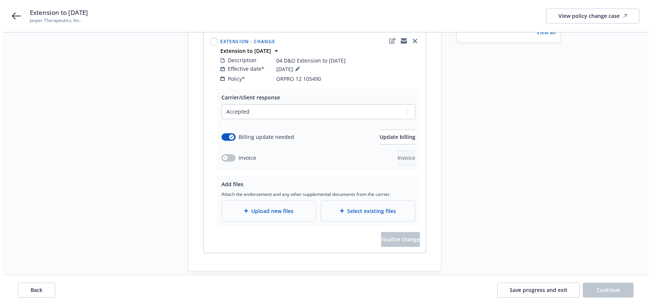
scroll to position [105, 0]
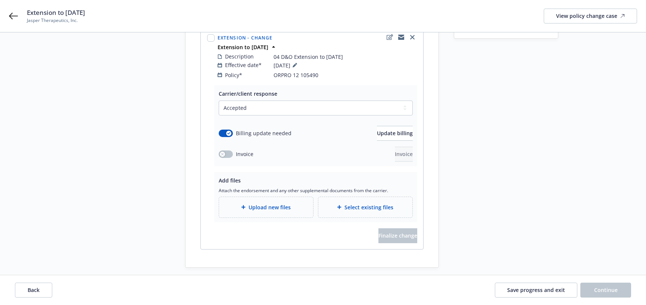
click at [277, 204] on span "Upload new files" at bounding box center [269, 208] width 42 height 8
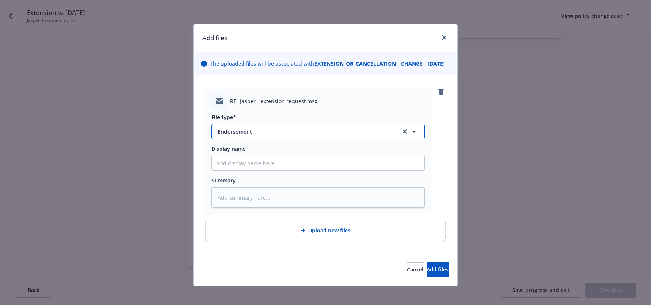
click at [236, 136] on span "Endorsement" at bounding box center [304, 132] width 173 height 8
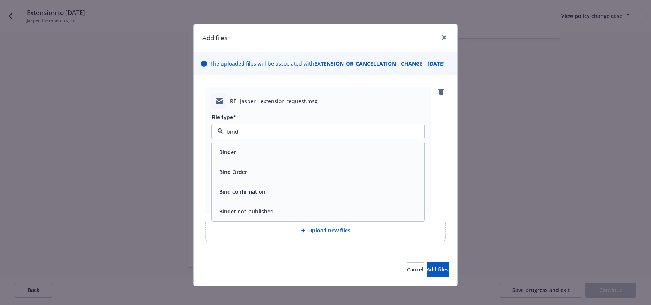
click at [235, 176] on span "Bind Order" at bounding box center [233, 172] width 28 height 8
click at [245, 170] on input "Display name" at bounding box center [318, 163] width 213 height 14
click at [243, 169] on input "$5M xs" at bounding box center [318, 163] width 213 height 14
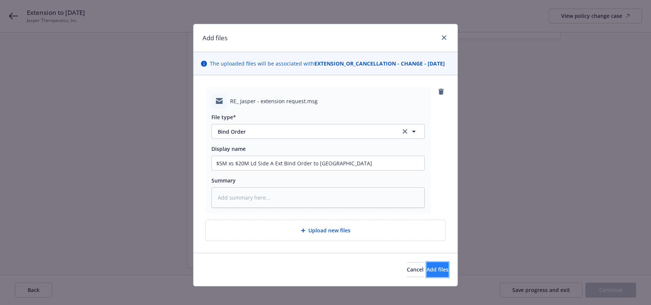
click at [427, 273] on span "Add files" at bounding box center [438, 269] width 22 height 7
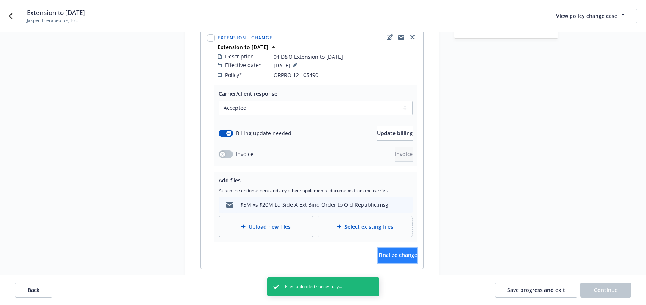
click at [395, 252] on span "Finalize change" at bounding box center [397, 255] width 39 height 7
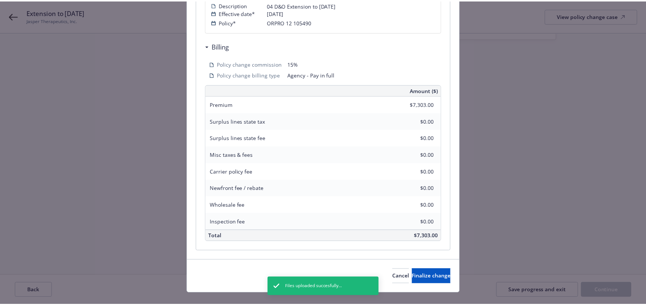
scroll to position [199, 0]
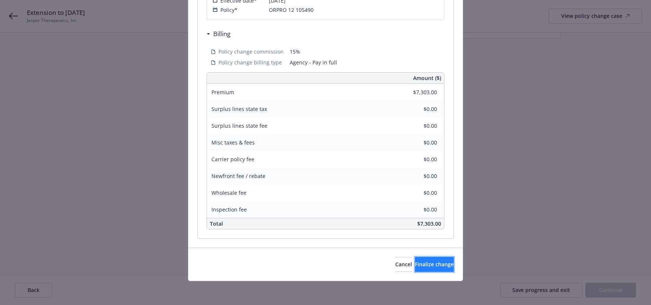
click at [431, 264] on span "Finalize change" at bounding box center [434, 264] width 39 height 7
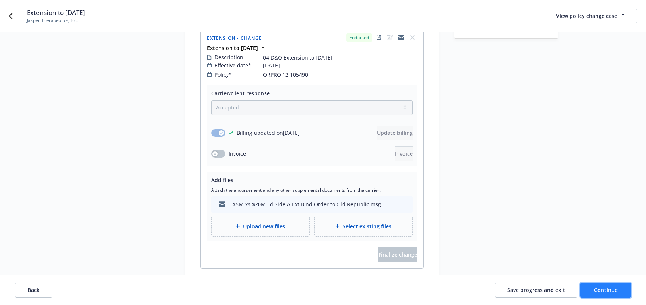
click at [603, 291] on span "Continue" at bounding box center [605, 290] width 23 height 7
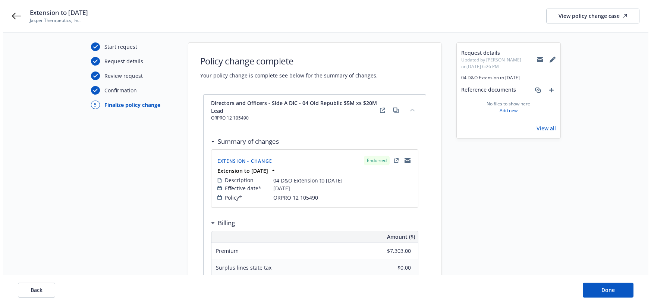
scroll to position [0, 0]
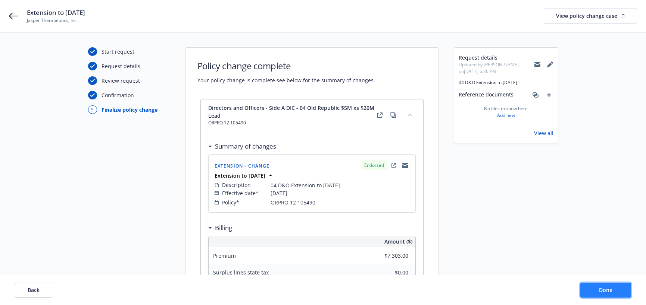
click at [610, 293] on span "Done" at bounding box center [605, 290] width 13 height 7
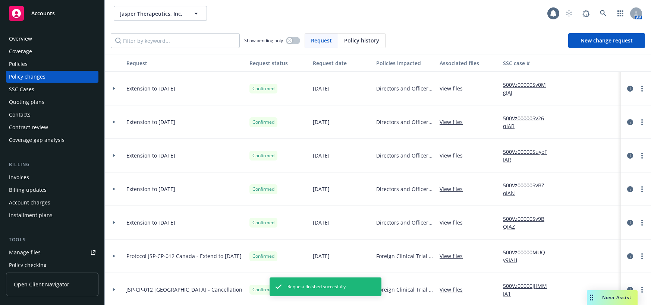
click at [20, 63] on div "Policies" at bounding box center [18, 64] width 19 height 12
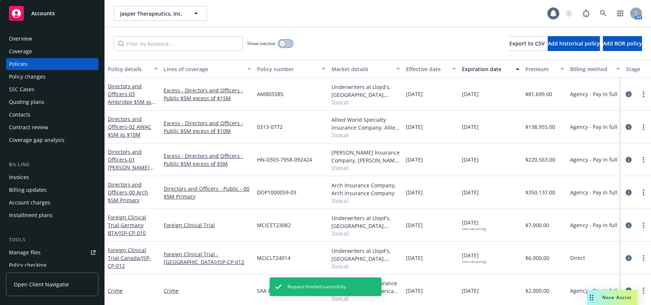
click at [283, 41] on button "button" at bounding box center [286, 43] width 14 height 7
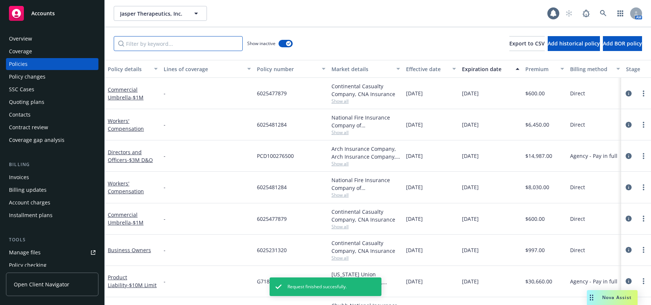
click at [223, 49] on input "Filter by keyword..." at bounding box center [178, 43] width 129 height 15
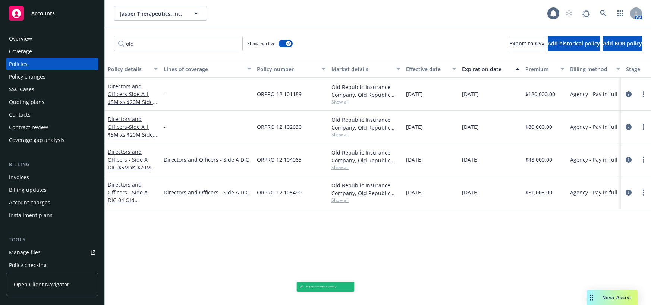
click at [128, 194] on link "Directors and Officers - Side A DIC - 04 Old Republic $5M xs $20M Lead" at bounding box center [128, 200] width 41 height 38
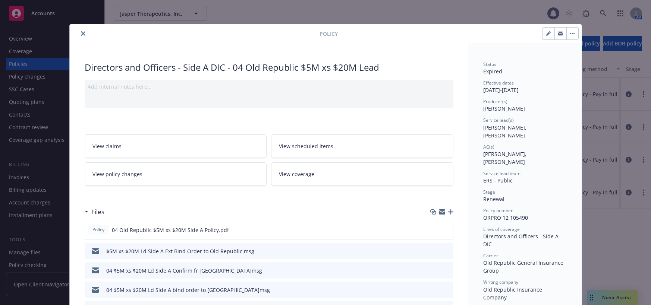
scroll to position [22, 0]
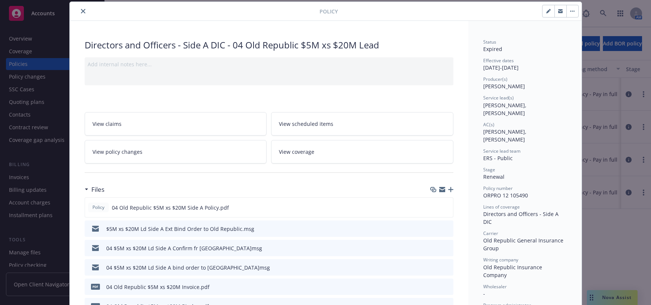
click at [546, 12] on icon "button" at bounding box center [548, 11] width 4 height 4
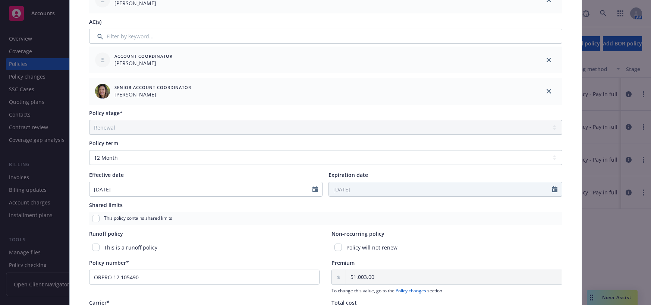
scroll to position [246, 0]
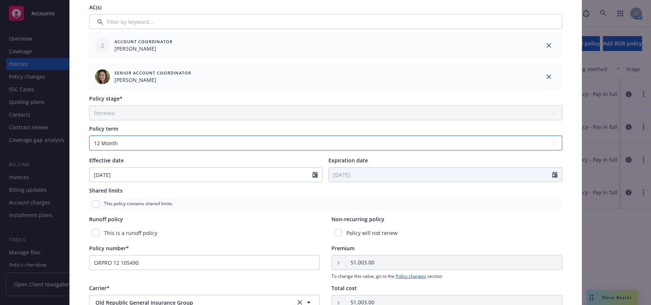
click at [551, 143] on select "Select policy term 12 Month 6 Month 4 Month 3 Month 2 Month 1 Month 36 Month (3…" at bounding box center [325, 143] width 473 height 15
click at [89, 136] on select "Select policy term 12 Month 6 Month 4 Month 3 Month 2 Month 1 Month 36 Month (3…" at bounding box center [325, 143] width 473 height 15
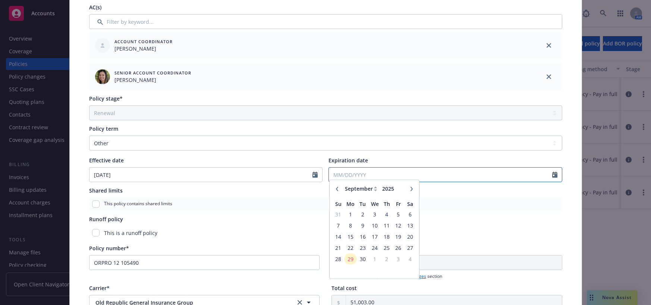
click at [357, 177] on input "Expiration date" at bounding box center [440, 175] width 223 height 14
click at [410, 192] on icon "button" at bounding box center [412, 193] width 4 height 4
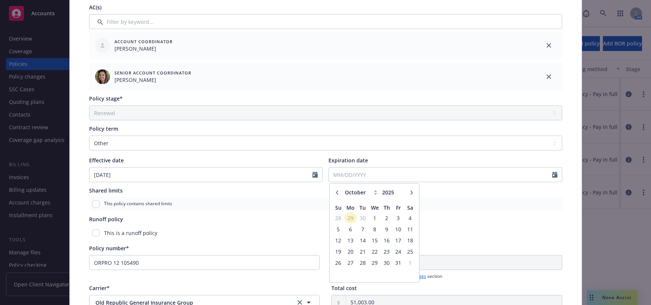
click at [410, 192] on icon "button" at bounding box center [412, 193] width 4 height 4
click at [347, 262] on span "24" at bounding box center [350, 262] width 11 height 9
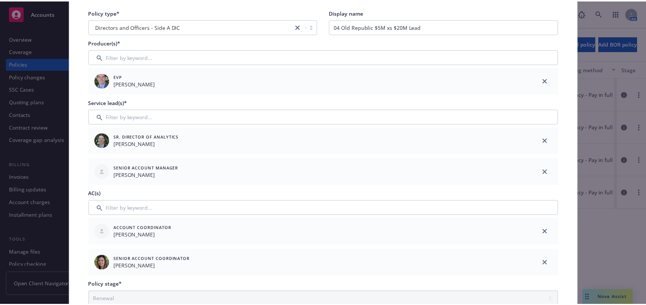
scroll to position [0, 0]
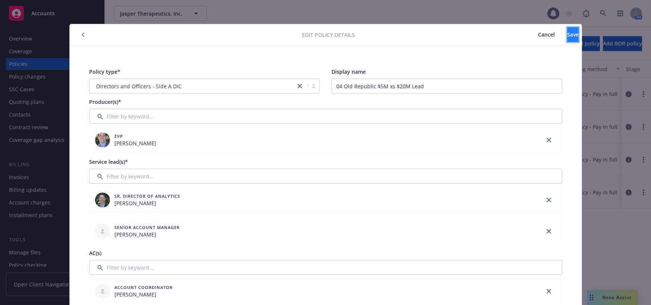
click at [567, 35] on span "Save" at bounding box center [573, 34] width 12 height 7
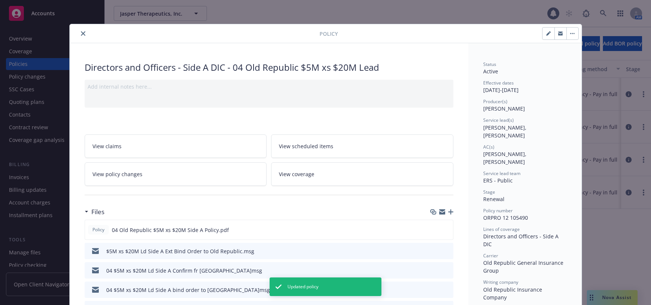
click at [81, 34] on icon "close" at bounding box center [83, 33] width 4 height 4
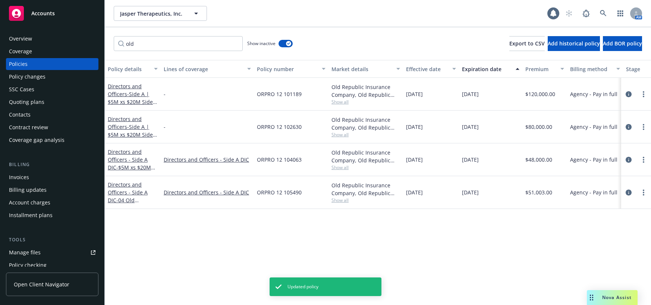
click at [37, 76] on div "Policy changes" at bounding box center [27, 77] width 37 height 12
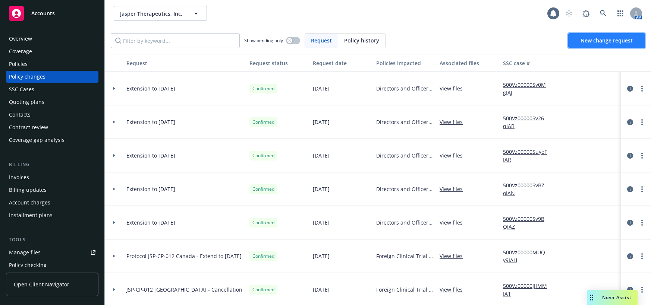
click at [593, 41] on span "New change request" at bounding box center [607, 40] width 52 height 7
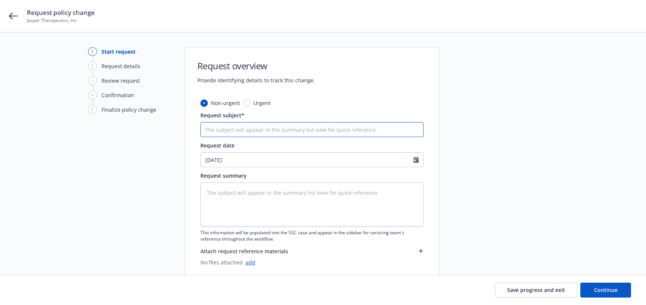
click at [279, 135] on input "Request subject*" at bounding box center [311, 129] width 223 height 15
click at [262, 194] on textarea at bounding box center [311, 205] width 223 height 44
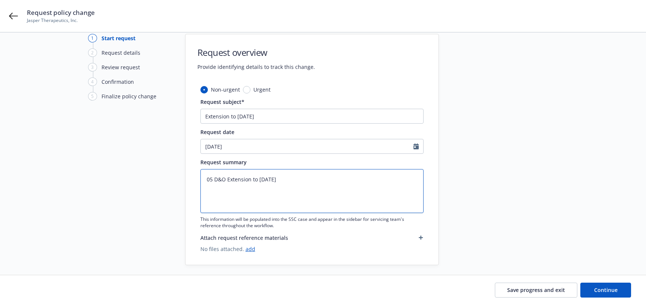
scroll to position [19, 0]
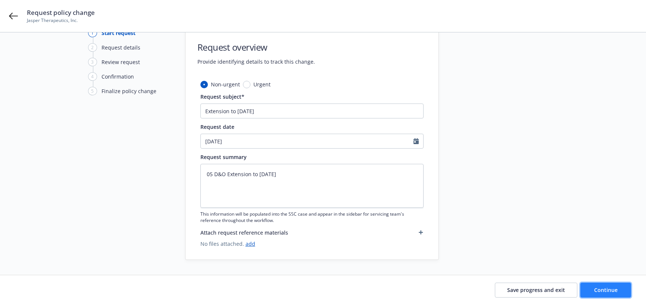
click at [599, 292] on span "Continue" at bounding box center [605, 290] width 23 height 7
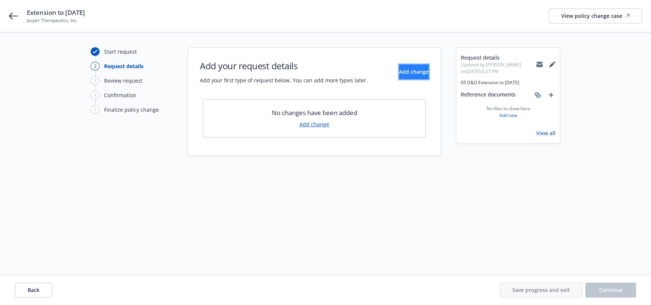
click at [410, 68] on button "Add change" at bounding box center [414, 72] width 30 height 15
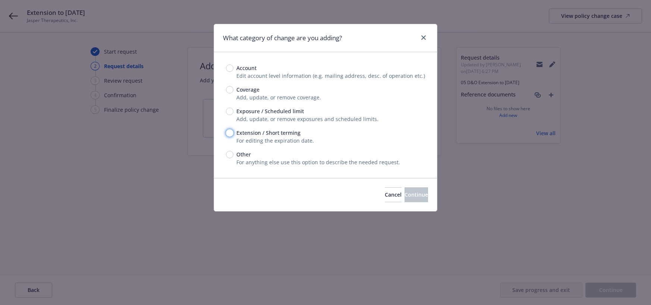
click at [231, 135] on input "Extension / Short terming" at bounding box center [229, 132] width 7 height 7
click at [405, 192] on span "Continue" at bounding box center [416, 194] width 23 height 7
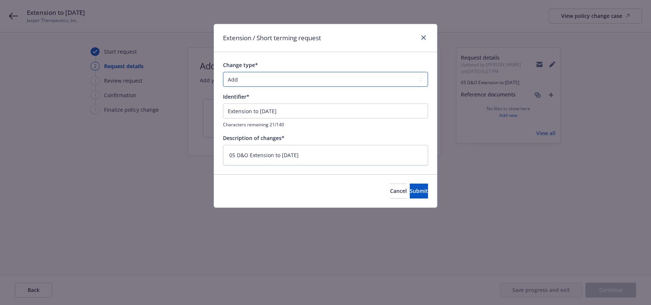
click at [421, 79] on select "Add Audit Change Remove" at bounding box center [325, 79] width 205 height 15
click at [223, 72] on select "Add Audit Change Remove" at bounding box center [325, 79] width 205 height 15
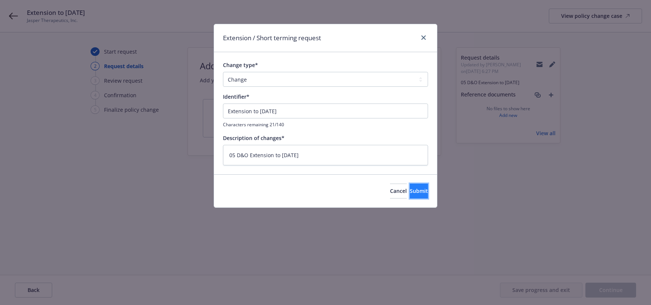
click at [410, 191] on span "Submit" at bounding box center [419, 191] width 18 height 7
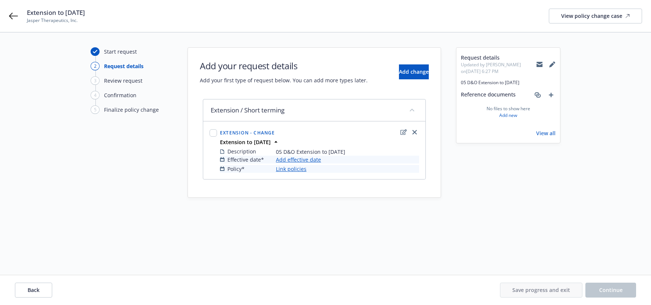
click at [315, 161] on link "Add effective date" at bounding box center [298, 160] width 45 height 8
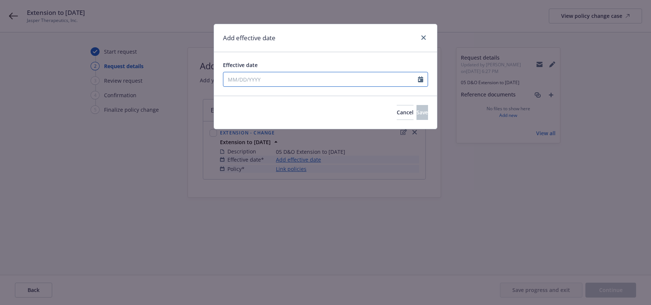
click at [421, 80] on icon "Calendar" at bounding box center [420, 79] width 5 height 6
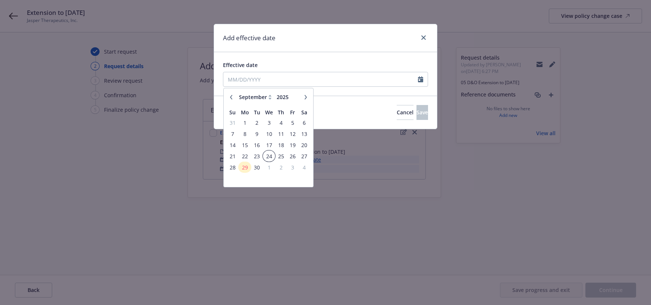
click at [268, 156] on span "24" at bounding box center [269, 156] width 11 height 9
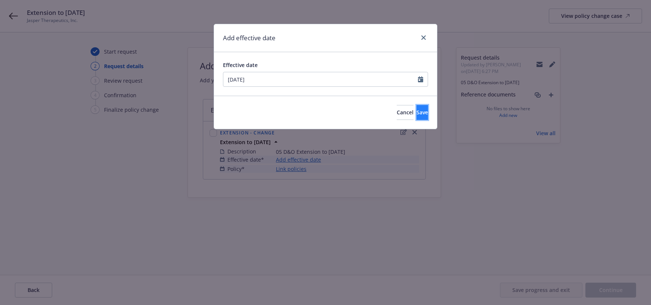
click at [417, 113] on span "Save" at bounding box center [423, 112] width 12 height 7
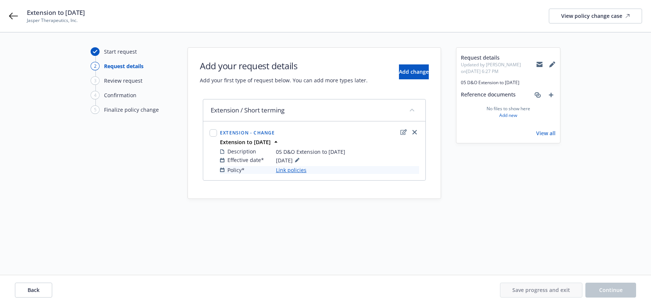
click at [298, 172] on link "Link policies" at bounding box center [291, 170] width 31 height 8
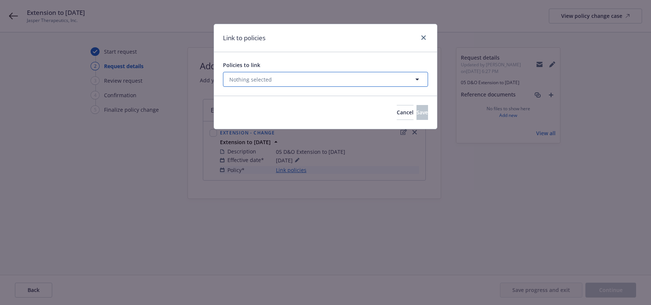
click at [416, 79] on icon "button" at bounding box center [417, 80] width 4 height 2
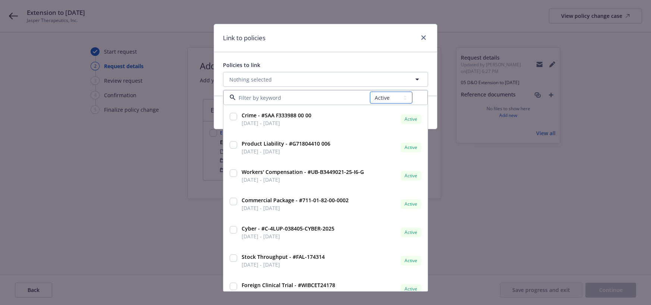
drag, startPoint x: 403, startPoint y: 99, endPoint x: 399, endPoint y: 103, distance: 5.3
click at [403, 99] on select "All Active Upcoming Expired Cancelled" at bounding box center [391, 98] width 43 height 12
click at [370, 92] on select "All Active Upcoming Expired Cancelled" at bounding box center [391, 98] width 43 height 12
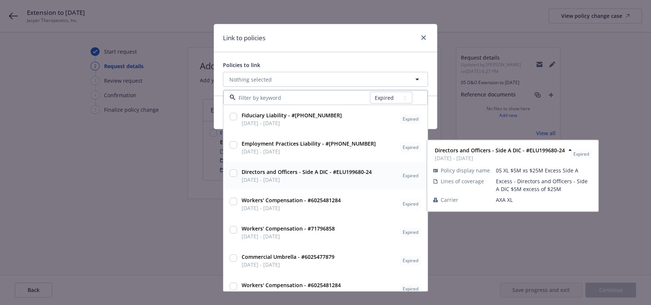
click at [234, 174] on input "checkbox" at bounding box center [233, 173] width 7 height 7
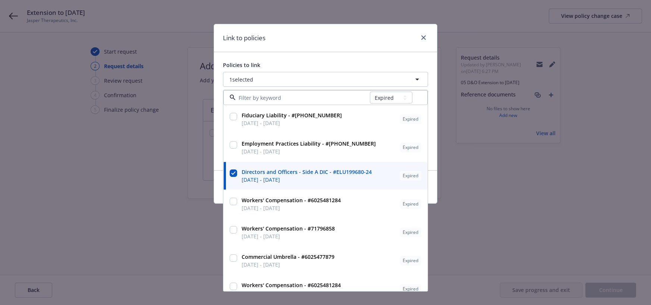
click at [209, 156] on div "Link to policies Policies to link 1 selected All Active Upcoming Expired Cancel…" at bounding box center [325, 152] width 651 height 305
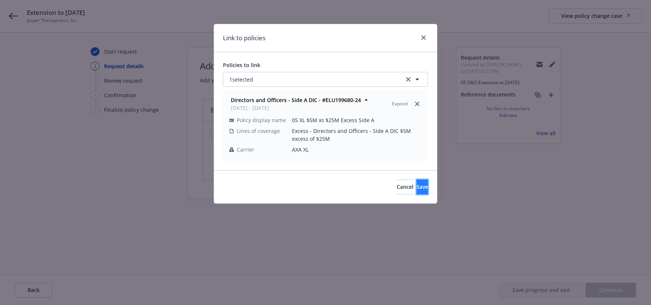
click at [417, 188] on span "Save" at bounding box center [423, 186] width 12 height 7
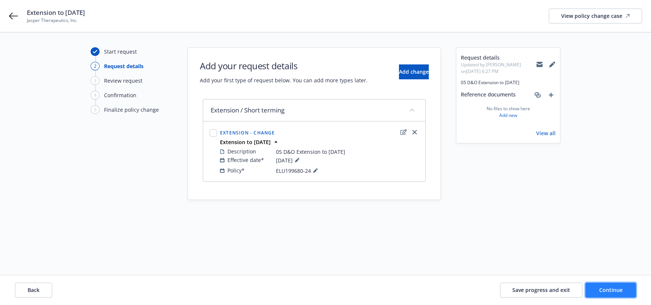
click at [614, 290] on span "Continue" at bounding box center [610, 290] width 23 height 7
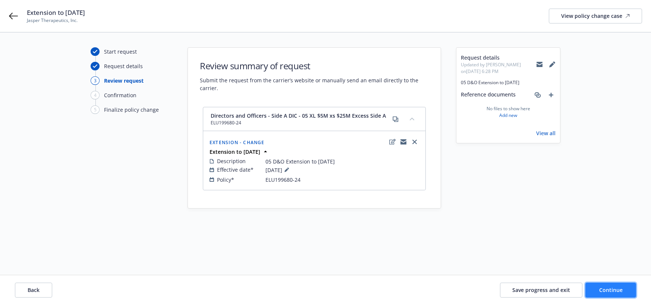
click at [601, 289] on span "Continue" at bounding box center [610, 290] width 23 height 7
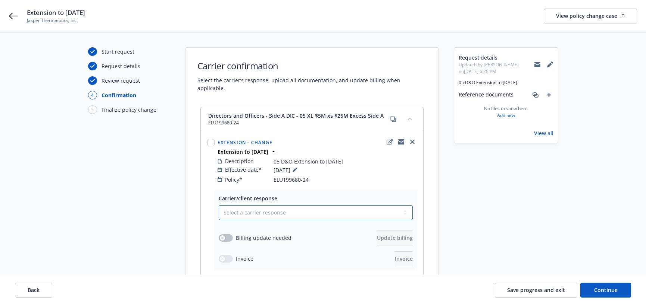
click at [405, 206] on select "Select a carrier response Accepted Accepted with revision No endorsement needed…" at bounding box center [316, 213] width 194 height 15
click at [219, 206] on select "Select a carrier response Accepted Accepted with revision No endorsement needed…" at bounding box center [316, 213] width 194 height 15
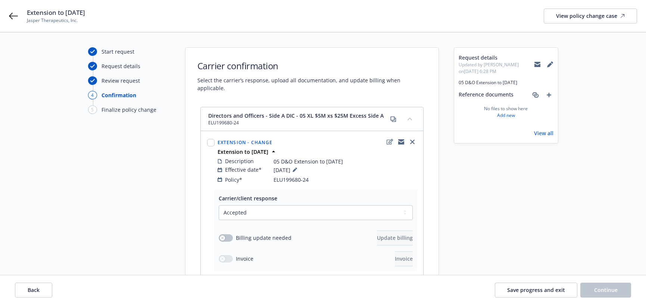
click at [270, 234] on span "Billing update needed" at bounding box center [264, 238] width 56 height 8
click at [229, 235] on button "button" at bounding box center [226, 238] width 14 height 7
click at [380, 235] on span "Update billing" at bounding box center [395, 238] width 36 height 7
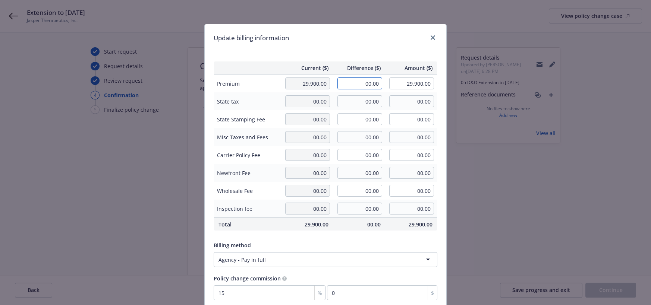
click at [361, 87] on input "00.00" at bounding box center [360, 84] width 45 height 12
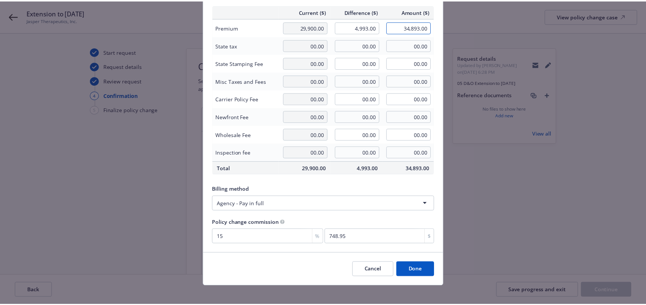
scroll to position [62, 0]
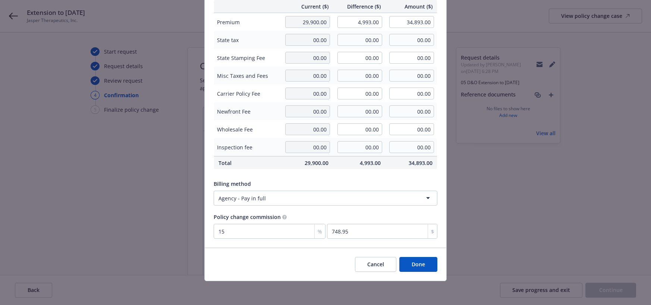
click at [410, 264] on button "Done" at bounding box center [418, 264] width 38 height 15
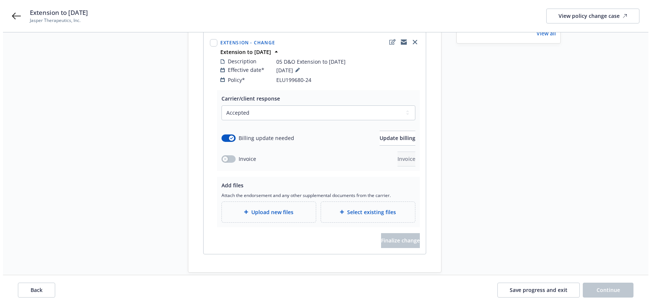
scroll to position [105, 0]
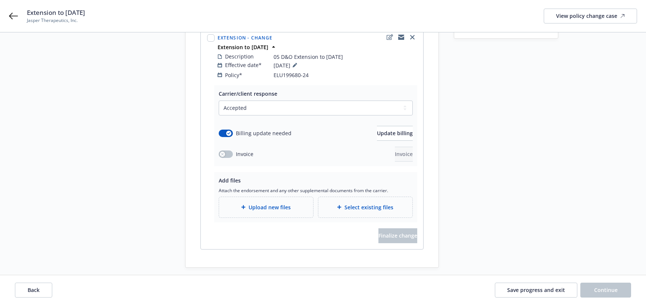
click at [282, 204] on div "Upload new files" at bounding box center [266, 207] width 82 height 9
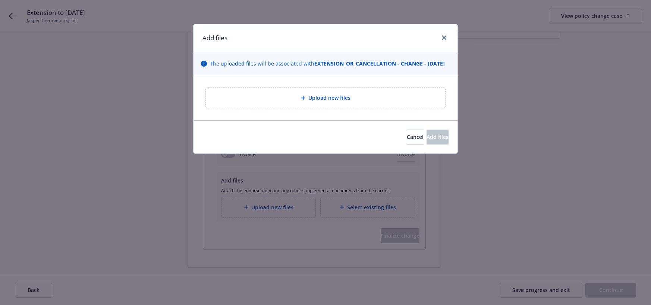
click at [326, 102] on span "Upload new files" at bounding box center [329, 98] width 42 height 8
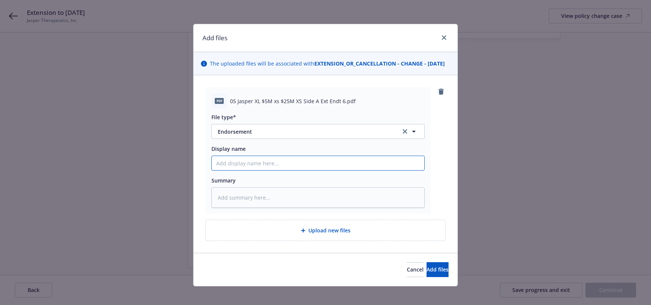
click at [248, 170] on input "Display name" at bounding box center [318, 163] width 213 height 14
click at [329, 235] on span "Upload new files" at bounding box center [329, 231] width 42 height 8
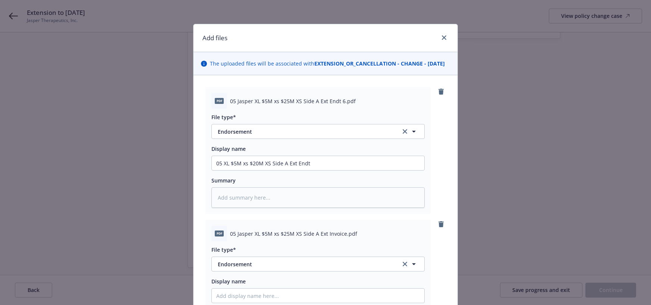
scroll to position [112, 0]
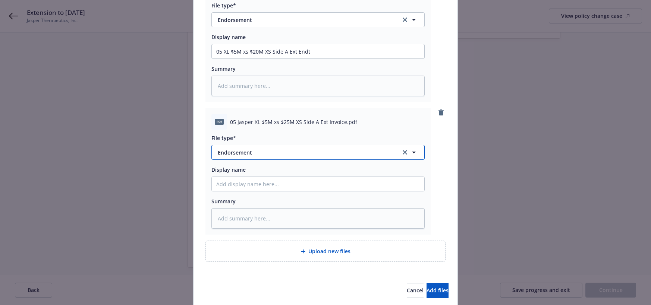
click at [242, 157] on span "Endorsement" at bounding box center [304, 153] width 173 height 8
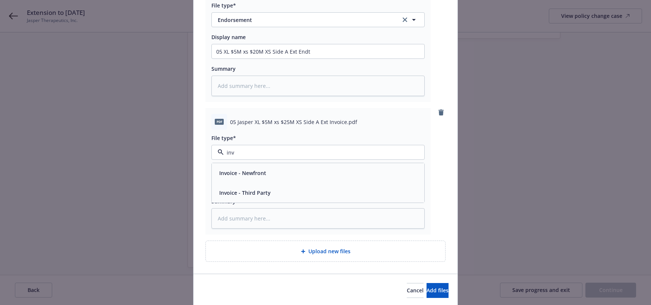
click at [254, 197] on span "Invoice - Third Party" at bounding box center [244, 193] width 51 height 8
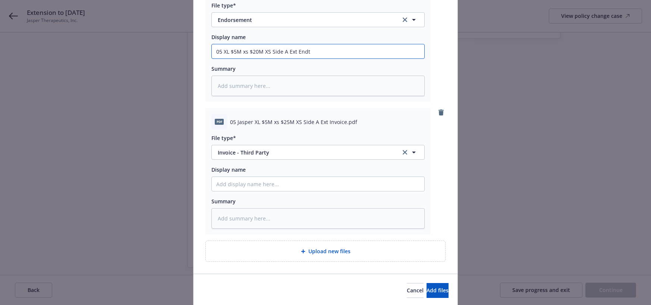
drag, startPoint x: 310, startPoint y: 59, endPoint x: 213, endPoint y: 63, distance: 96.7
click at [213, 59] on input "05 XL $5M xs $20M XS Side A Ext Endt" at bounding box center [318, 51] width 213 height 14
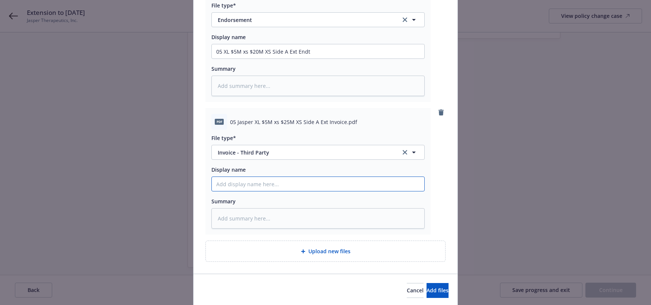
click at [241, 191] on input "Display name" at bounding box center [318, 184] width 213 height 14
paste input "05 XL $5M xs $20M XS Side A Ext Endt"
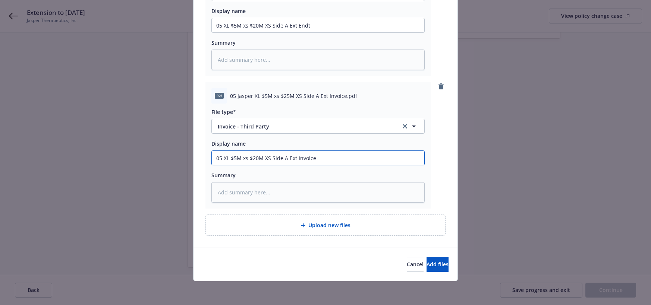
scroll to position [146, 0]
click at [427, 261] on span "Add files" at bounding box center [438, 264] width 22 height 7
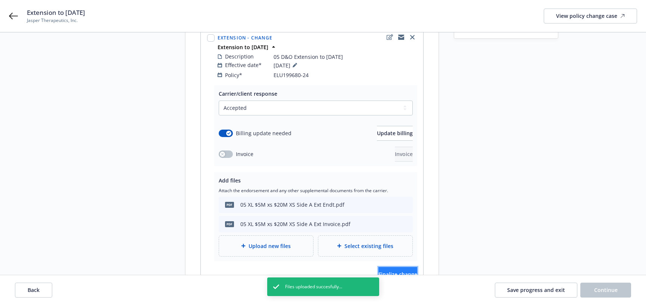
click at [396, 271] on span "Finalize change" at bounding box center [397, 274] width 39 height 7
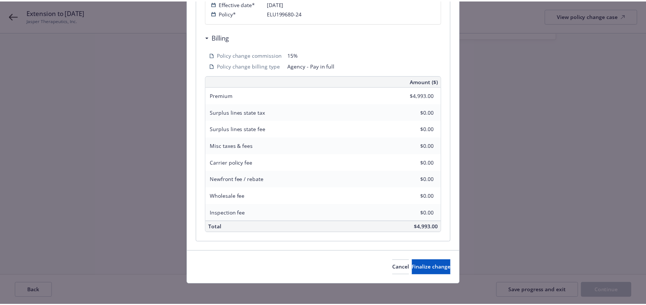
scroll to position [199, 0]
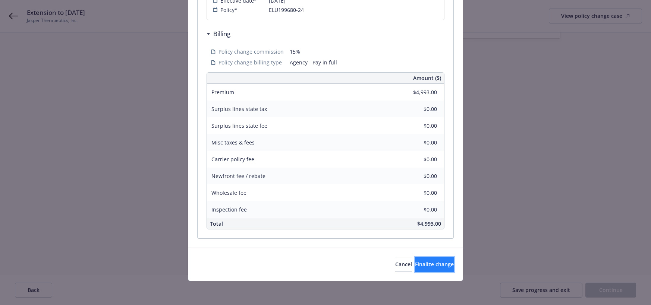
click at [415, 266] on span "Finalize change" at bounding box center [434, 264] width 39 height 7
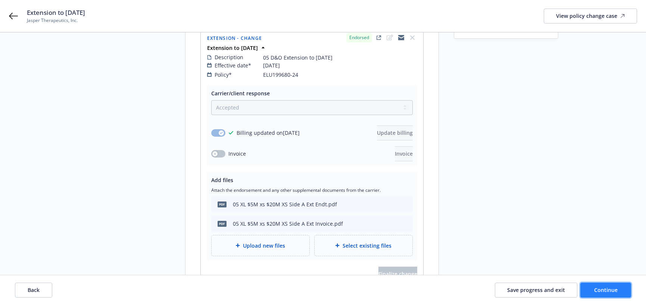
click at [614, 289] on span "Continue" at bounding box center [605, 290] width 23 height 7
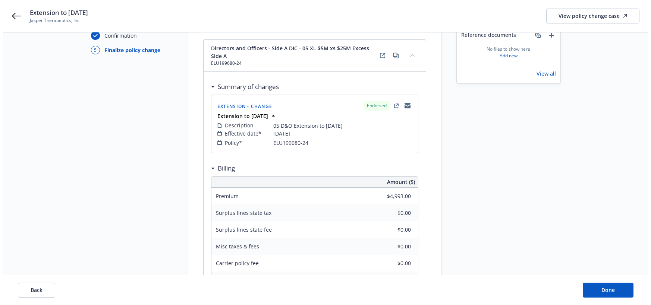
scroll to position [0, 0]
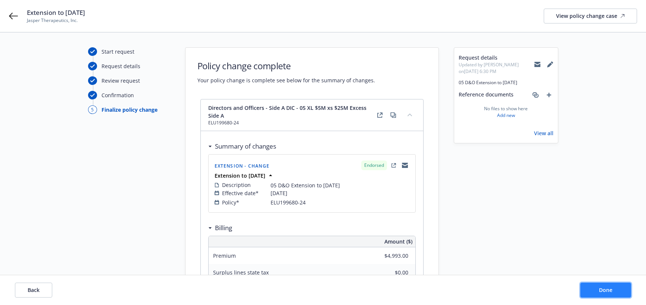
click at [609, 291] on span "Done" at bounding box center [605, 290] width 13 height 7
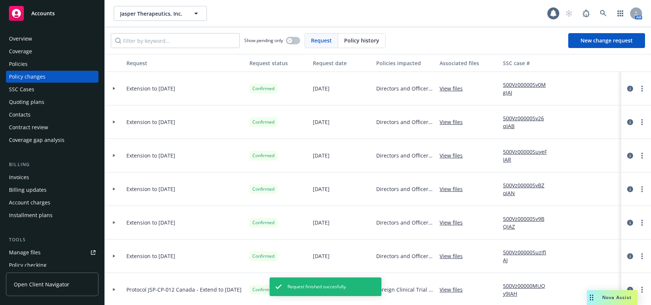
click at [24, 65] on div "Policies" at bounding box center [18, 64] width 19 height 12
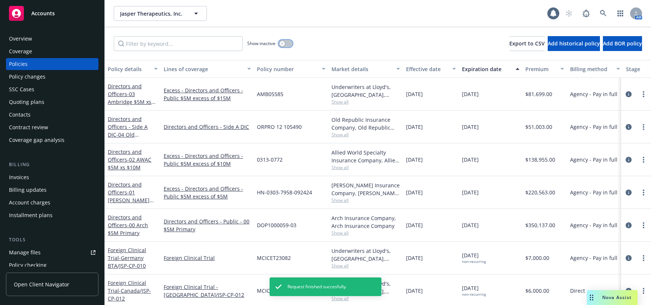
click at [282, 45] on icon "button" at bounding box center [282, 43] width 3 height 3
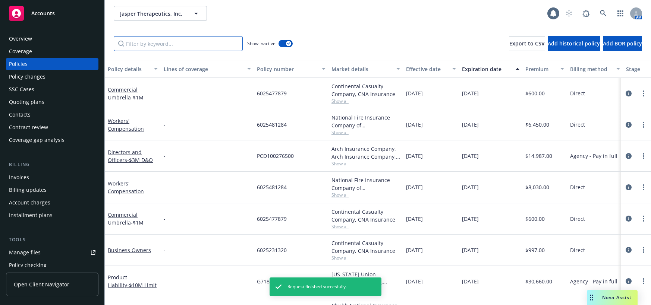
click at [210, 46] on input "Filter by keyword..." at bounding box center [178, 43] width 129 height 15
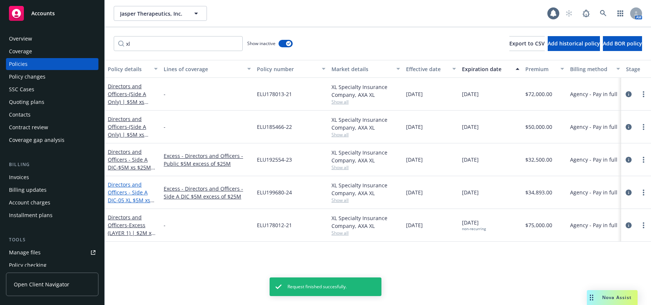
click at [129, 198] on span "- 05 XL $5M xs $25M Excess Side A" at bounding box center [132, 204] width 49 height 15
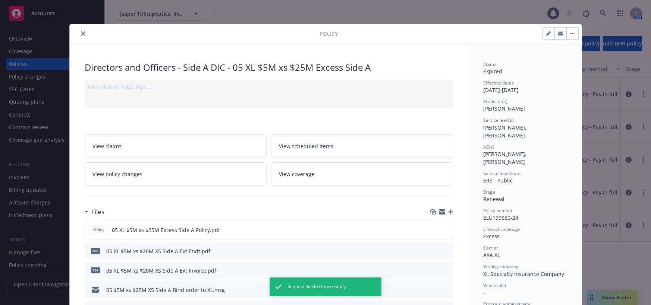
scroll to position [22, 0]
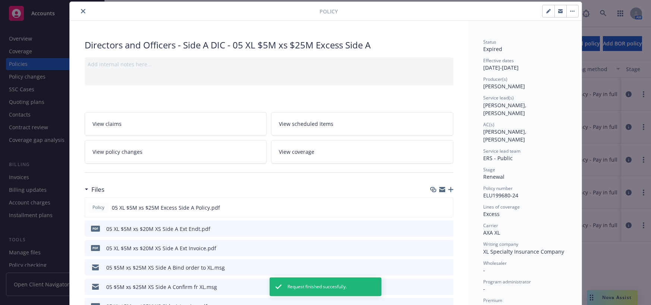
click at [546, 10] on icon "button" at bounding box center [548, 11] width 4 height 4
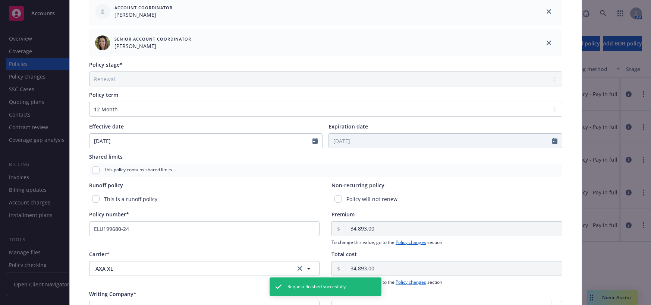
scroll to position [283, 0]
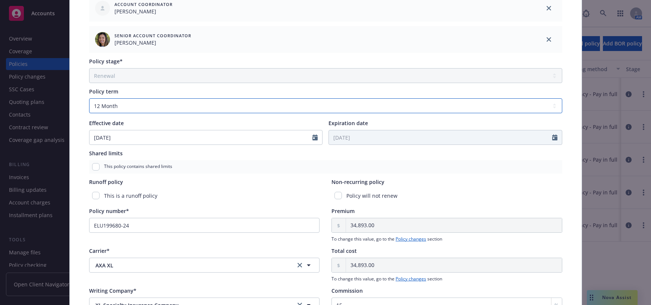
click at [552, 105] on select "Select policy term 12 Month 6 Month 4 Month 3 Month 2 Month 1 Month 36 Month (3…" at bounding box center [325, 105] width 473 height 15
click at [89, 98] on select "Select policy term 12 Month 6 Month 4 Month 3 Month 2 Month 1 Month 36 Month (3…" at bounding box center [325, 105] width 473 height 15
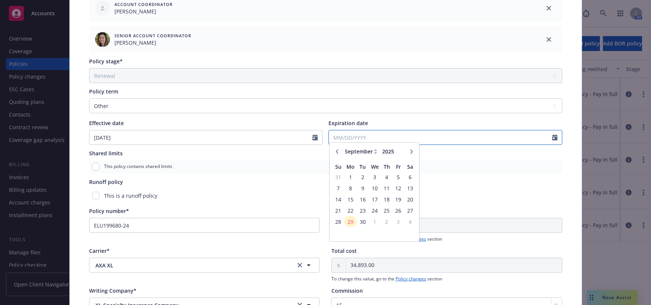
click at [352, 136] on input "Expiration date" at bounding box center [440, 138] width 223 height 14
click at [410, 157] on icon "button" at bounding box center [412, 155] width 4 height 4
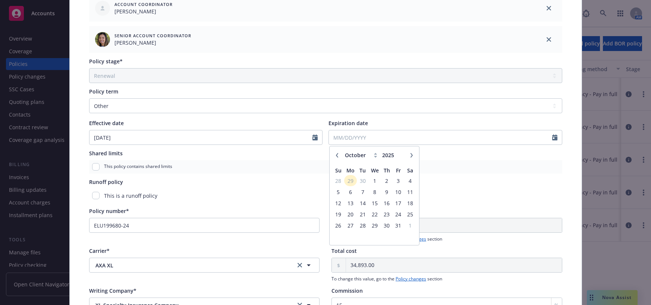
click at [410, 157] on icon "button" at bounding box center [412, 155] width 4 height 4
click at [348, 225] on span "24" at bounding box center [350, 225] width 11 height 9
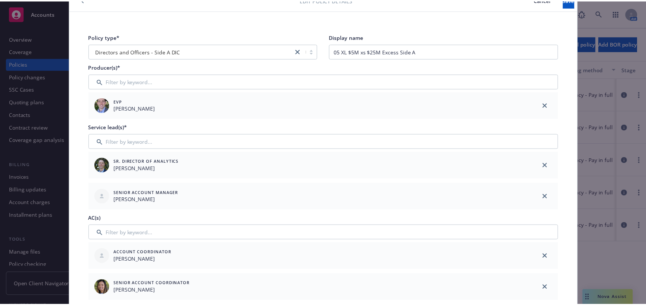
scroll to position [0, 0]
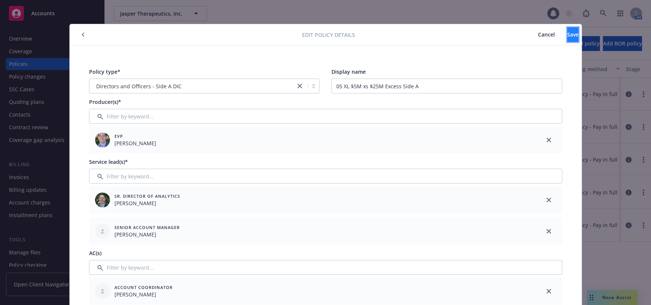
click at [567, 34] on span "Save" at bounding box center [573, 34] width 12 height 7
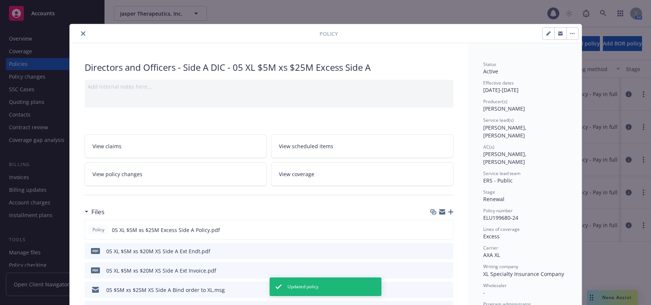
click at [81, 34] on icon "close" at bounding box center [83, 33] width 4 height 4
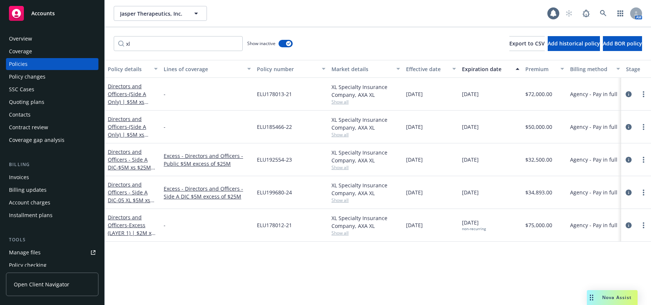
click at [42, 76] on div "Policy changes" at bounding box center [27, 77] width 37 height 12
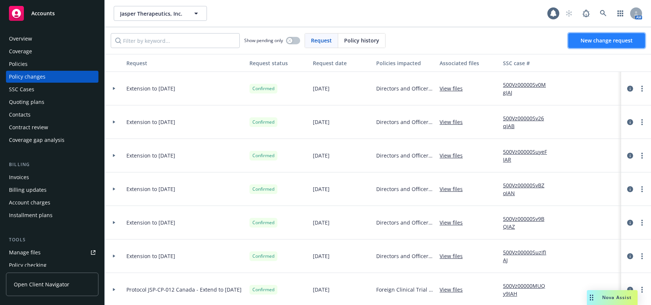
click at [606, 40] on span "New change request" at bounding box center [607, 40] width 52 height 7
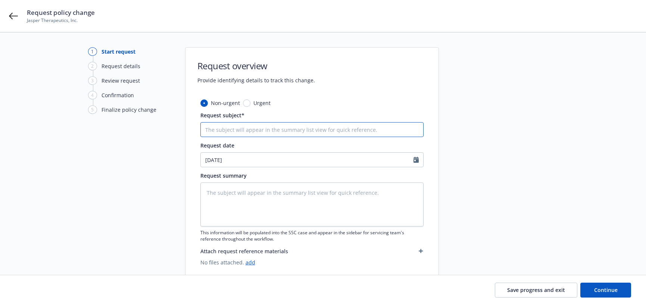
click at [350, 125] on input "Request subject*" at bounding box center [311, 129] width 223 height 15
click at [334, 193] on textarea at bounding box center [311, 205] width 223 height 44
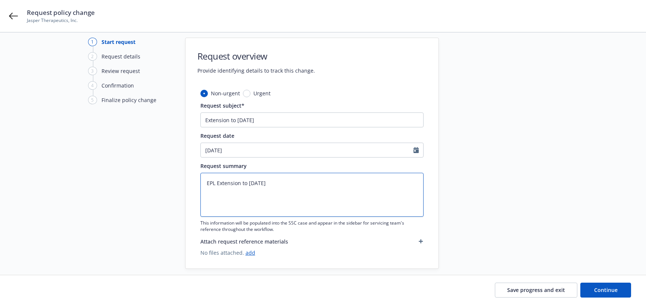
scroll to position [19, 0]
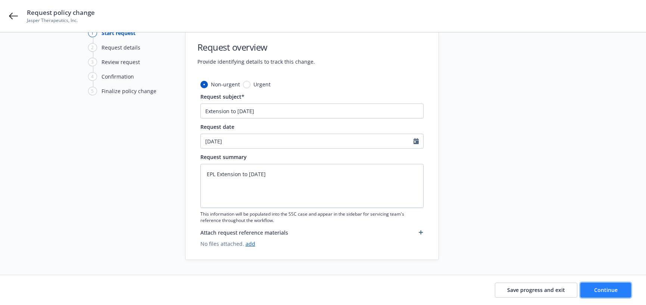
click at [611, 288] on span "Continue" at bounding box center [605, 290] width 23 height 7
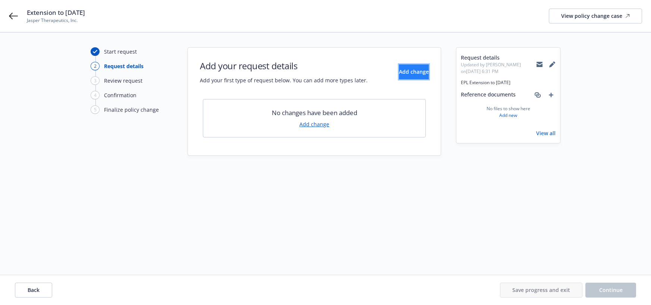
click at [399, 70] on span "Add change" at bounding box center [414, 71] width 30 height 7
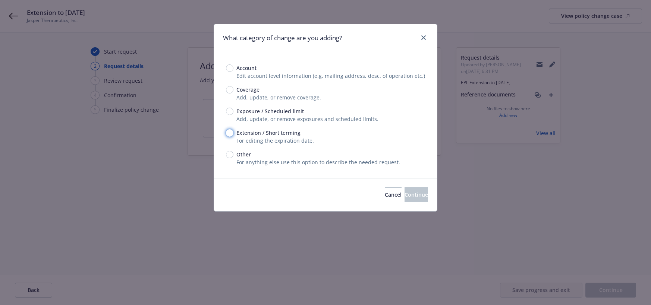
click at [230, 134] on input "Extension / Short terming" at bounding box center [229, 132] width 7 height 7
click at [405, 195] on span "Continue" at bounding box center [416, 194] width 23 height 7
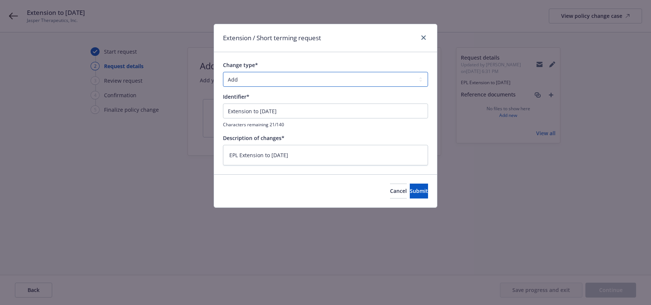
drag, startPoint x: 420, startPoint y: 78, endPoint x: 411, endPoint y: 79, distance: 8.3
click at [420, 78] on select "Add Audit Change Remove" at bounding box center [325, 79] width 205 height 15
click at [223, 72] on select "Add Audit Change Remove" at bounding box center [325, 79] width 205 height 15
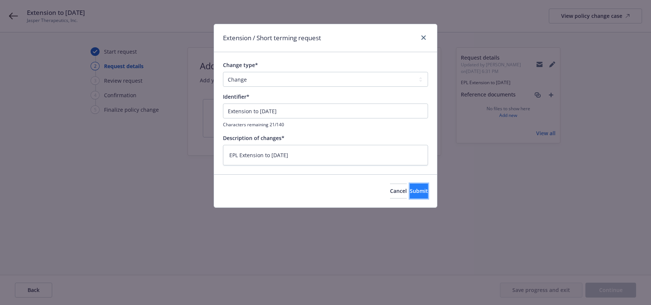
click at [410, 189] on span "Submit" at bounding box center [419, 191] width 18 height 7
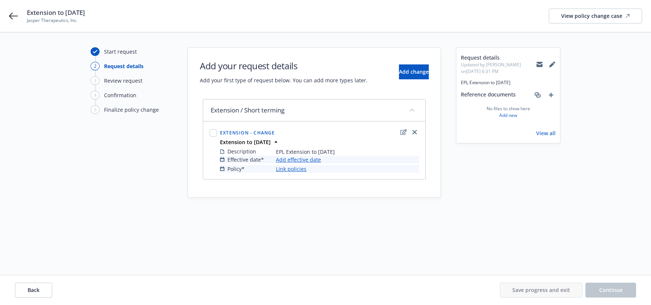
click at [314, 160] on link "Add effective date" at bounding box center [298, 160] width 45 height 8
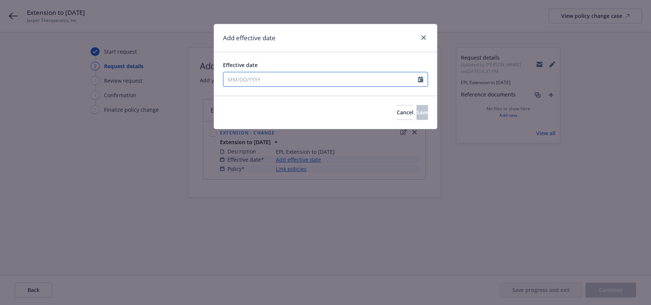
click at [421, 80] on icon "Calendar" at bounding box center [420, 79] width 5 height 6
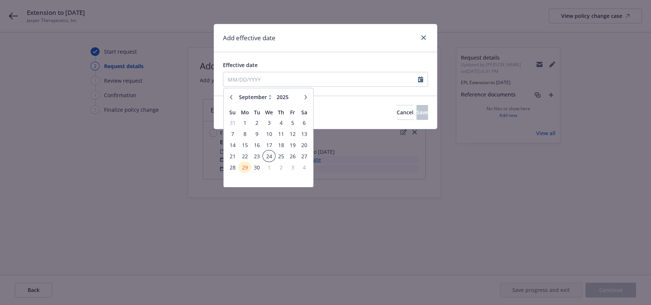
click at [269, 156] on span "24" at bounding box center [269, 156] width 11 height 9
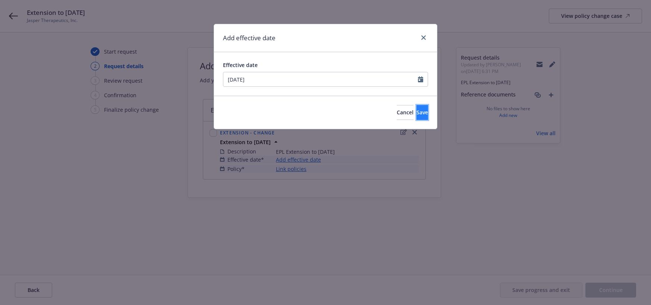
click at [417, 112] on button "Save" at bounding box center [423, 112] width 12 height 15
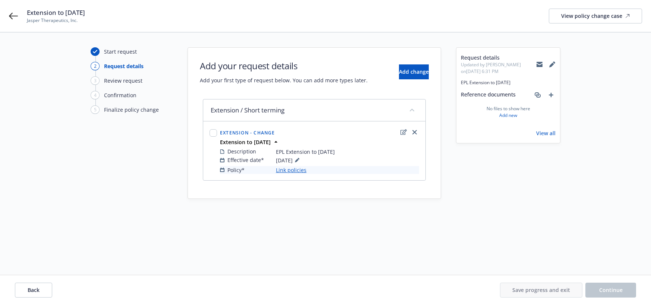
click at [300, 171] on link "Link policies" at bounding box center [291, 170] width 31 height 8
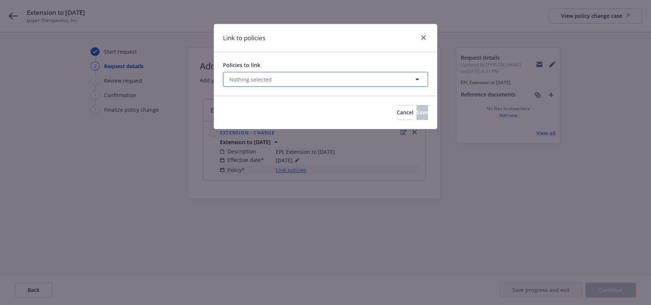
click at [415, 78] on icon "button" at bounding box center [417, 79] width 9 height 9
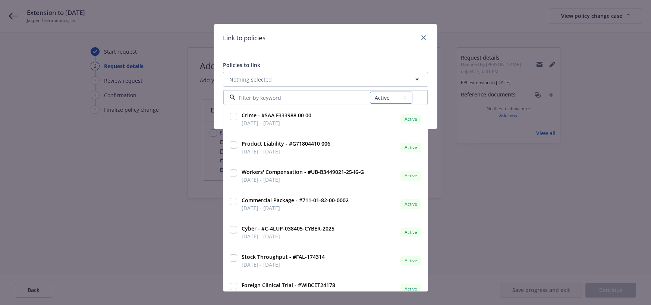
click at [405, 97] on select "All Active Upcoming Expired Cancelled" at bounding box center [391, 98] width 43 height 12
click at [370, 92] on select "All Active Upcoming Expired Cancelled" at bounding box center [391, 98] width 43 height 12
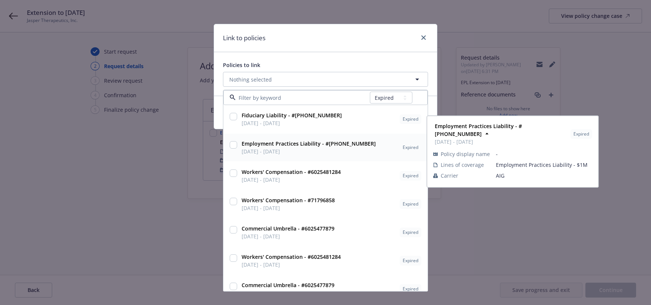
click at [234, 146] on input "checkbox" at bounding box center [233, 144] width 7 height 7
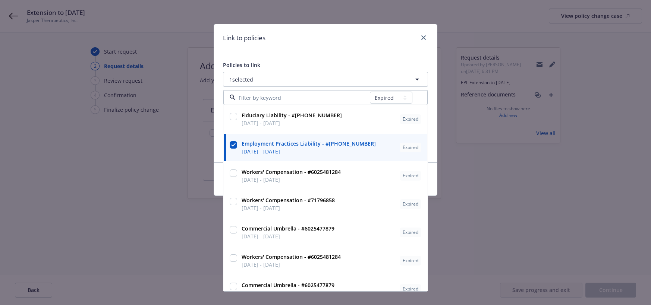
click at [218, 142] on div "Policies to link 1 selected All Active Upcoming Expired Cancelled Fiduciary Lia…" at bounding box center [325, 107] width 223 height 110
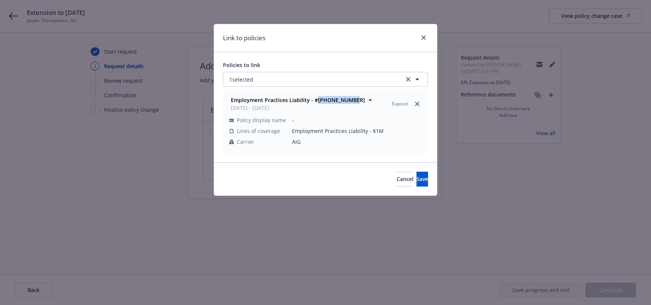
drag, startPoint x: 348, startPoint y: 100, endPoint x: 315, endPoint y: 102, distance: 33.2
click at [315, 102] on div "Employment Practices Liability - #[PHONE_NUMBER] [DATE] - [DATE]" at bounding box center [297, 104] width 139 height 19
copy strong "[PHONE_NUMBER]"
click at [363, 123] on span "-" at bounding box center [357, 120] width 130 height 8
click at [417, 179] on span "Save" at bounding box center [423, 179] width 12 height 7
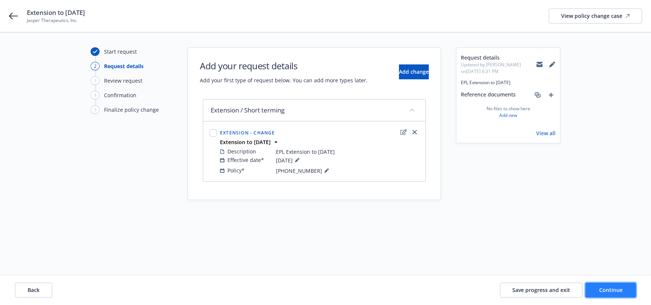
click at [619, 291] on span "Continue" at bounding box center [610, 290] width 23 height 7
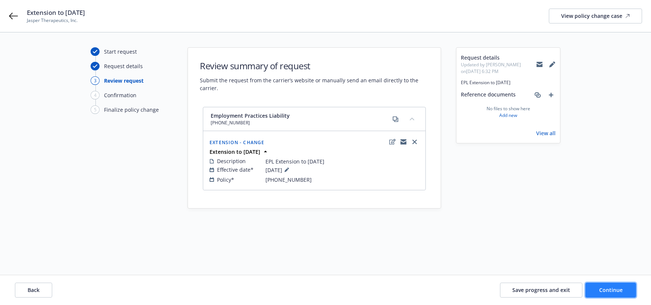
click at [611, 291] on span "Continue" at bounding box center [610, 290] width 23 height 7
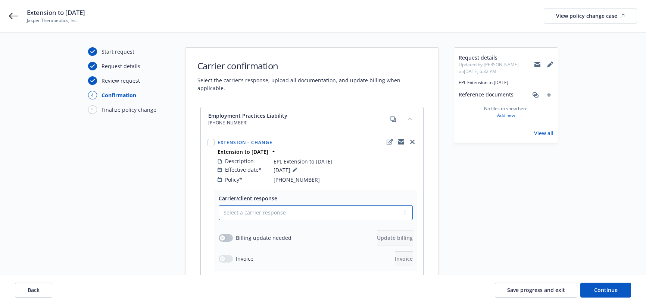
click at [404, 206] on select "Select a carrier response Accepted Accepted with revision No endorsement needed…" at bounding box center [316, 213] width 194 height 15
click at [219, 206] on select "Select a carrier response Accepted Accepted with revision No endorsement needed…" at bounding box center [316, 213] width 194 height 15
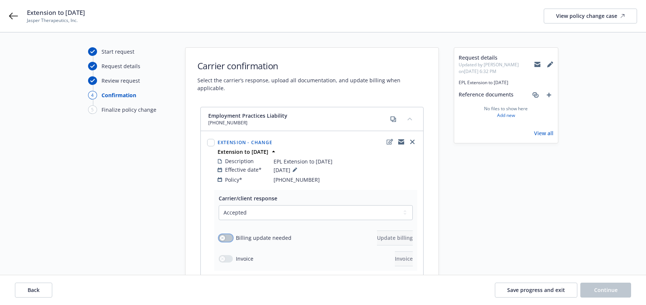
click at [228, 235] on button "button" at bounding box center [226, 238] width 14 height 7
click at [378, 234] on button "Update billing" at bounding box center [395, 238] width 36 height 15
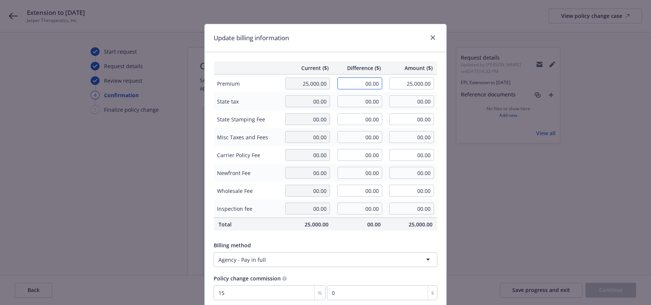
click at [355, 88] on input "00.00" at bounding box center [360, 84] width 45 height 12
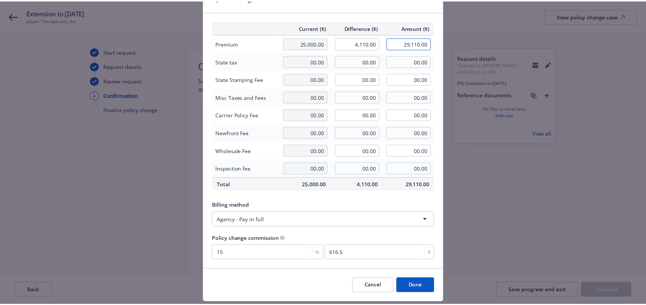
scroll to position [62, 0]
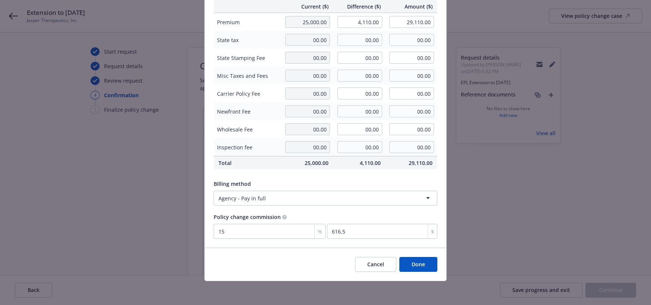
click at [422, 263] on button "Done" at bounding box center [418, 264] width 38 height 15
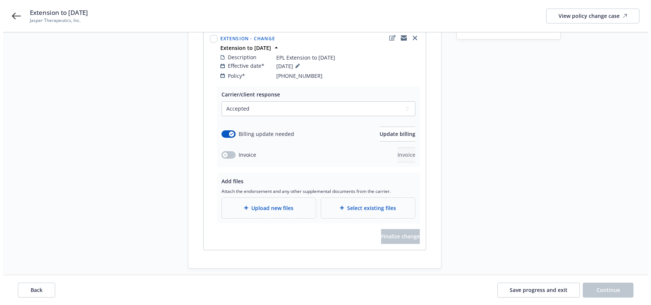
scroll to position [105, 0]
click at [279, 204] on span "Upload new files" at bounding box center [269, 208] width 42 height 8
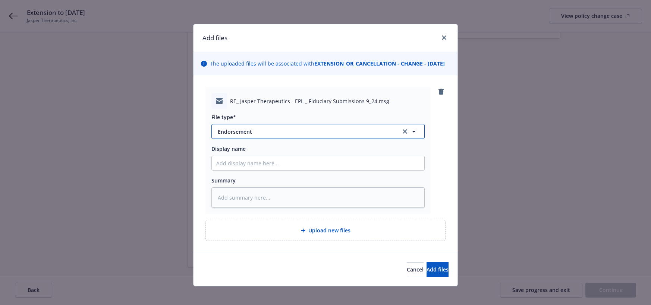
click at [233, 136] on span "Endorsement" at bounding box center [304, 132] width 173 height 8
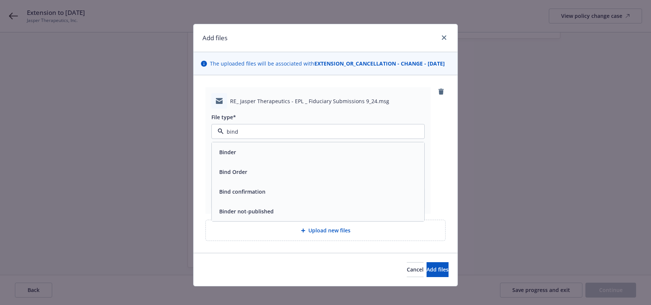
click at [228, 176] on span "Bind Order" at bounding box center [233, 172] width 28 height 8
click at [241, 170] on input "Display name" at bounding box center [318, 163] width 213 height 14
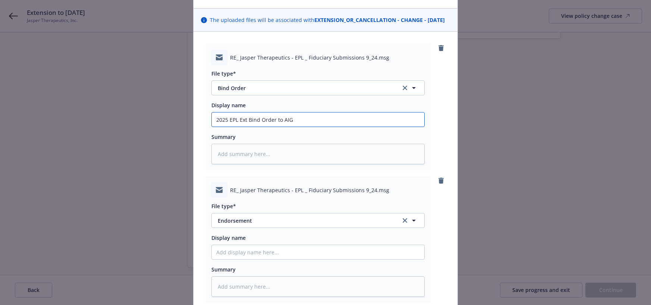
scroll to position [112, 0]
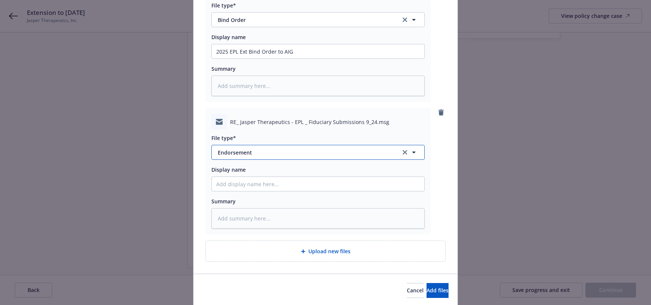
click at [244, 157] on span "Endorsement" at bounding box center [304, 153] width 173 height 8
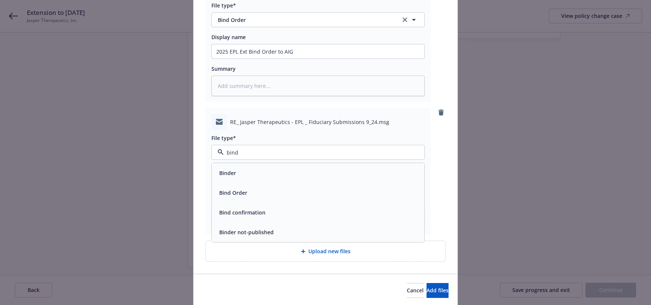
click at [251, 217] on span "Bind confirmation" at bounding box center [242, 213] width 46 height 8
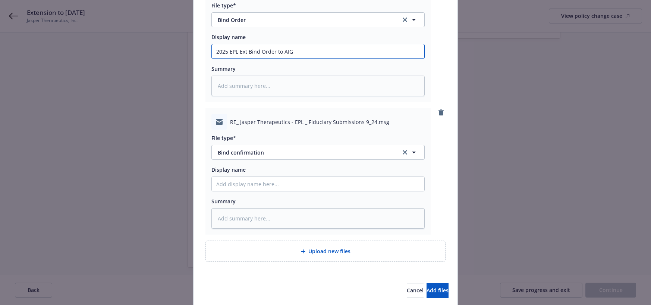
drag, startPoint x: 294, startPoint y: 61, endPoint x: 213, endPoint y: 63, distance: 81.0
click at [213, 59] on input "2025 EPL Ext Bind Order to AIG" at bounding box center [318, 51] width 213 height 14
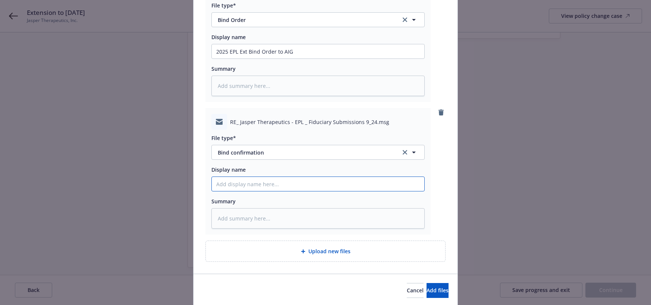
click at [252, 189] on input "Display name" at bounding box center [318, 184] width 213 height 14
paste input "2025 EPL Ext Bind Order to AIG"
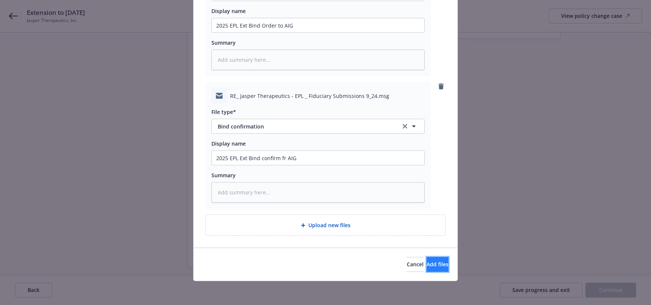
click at [427, 266] on span "Add files" at bounding box center [438, 264] width 22 height 7
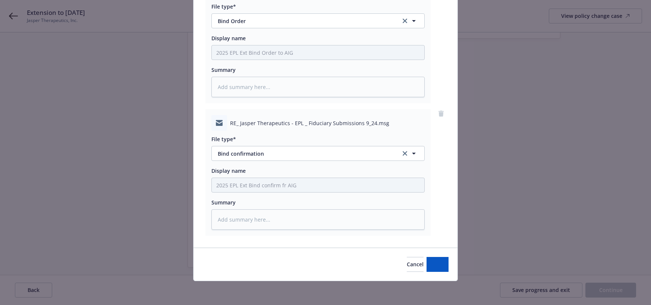
scroll to position [119, 0]
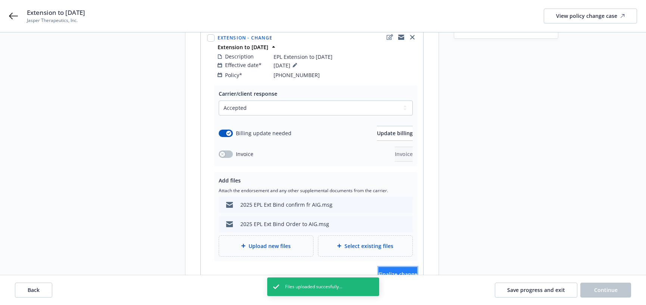
click at [397, 271] on span "Finalize change" at bounding box center [397, 274] width 39 height 7
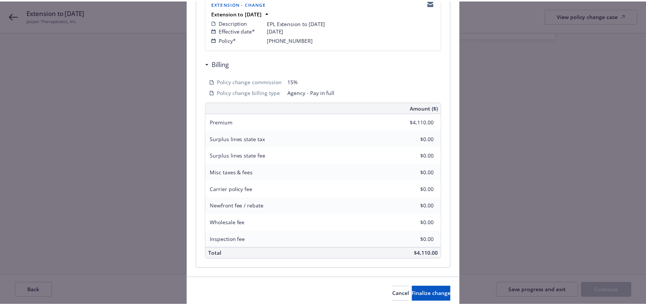
scroll to position [186, 0]
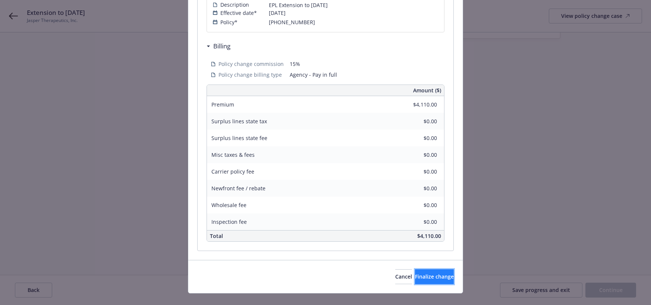
click at [415, 275] on span "Finalize change" at bounding box center [434, 276] width 39 height 7
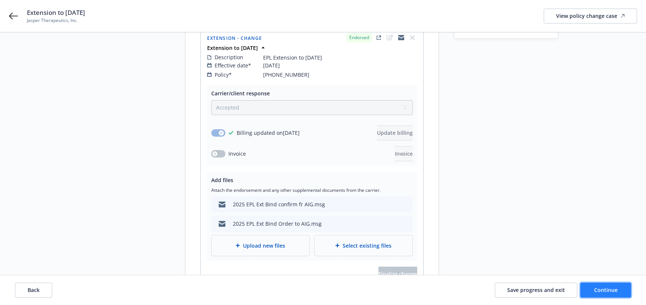
click at [601, 290] on span "Continue" at bounding box center [605, 290] width 23 height 7
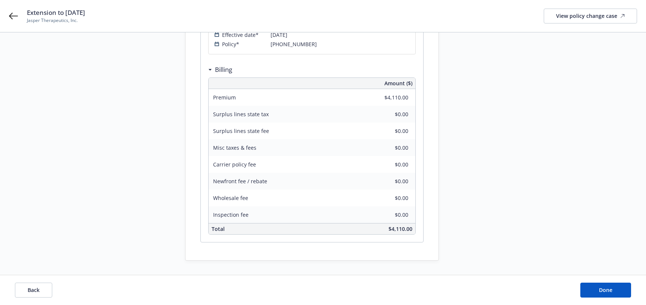
scroll to position [151, 0]
click at [601, 289] on span "Done" at bounding box center [605, 290] width 13 height 7
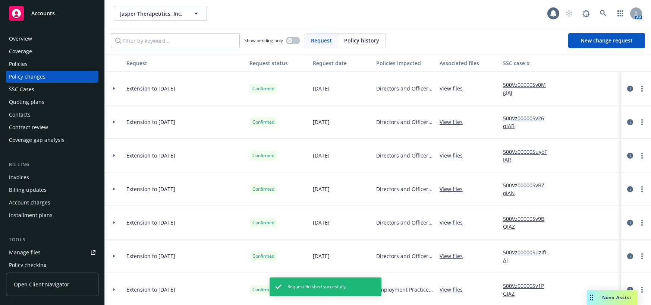
click at [16, 65] on div "Policies" at bounding box center [18, 64] width 19 height 12
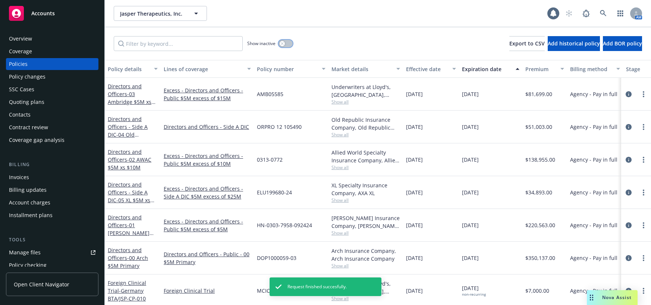
click at [282, 45] on div "button" at bounding box center [282, 43] width 5 height 5
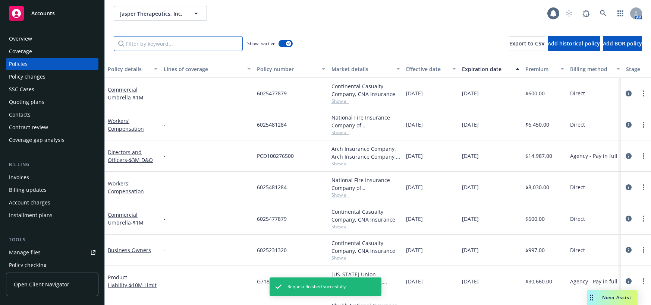
click at [220, 46] on input "Filter by keyword..." at bounding box center [178, 43] width 129 height 15
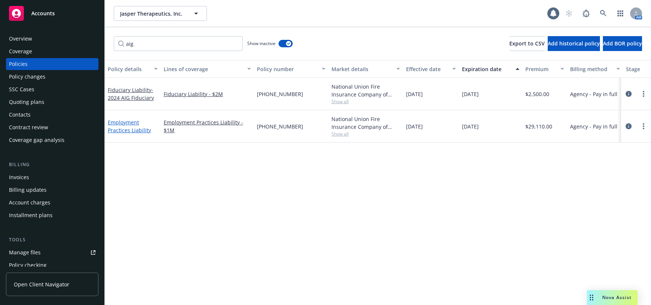
click at [137, 130] on link "Employment Practices Liability" at bounding box center [129, 126] width 43 height 15
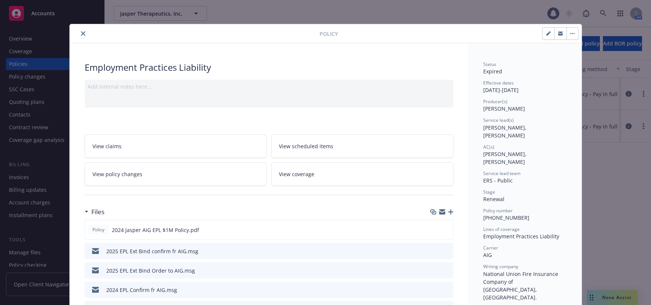
scroll to position [22, 0]
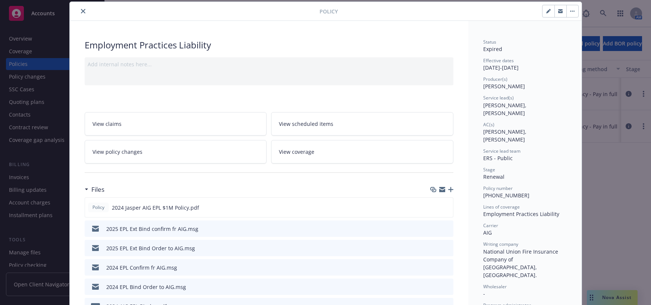
click at [543, 12] on button "button" at bounding box center [549, 11] width 12 height 12
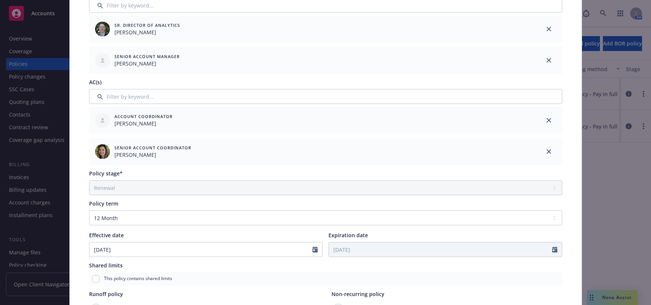
scroll to position [209, 0]
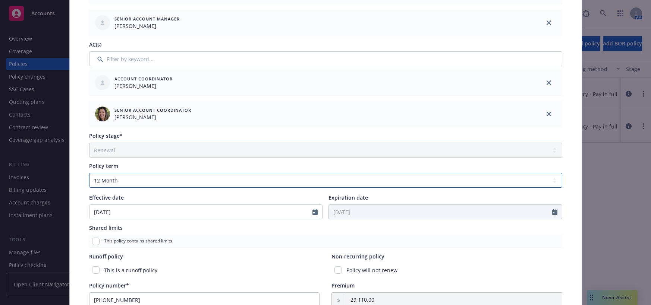
click at [551, 181] on select "Select policy term 12 Month 6 Month 4 Month 3 Month 2 Month 1 Month 36 Month (3…" at bounding box center [325, 180] width 473 height 15
click at [89, 173] on select "Select policy term 12 Month 6 Month 4 Month 3 Month 2 Month 1 Month 36 Month (3…" at bounding box center [325, 180] width 473 height 15
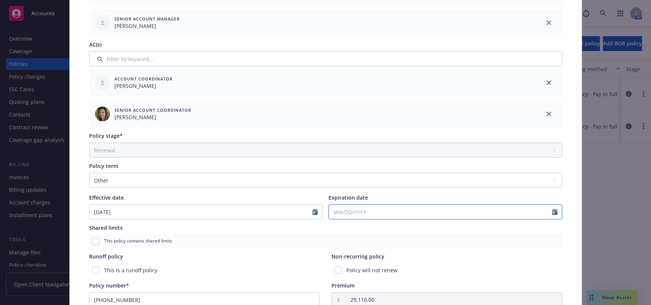
click at [346, 213] on input "Expiration date" at bounding box center [440, 212] width 223 height 14
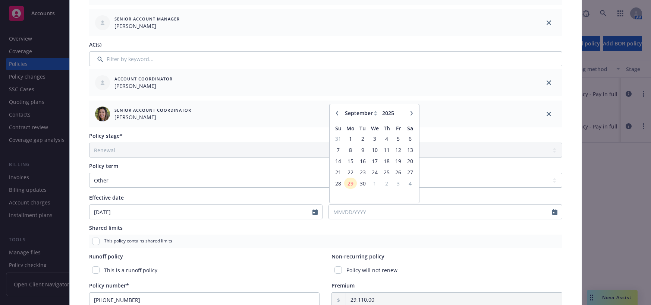
click at [411, 115] on icon "button" at bounding box center [412, 113] width 4 height 4
click at [345, 184] on span "24" at bounding box center [350, 183] width 11 height 9
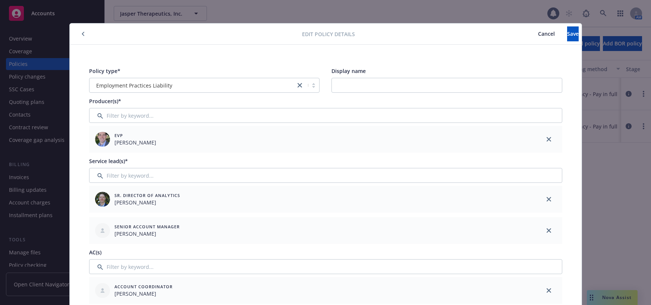
scroll to position [0, 0]
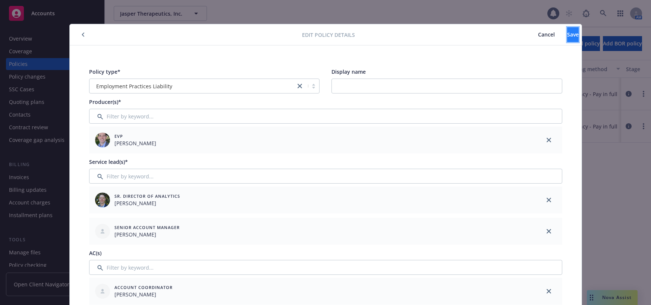
click at [567, 33] on span "Save" at bounding box center [573, 34] width 12 height 7
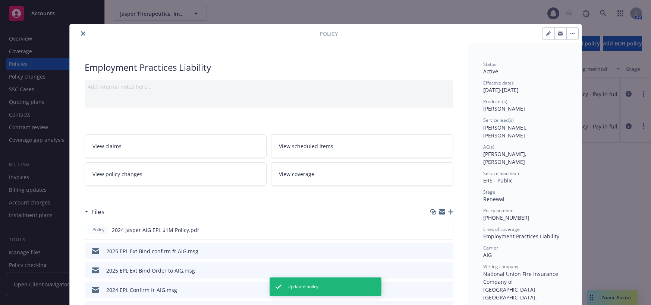
click at [81, 34] on icon "close" at bounding box center [83, 33] width 4 height 4
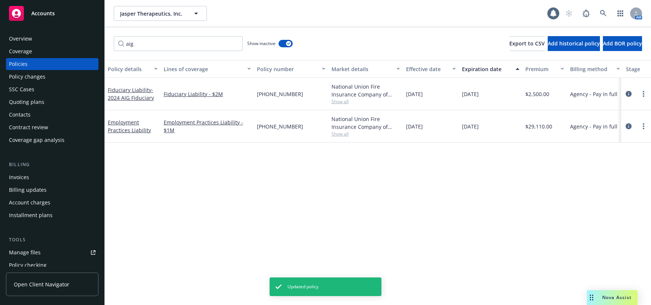
click at [40, 75] on div "Policy changes" at bounding box center [27, 77] width 37 height 12
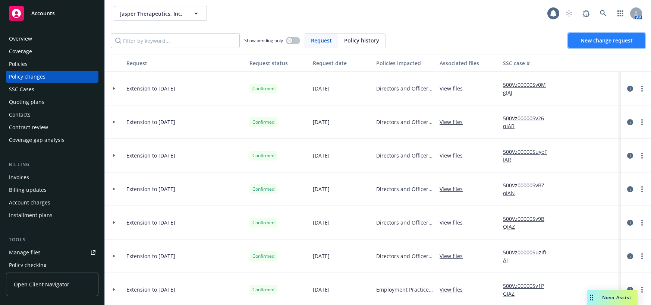
click at [613, 39] on span "New change request" at bounding box center [607, 40] width 52 height 7
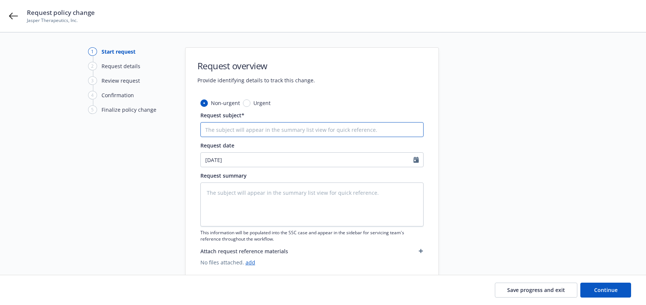
click at [274, 131] on input "Request subject*" at bounding box center [311, 129] width 223 height 15
click at [279, 195] on textarea at bounding box center [311, 205] width 223 height 44
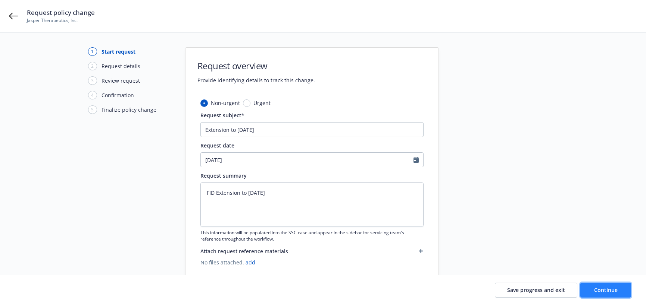
click at [598, 291] on span "Continue" at bounding box center [605, 290] width 23 height 7
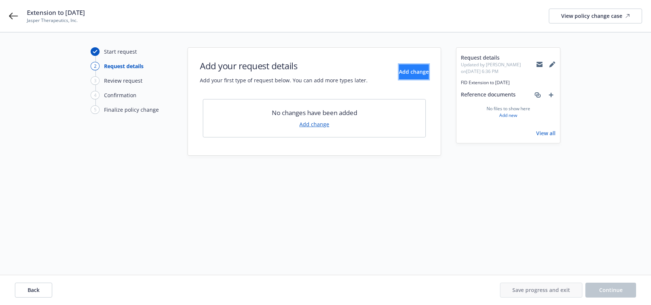
click at [410, 70] on span "Add change" at bounding box center [414, 71] width 30 height 7
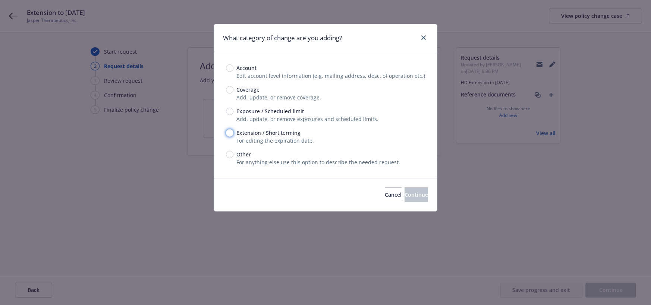
click at [228, 136] on input "Extension / Short terming" at bounding box center [229, 132] width 7 height 7
click at [409, 197] on span "Continue" at bounding box center [416, 194] width 23 height 7
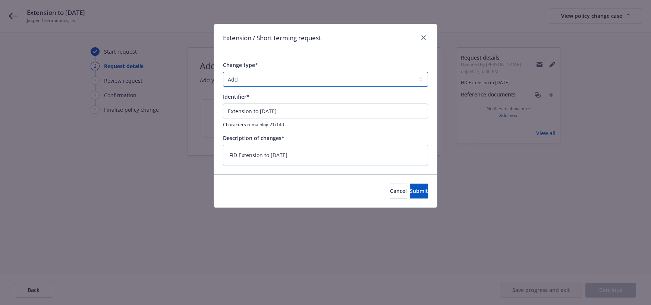
drag, startPoint x: 420, startPoint y: 81, endPoint x: 399, endPoint y: 87, distance: 22.3
click at [419, 81] on select "Add Audit Change Remove" at bounding box center [325, 79] width 205 height 15
click at [223, 72] on select "Add Audit Change Remove" at bounding box center [325, 79] width 205 height 15
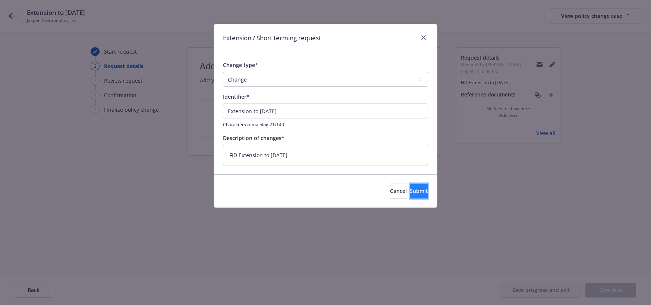
click at [410, 189] on span "Submit" at bounding box center [419, 191] width 18 height 7
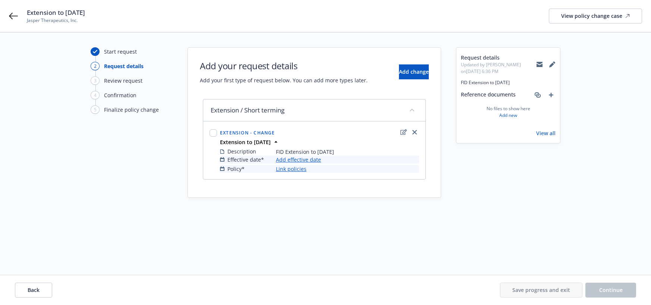
click at [308, 159] on link "Add effective date" at bounding box center [298, 160] width 45 height 8
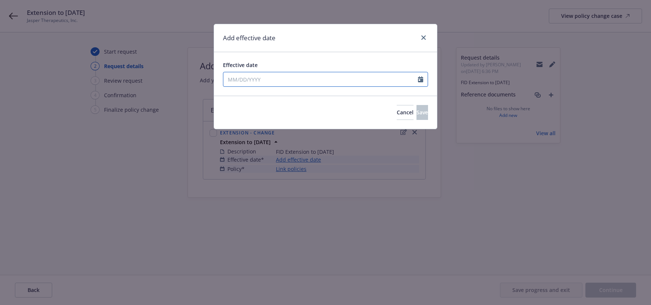
click at [250, 77] on input "Effective date" at bounding box center [320, 79] width 195 height 14
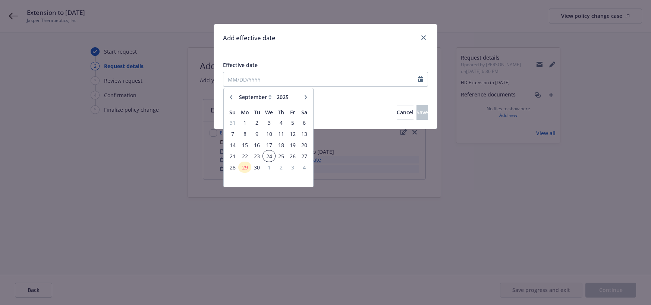
click at [266, 156] on span "24" at bounding box center [269, 156] width 11 height 9
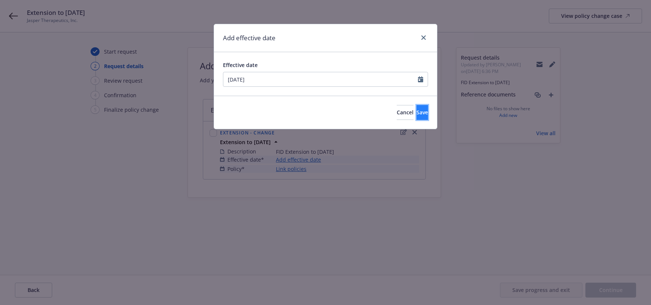
click at [417, 113] on span "Save" at bounding box center [423, 112] width 12 height 7
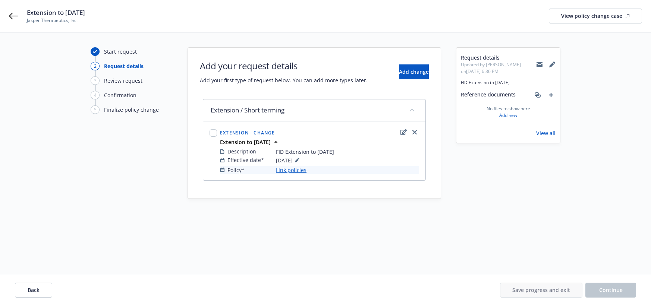
click at [301, 171] on link "Link policies" at bounding box center [291, 170] width 31 height 8
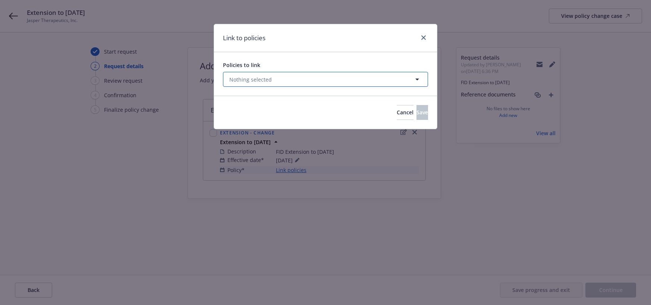
click at [416, 81] on icon "button" at bounding box center [417, 79] width 9 height 9
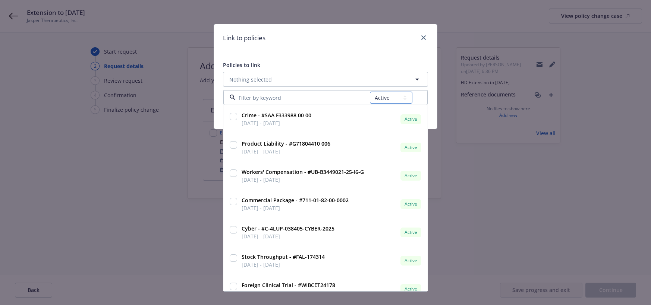
click at [407, 99] on select "All Active Upcoming Expired Cancelled" at bounding box center [391, 98] width 43 height 12
click at [370, 92] on select "All Active Upcoming Expired Cancelled" at bounding box center [391, 98] width 43 height 12
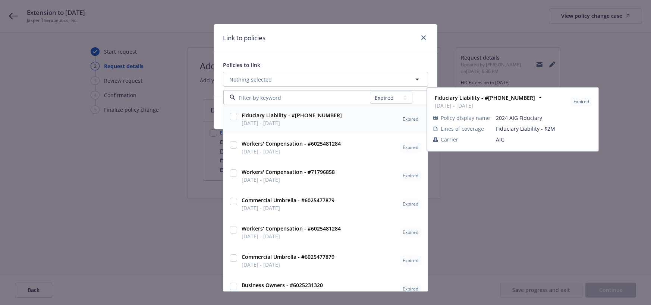
click at [234, 116] on input "checkbox" at bounding box center [233, 116] width 7 height 7
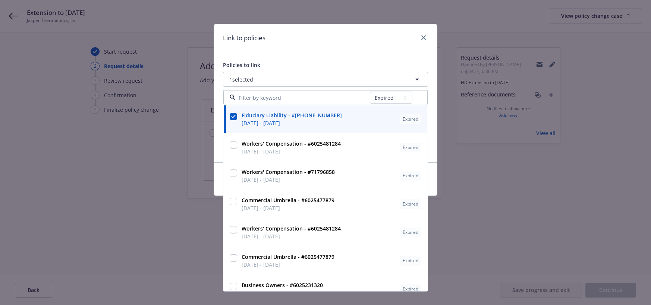
click at [219, 117] on div "Policies to link 1 selected All Active Upcoming Expired Cancelled Fiduciary Lia…" at bounding box center [325, 107] width 223 height 110
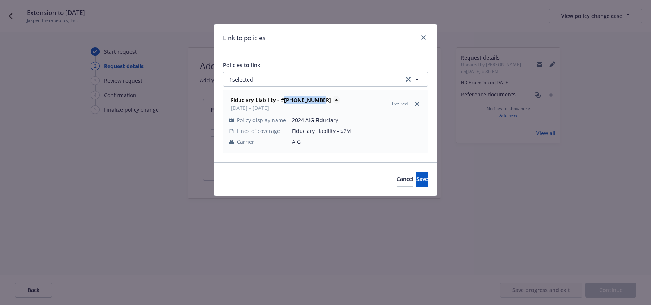
drag, startPoint x: 316, startPoint y: 98, endPoint x: 284, endPoint y: 100, distance: 31.7
click at [284, 100] on div "Fiduciary Liability - #[PHONE_NUMBER] [DATE] - [DATE]" at bounding box center [280, 104] width 105 height 19
copy strong "[PHONE_NUMBER]"
drag, startPoint x: 380, startPoint y: 115, endPoint x: 379, endPoint y: 119, distance: 4.3
click at [379, 116] on td "2024 AIG Fiduciary" at bounding box center [357, 120] width 130 height 11
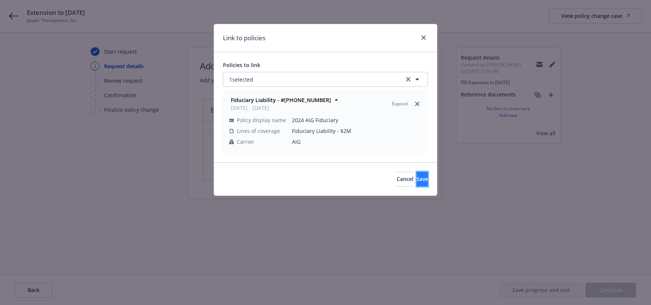
click at [417, 180] on span "Save" at bounding box center [423, 179] width 12 height 7
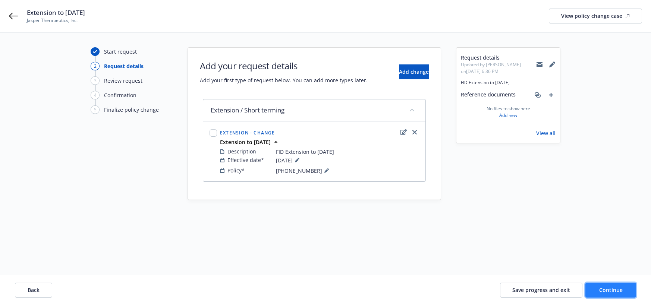
click at [615, 291] on span "Continue" at bounding box center [610, 290] width 23 height 7
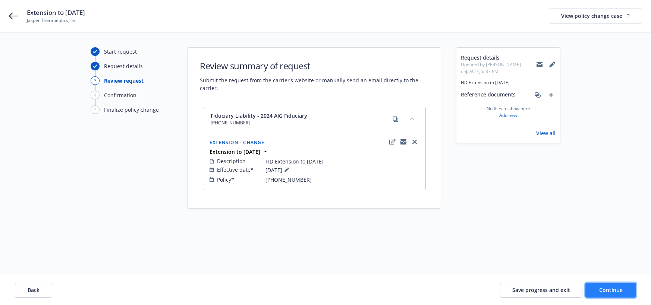
click at [603, 290] on span "Continue" at bounding box center [610, 290] width 23 height 7
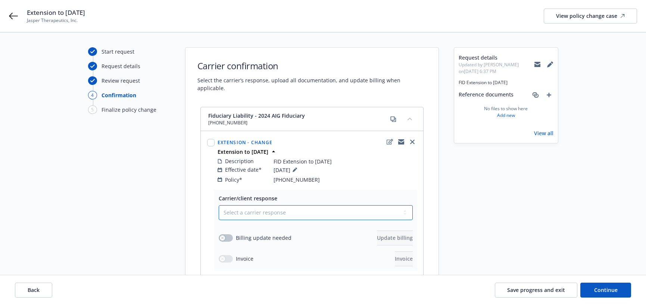
click at [407, 206] on select "Select a carrier response Accepted Accepted with revision No endorsement needed…" at bounding box center [316, 213] width 194 height 15
click at [219, 206] on select "Select a carrier response Accepted Accepted with revision No endorsement needed…" at bounding box center [316, 213] width 194 height 15
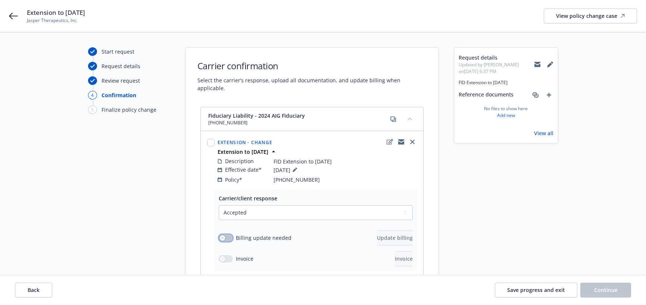
click at [230, 235] on button "button" at bounding box center [226, 238] width 14 height 7
click at [377, 235] on span "Update billing" at bounding box center [395, 238] width 36 height 7
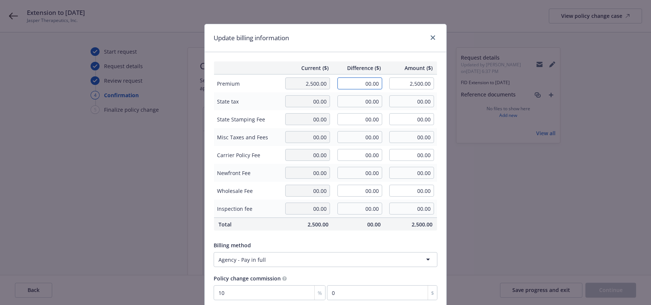
click at [360, 83] on input "00.00" at bounding box center [360, 84] width 45 height 12
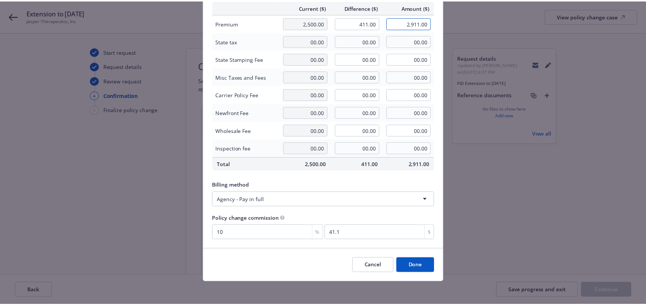
scroll to position [62, 0]
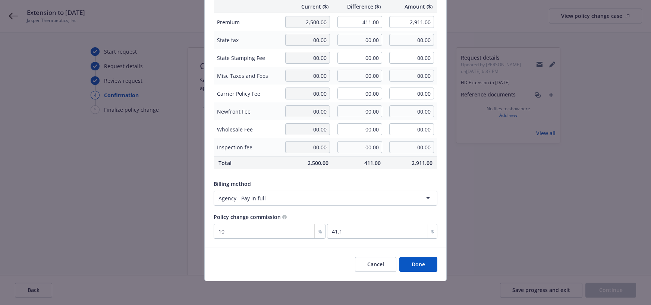
click at [416, 262] on button "Done" at bounding box center [418, 264] width 38 height 15
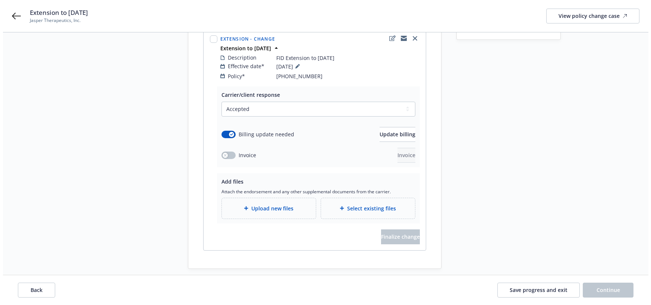
scroll to position [105, 0]
click at [285, 204] on span "Upload new files" at bounding box center [269, 208] width 42 height 8
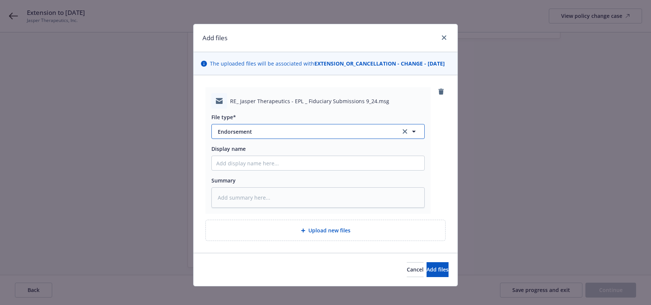
click at [239, 136] on span "Endorsement" at bounding box center [304, 132] width 173 height 8
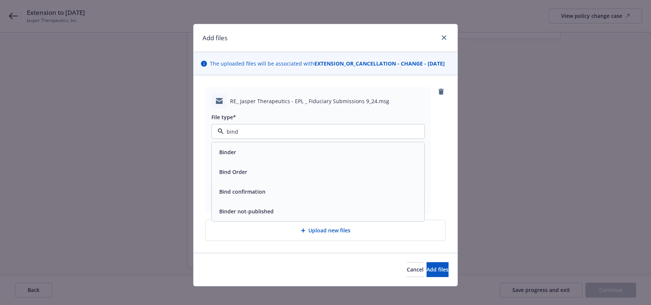
drag, startPoint x: 217, startPoint y: 176, endPoint x: 229, endPoint y: 179, distance: 11.6
click at [219, 176] on div "Bind Order" at bounding box center [232, 172] width 32 height 11
click at [257, 170] on input "Display name" at bounding box center [318, 163] width 213 height 14
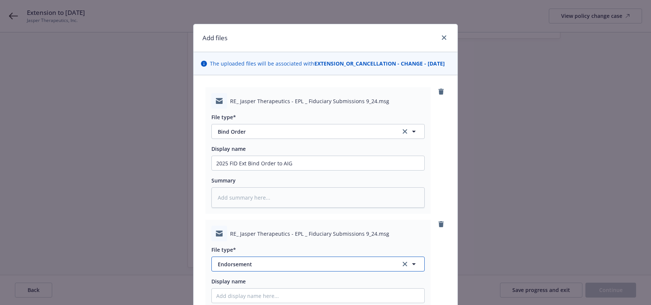
click at [236, 269] on span "Endorsement" at bounding box center [304, 265] width 173 height 8
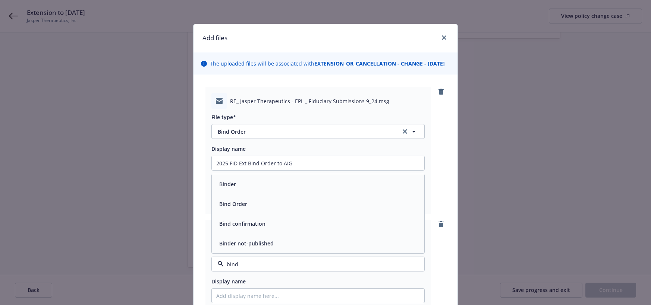
click at [241, 228] on span "Bind confirmation" at bounding box center [242, 224] width 46 height 8
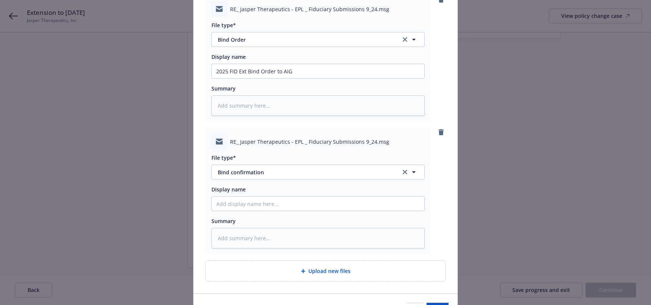
scroll to position [112, 0]
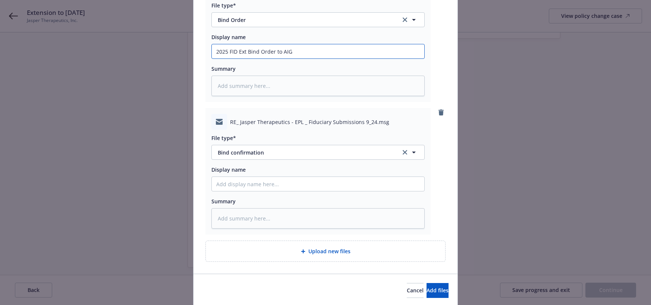
drag, startPoint x: 296, startPoint y: 57, endPoint x: 210, endPoint y: 61, distance: 85.9
click at [212, 59] on input "2025 FID Ext Bind Order to AIG" at bounding box center [318, 51] width 213 height 14
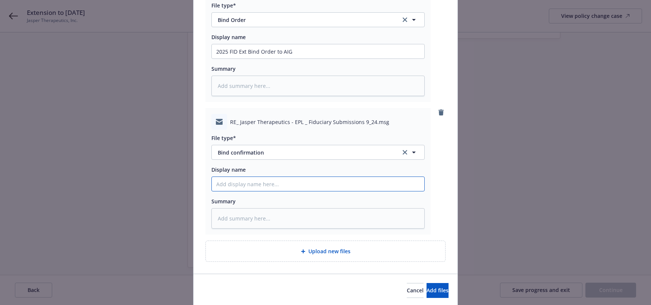
click at [251, 191] on input "Display name" at bounding box center [318, 184] width 213 height 14
paste input "2025 FID Ext Bind Order to AIG"
click at [277, 191] on input "2025 FID Ext Bind Order to AIG" at bounding box center [318, 184] width 213 height 14
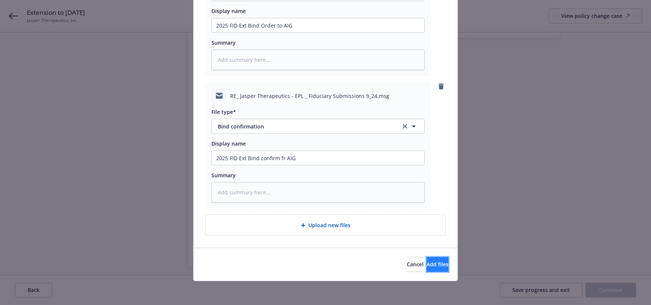
click at [427, 266] on span "Add files" at bounding box center [438, 264] width 22 height 7
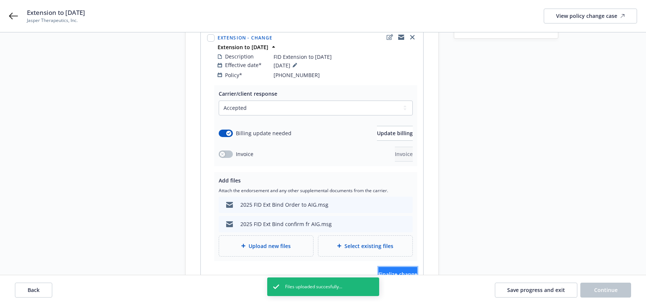
click at [394, 271] on span "Finalize change" at bounding box center [397, 274] width 39 height 7
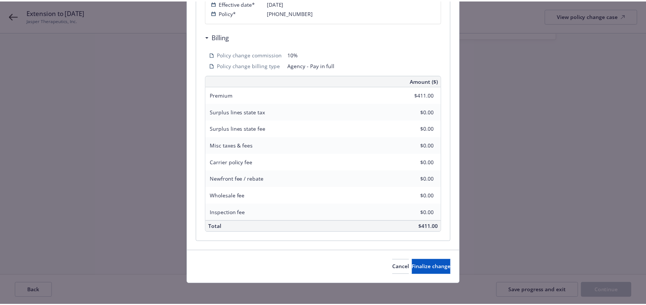
scroll to position [199, 0]
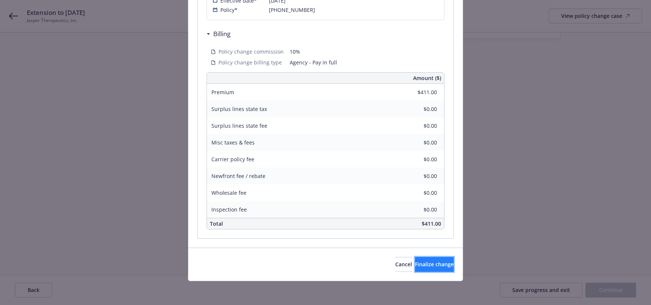
click at [415, 263] on span "Finalize change" at bounding box center [434, 264] width 39 height 7
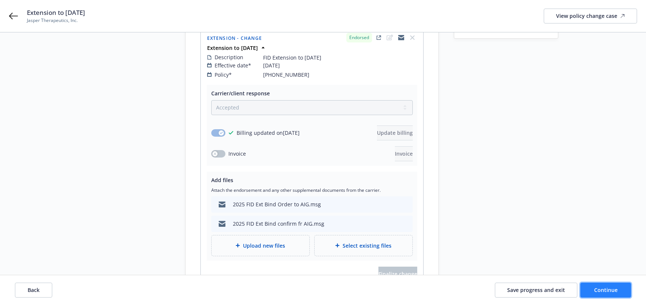
click at [598, 291] on span "Continue" at bounding box center [605, 290] width 23 height 7
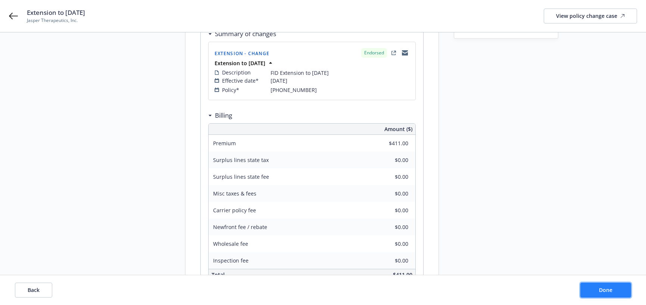
click at [605, 288] on span "Done" at bounding box center [605, 290] width 13 height 7
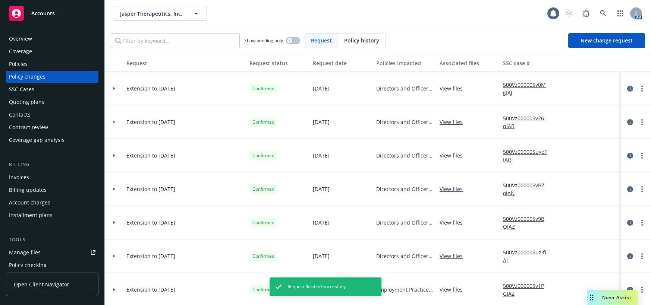
click at [26, 66] on div "Policies" at bounding box center [18, 64] width 19 height 12
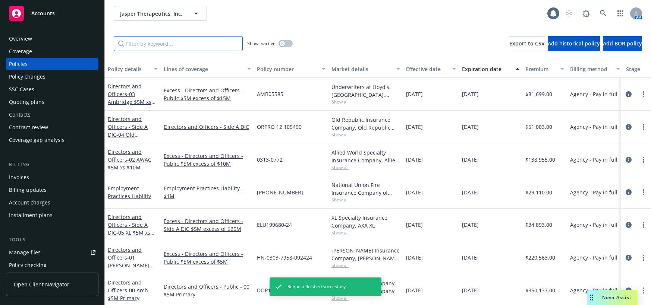
click at [145, 43] on input "Filter by keyword..." at bounding box center [178, 43] width 129 height 15
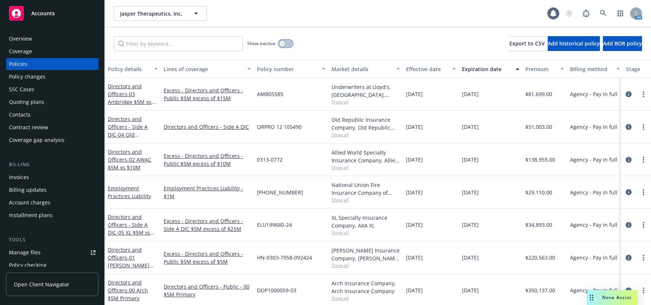
click at [289, 47] on button "button" at bounding box center [286, 43] width 14 height 7
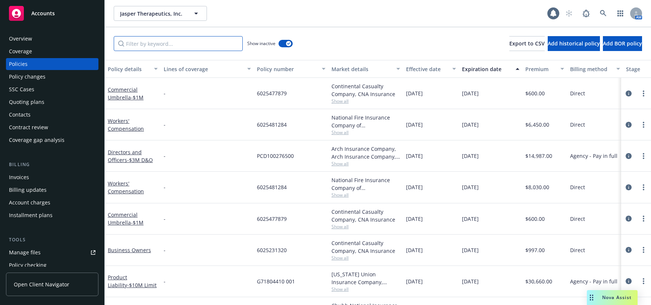
click at [201, 43] on input "Filter by keyword..." at bounding box center [178, 43] width 129 height 15
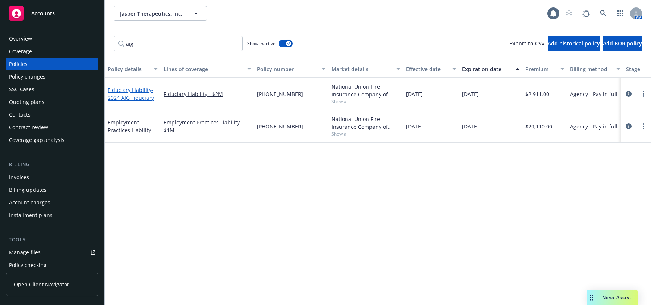
click at [134, 98] on span "- 2024 AIG Fiduciary" at bounding box center [131, 94] width 46 height 15
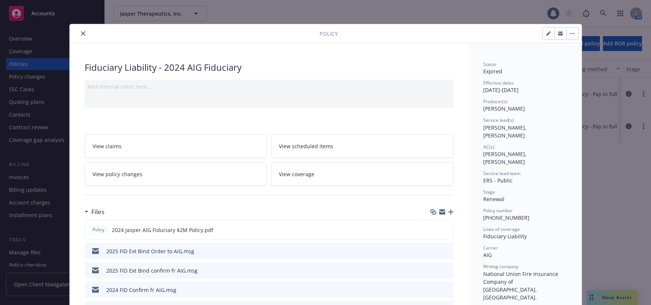
scroll to position [22, 0]
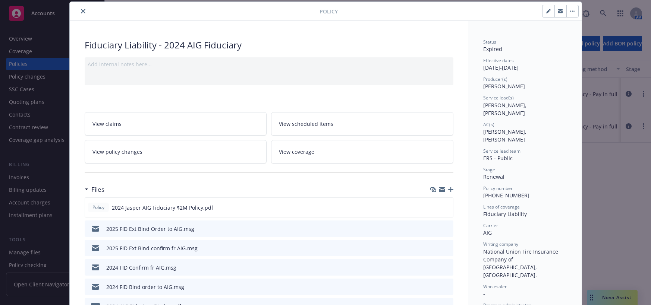
click at [543, 11] on button "button" at bounding box center [549, 11] width 12 height 12
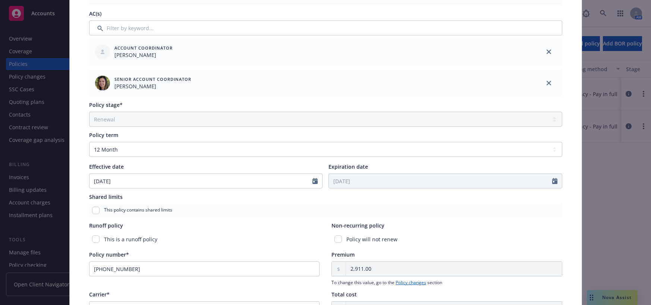
scroll to position [246, 0]
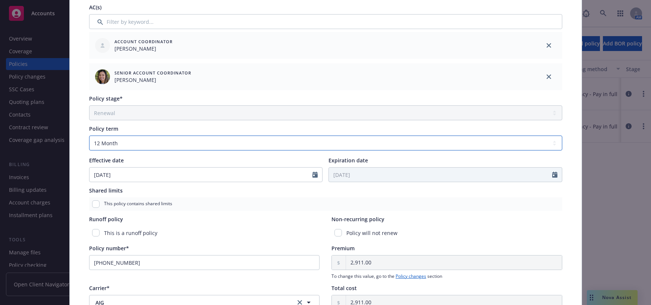
click at [550, 144] on select "Select policy term 12 Month 6 Month 4 Month 3 Month 2 Month 1 Month 36 Month (3…" at bounding box center [325, 143] width 473 height 15
click at [89, 136] on select "Select policy term 12 Month 6 Month 4 Month 3 Month 2 Month 1 Month 36 Month (3…" at bounding box center [325, 143] width 473 height 15
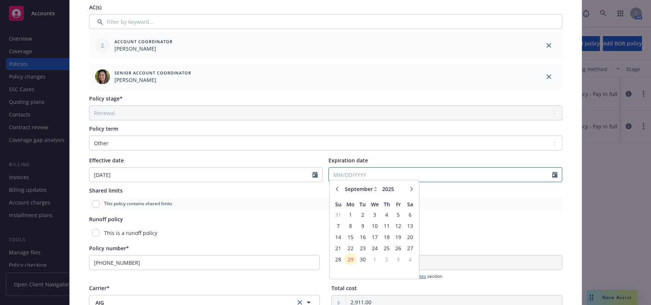
click at [344, 175] on input "Expiration date" at bounding box center [440, 175] width 223 height 14
click at [410, 191] on icon "button" at bounding box center [412, 193] width 4 height 4
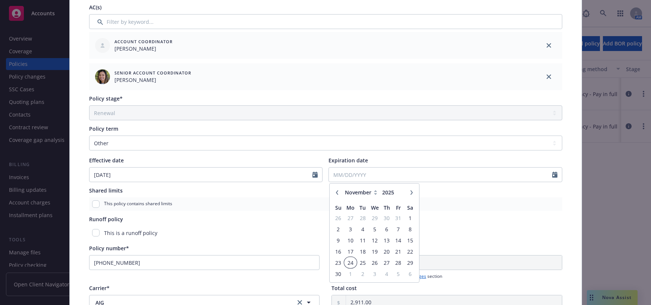
click at [348, 262] on span "24" at bounding box center [350, 262] width 11 height 9
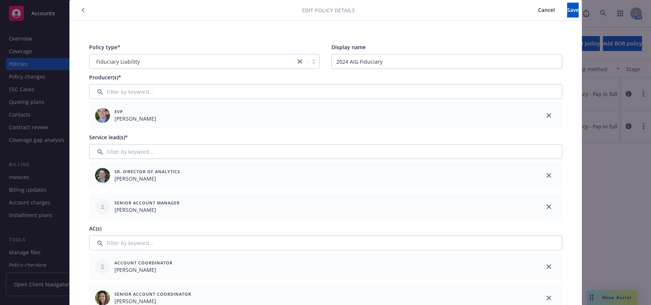
scroll to position [0, 0]
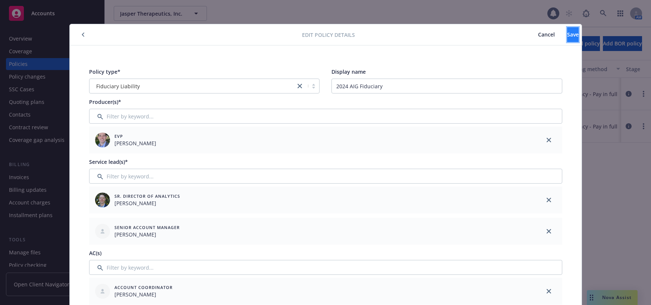
click at [567, 34] on span "Save" at bounding box center [573, 34] width 12 height 7
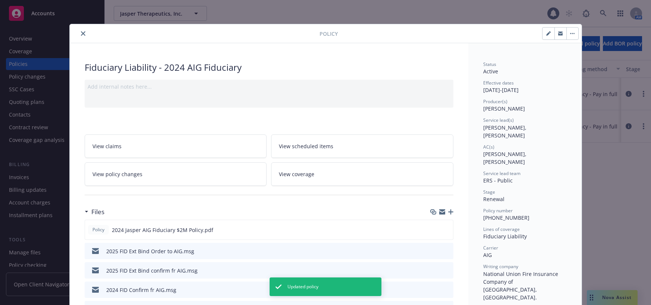
click at [81, 33] on icon "close" at bounding box center [83, 33] width 4 height 4
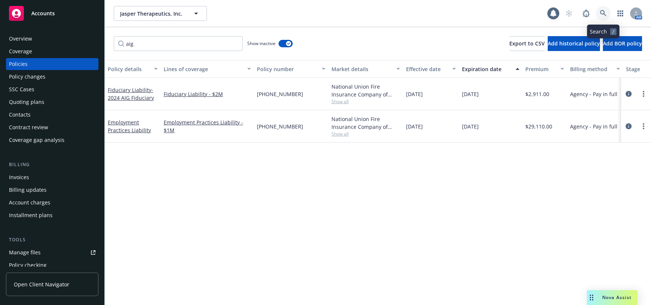
click at [603, 13] on icon at bounding box center [603, 13] width 7 height 7
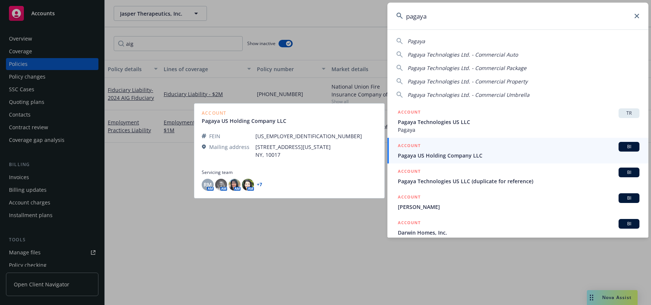
click at [459, 153] on span "Pagaya US Holding Company LLC" at bounding box center [519, 156] width 242 height 8
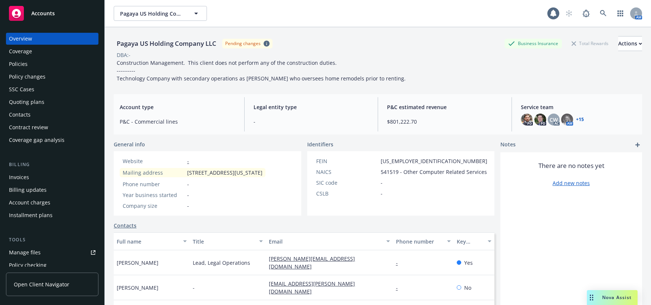
click at [33, 102] on div "Quoting plans" at bounding box center [26, 102] width 35 height 12
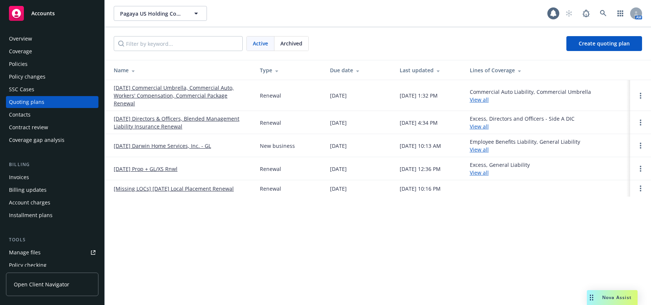
click at [139, 115] on link "[DATE] Directors & Officers, Blended Management Liability Insurance Renewal" at bounding box center [181, 123] width 134 height 16
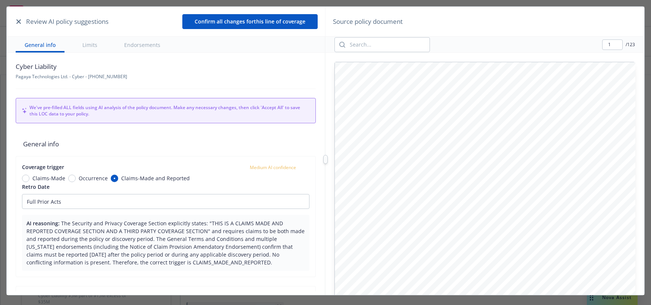
click at [20, 22] on icon "button" at bounding box center [18, 21] width 4 height 4
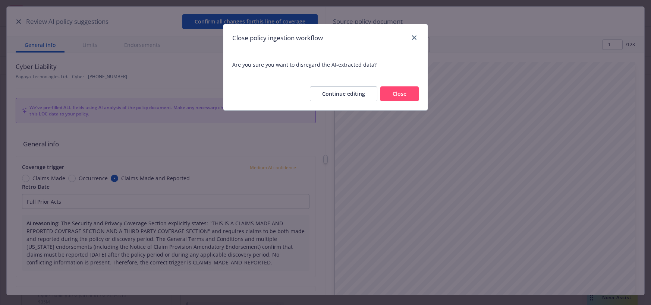
click at [386, 94] on button "Close" at bounding box center [399, 94] width 38 height 15
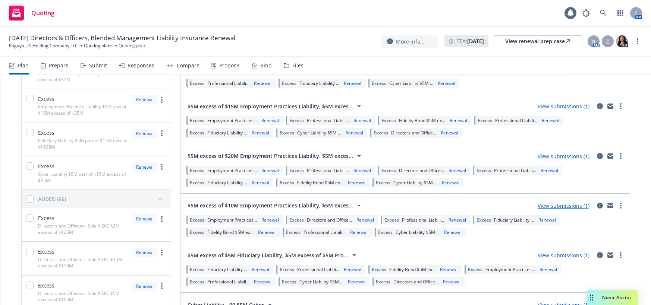
scroll to position [410, 0]
